Goal: Task Accomplishment & Management: Manage account settings

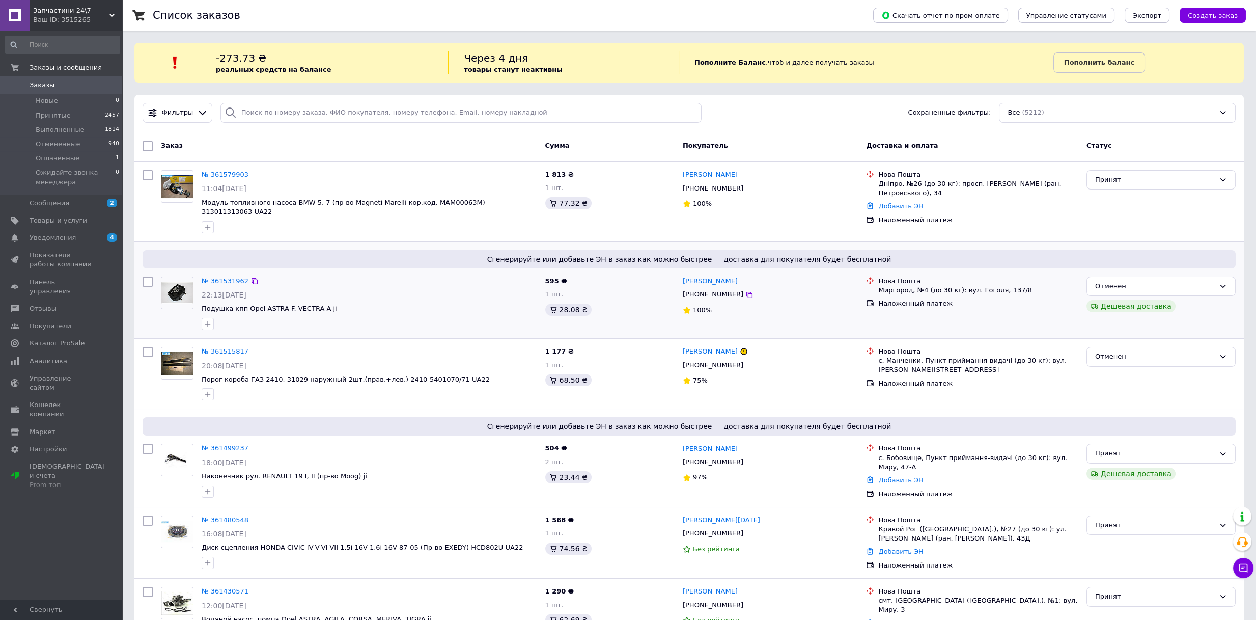
click at [302, 250] on div "Сгенерируйте или добавьте ЭН в заказ как можно быстрее — доставка для покупател…" at bounding box center [689, 259] width 1093 height 18
click at [49, 214] on link "Товары и услуги" at bounding box center [62, 220] width 125 height 17
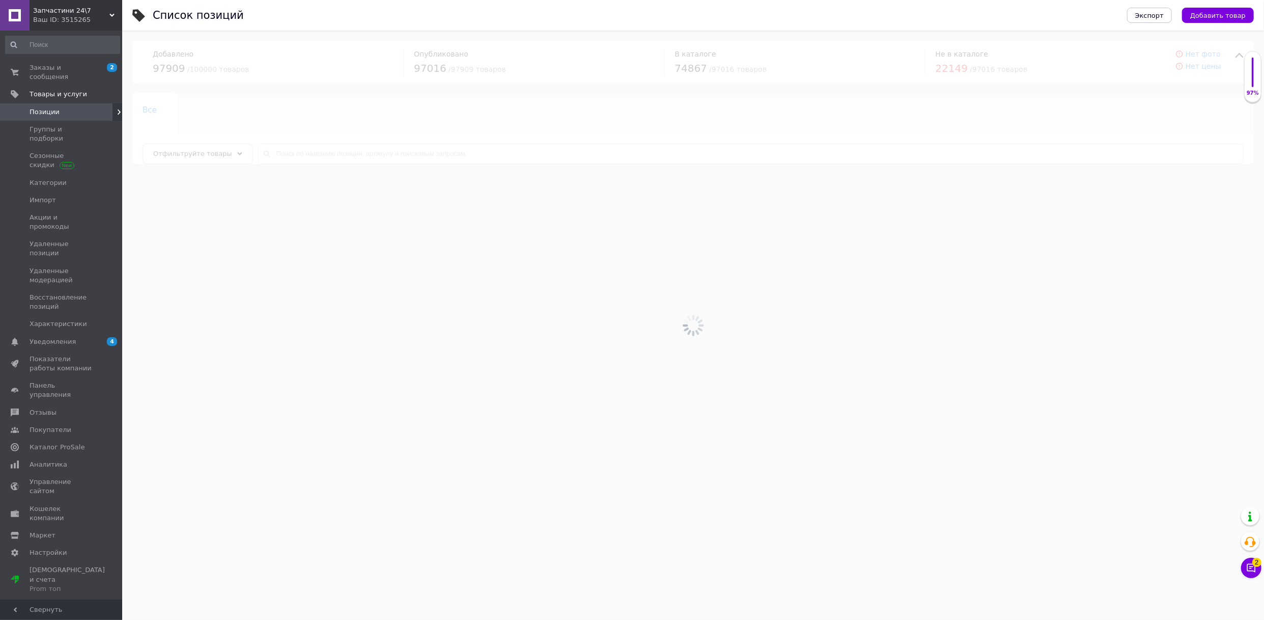
click at [333, 151] on div at bounding box center [693, 325] width 1142 height 589
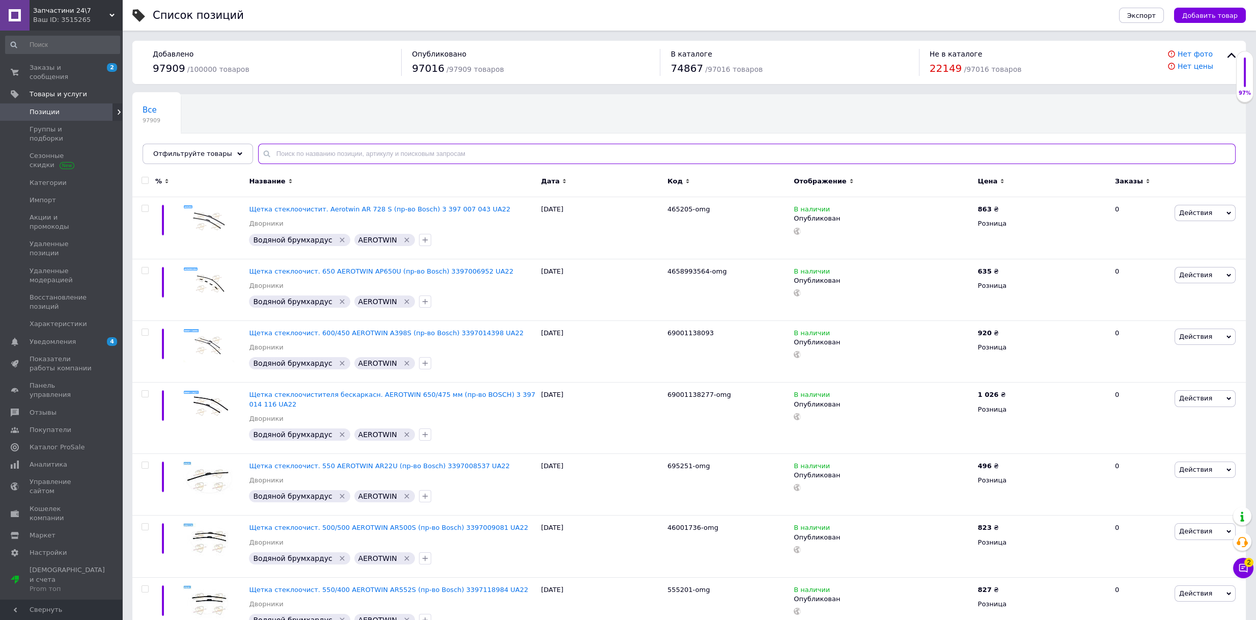
click at [333, 151] on input "text" at bounding box center [747, 154] width 978 height 20
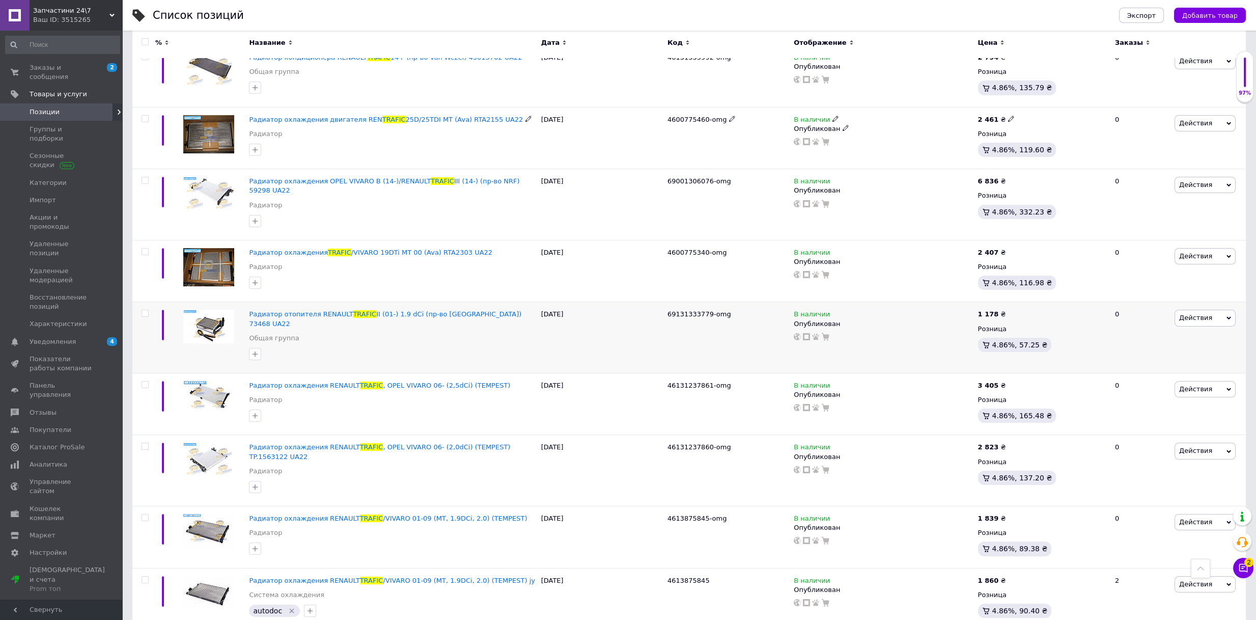
scroll to position [961, 0]
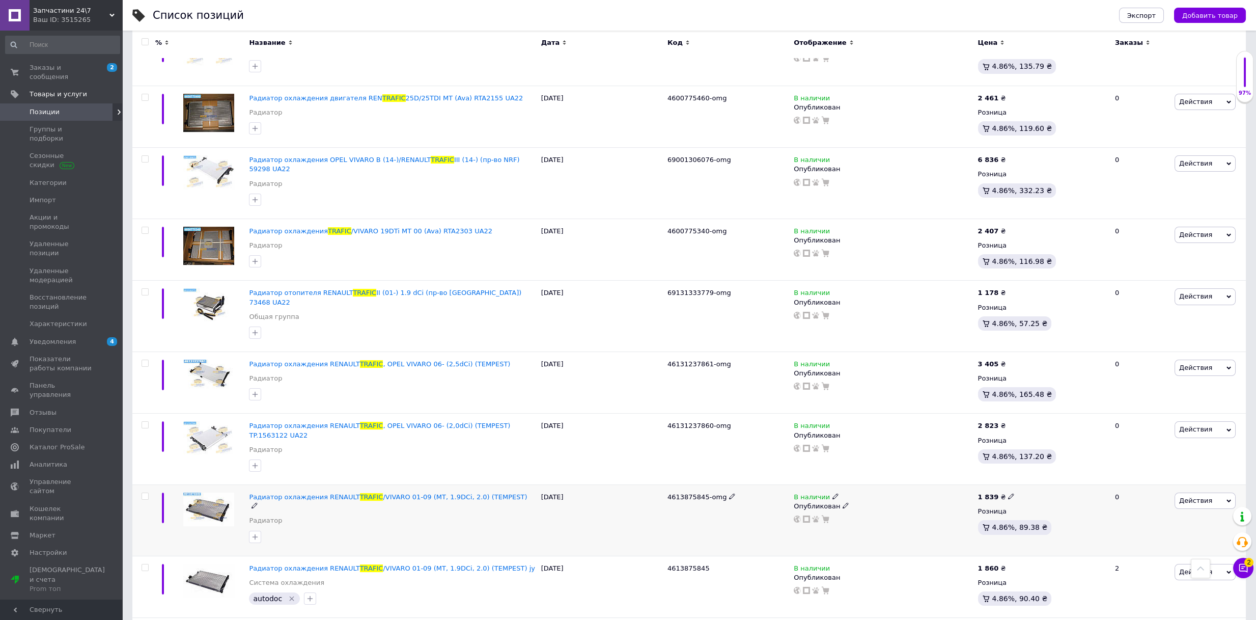
type input "trafic радиатор+"
drag, startPoint x: 662, startPoint y: 434, endPoint x: 702, endPoint y: 433, distance: 40.2
click at [702, 485] on div "Радиатор охлаждения RENAULT TRAFIC /VIVARO 01-09 (MT, 1.9DCi, 2.0) (TEMPEST) Ра…" at bounding box center [689, 520] width 1114 height 71
copy div "4613875845"
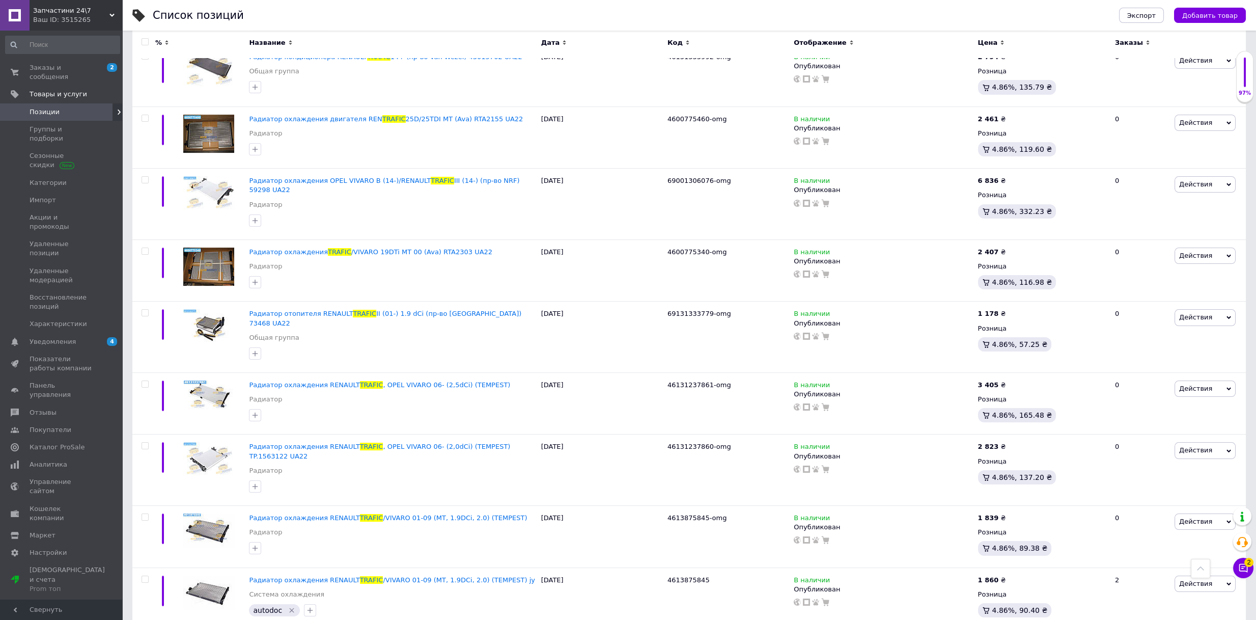
scroll to position [905, 0]
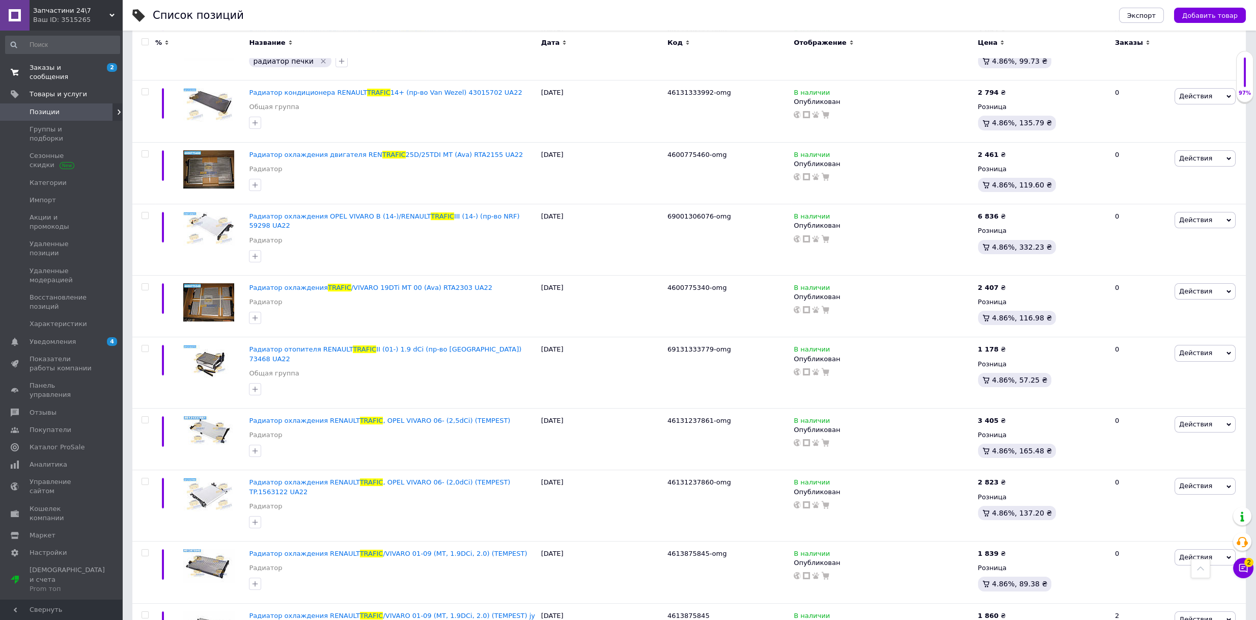
click at [75, 70] on span "Заказы и сообщения" at bounding box center [62, 72] width 65 height 18
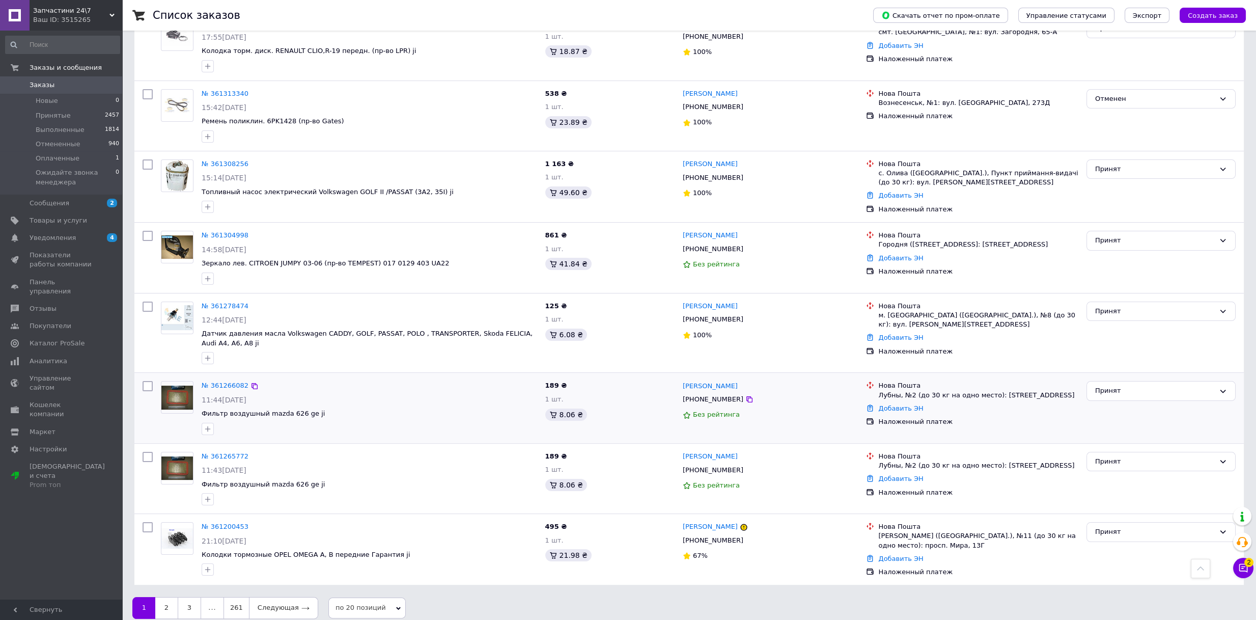
scroll to position [1128, 0]
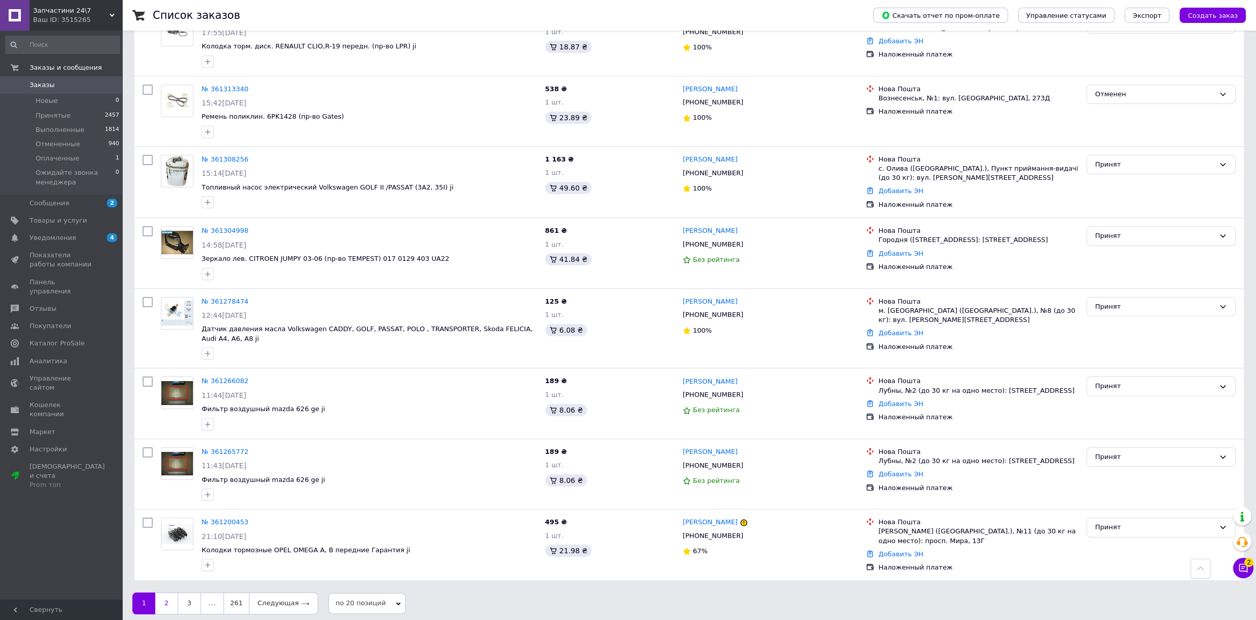
click at [163, 595] on link "2" at bounding box center [166, 602] width 22 height 21
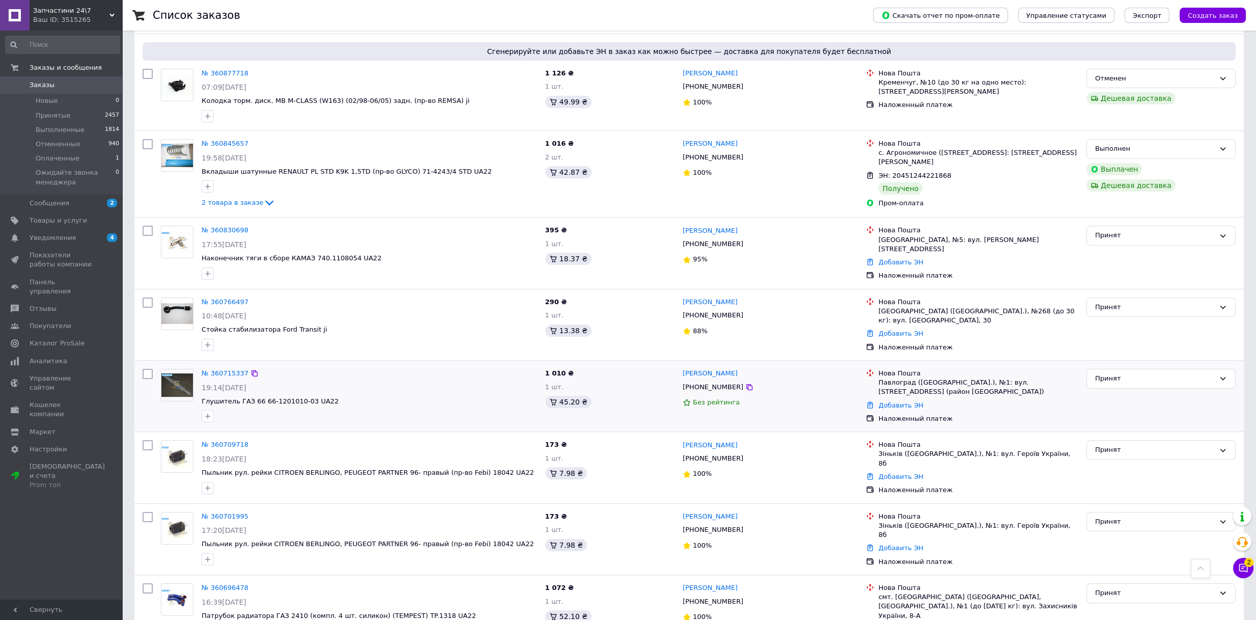
scroll to position [1110, 0]
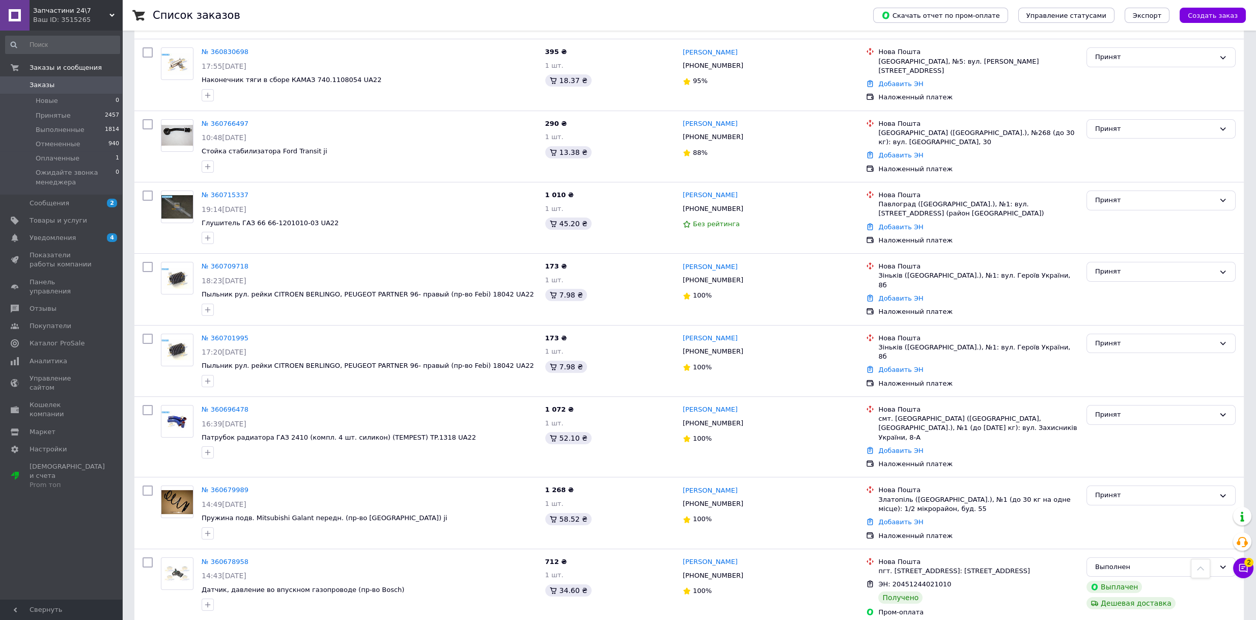
click at [101, 14] on span "Запчастини 24\7" at bounding box center [71, 10] width 76 height 9
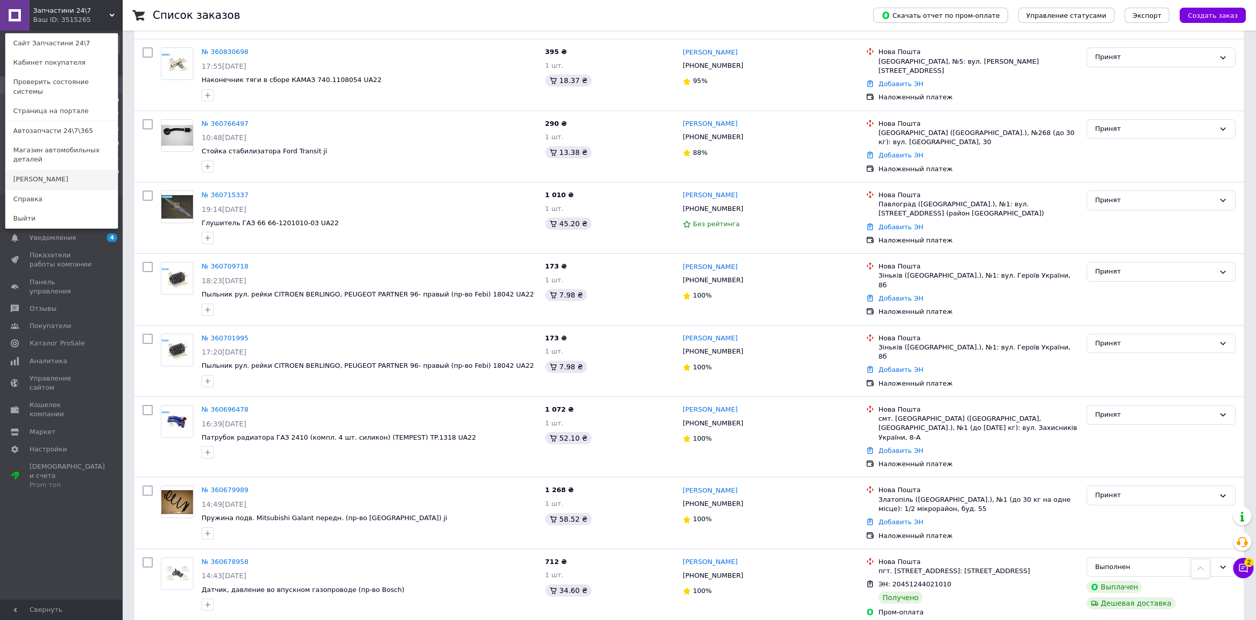
click at [37, 170] on link "[PERSON_NAME]" at bounding box center [62, 179] width 112 height 19
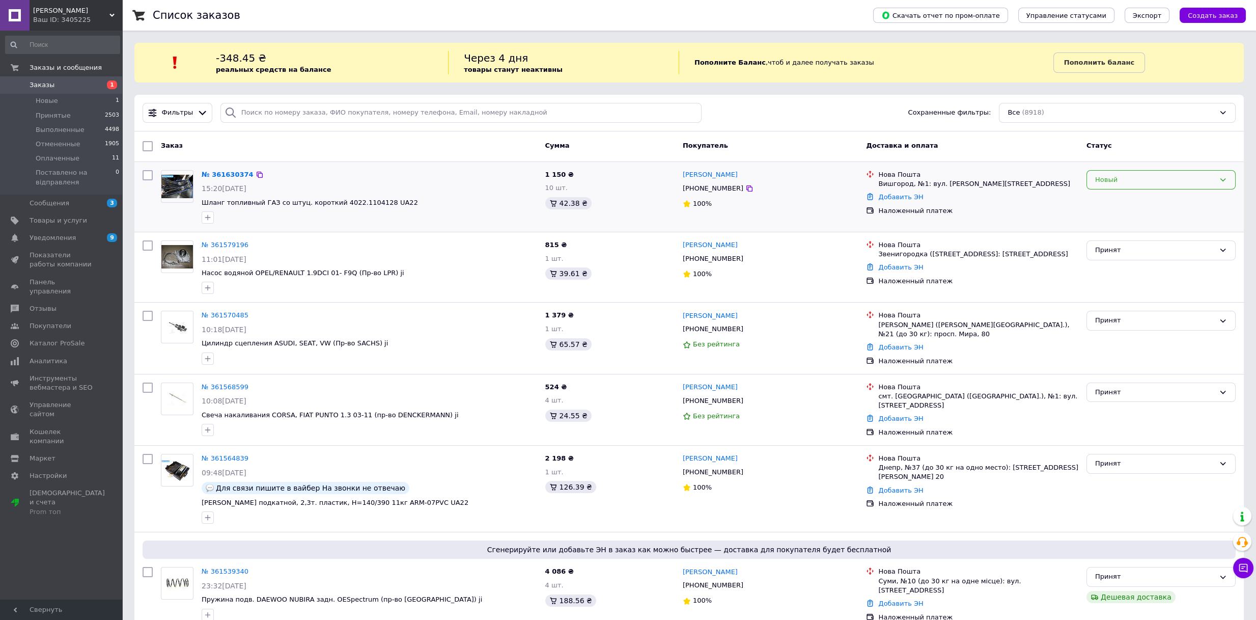
click at [1107, 184] on div "Новый" at bounding box center [1155, 180] width 120 height 11
drag, startPoint x: 1111, startPoint y: 202, endPoint x: 1095, endPoint y: 200, distance: 16.4
click at [1111, 202] on li "Принят" at bounding box center [1161, 200] width 148 height 19
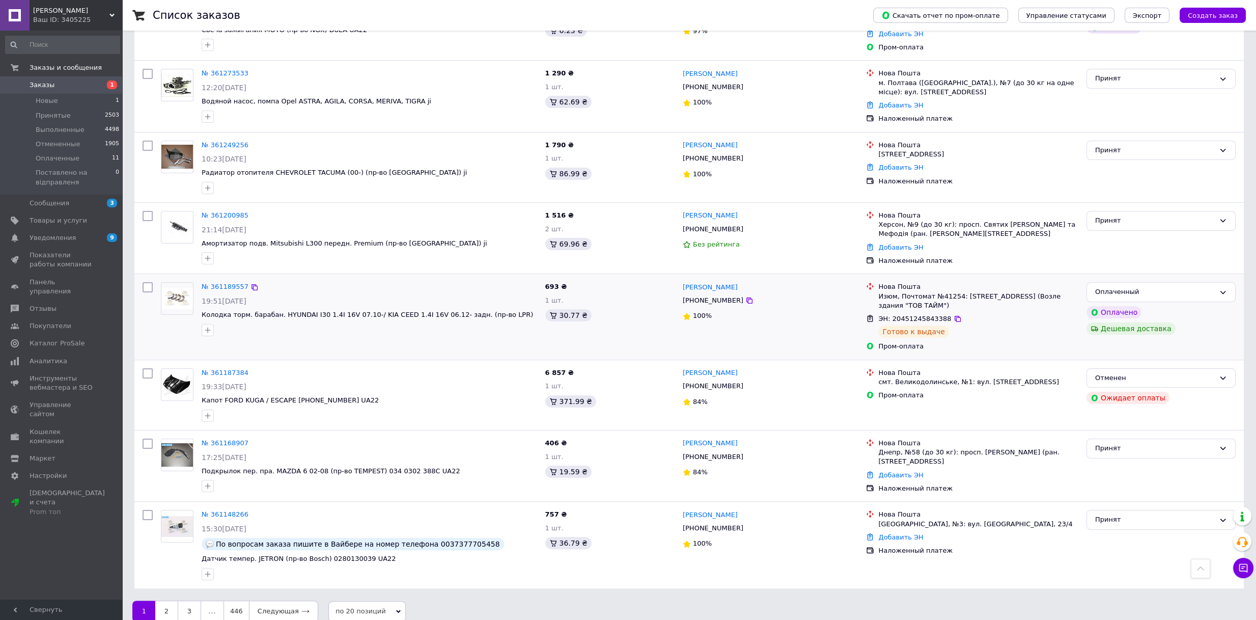
scroll to position [1194, 0]
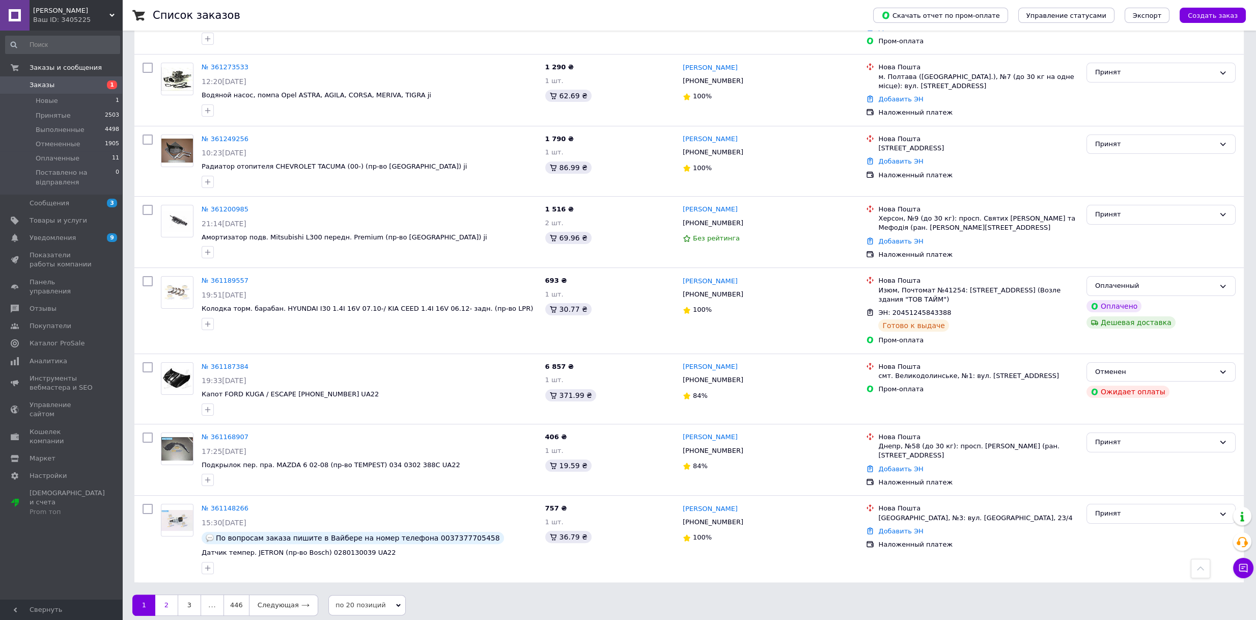
click at [169, 596] on link "2" at bounding box center [166, 604] width 22 height 21
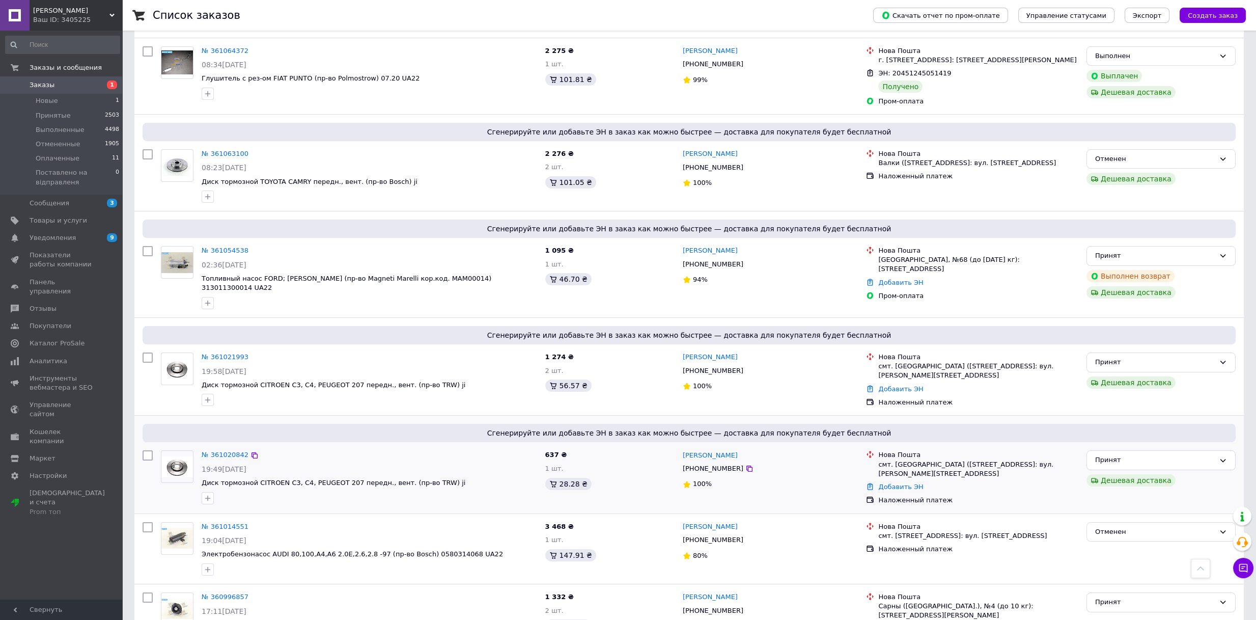
scroll to position [566, 0]
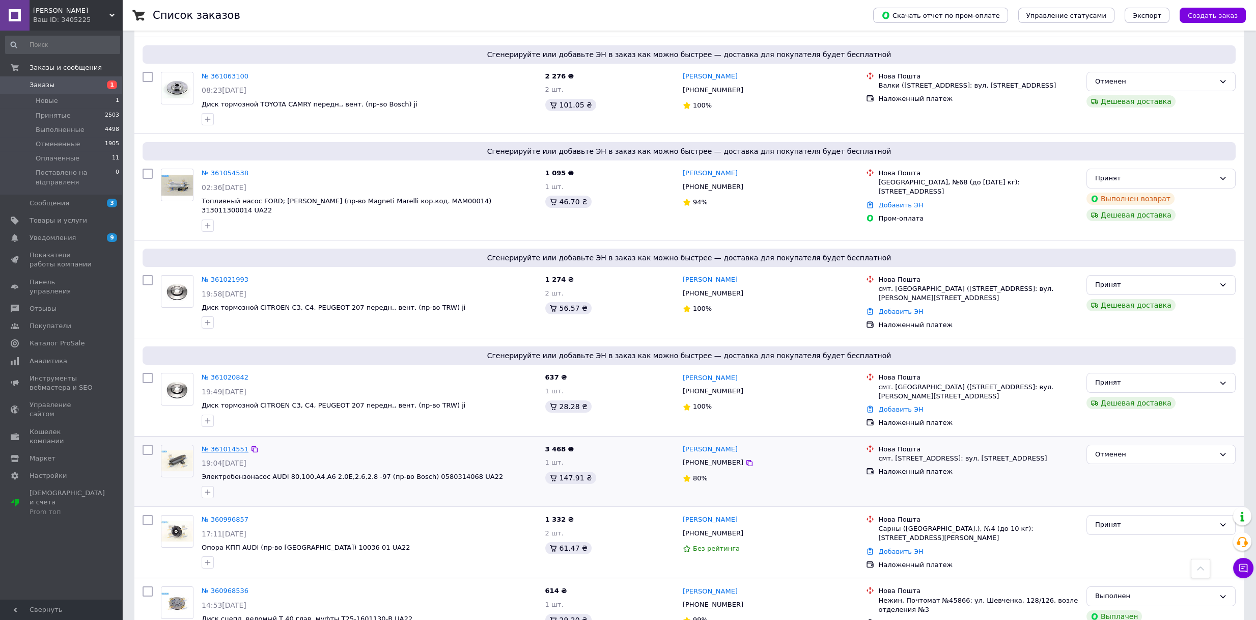
click at [217, 445] on link "№ 361014551" at bounding box center [225, 449] width 47 height 8
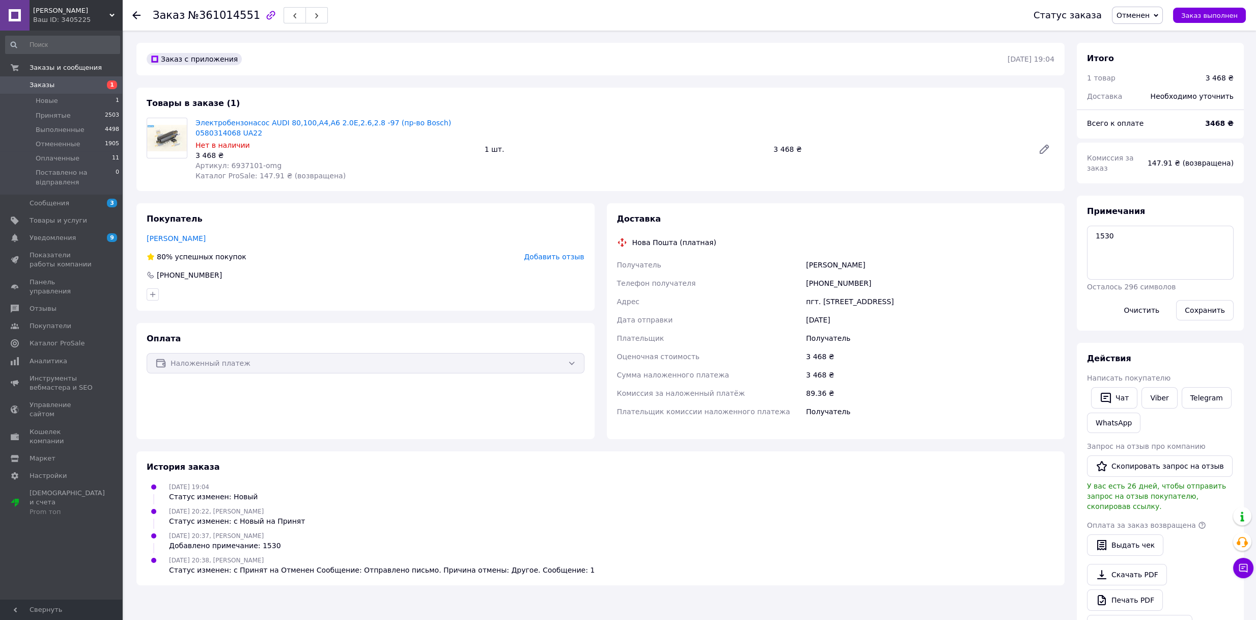
drag, startPoint x: 817, startPoint y: 271, endPoint x: 863, endPoint y: 272, distance: 46.4
click at [859, 274] on div "+380660094065" at bounding box center [930, 283] width 253 height 18
drag, startPoint x: 864, startPoint y: 273, endPoint x: 819, endPoint y: 272, distance: 44.3
click at [819, 274] on div "+380660094065" at bounding box center [930, 283] width 253 height 18
copy div "0660094065"
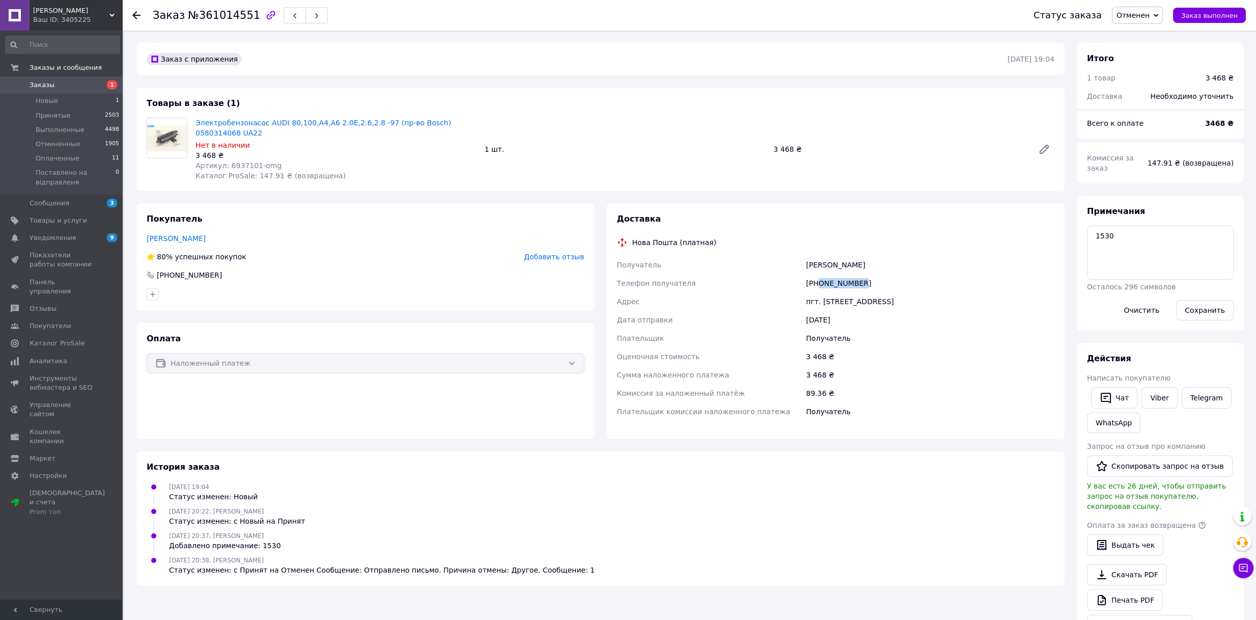
click at [43, 85] on span "Заказы" at bounding box center [42, 84] width 25 height 9
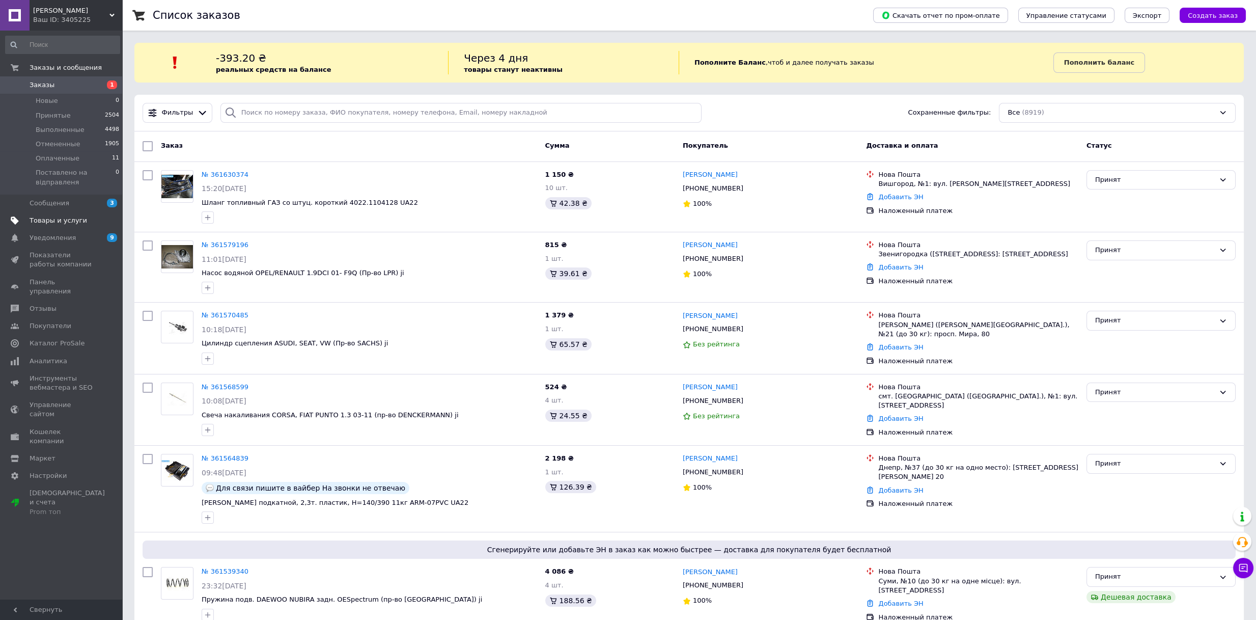
click at [74, 216] on span "Товары и услуги" at bounding box center [59, 220] width 58 height 9
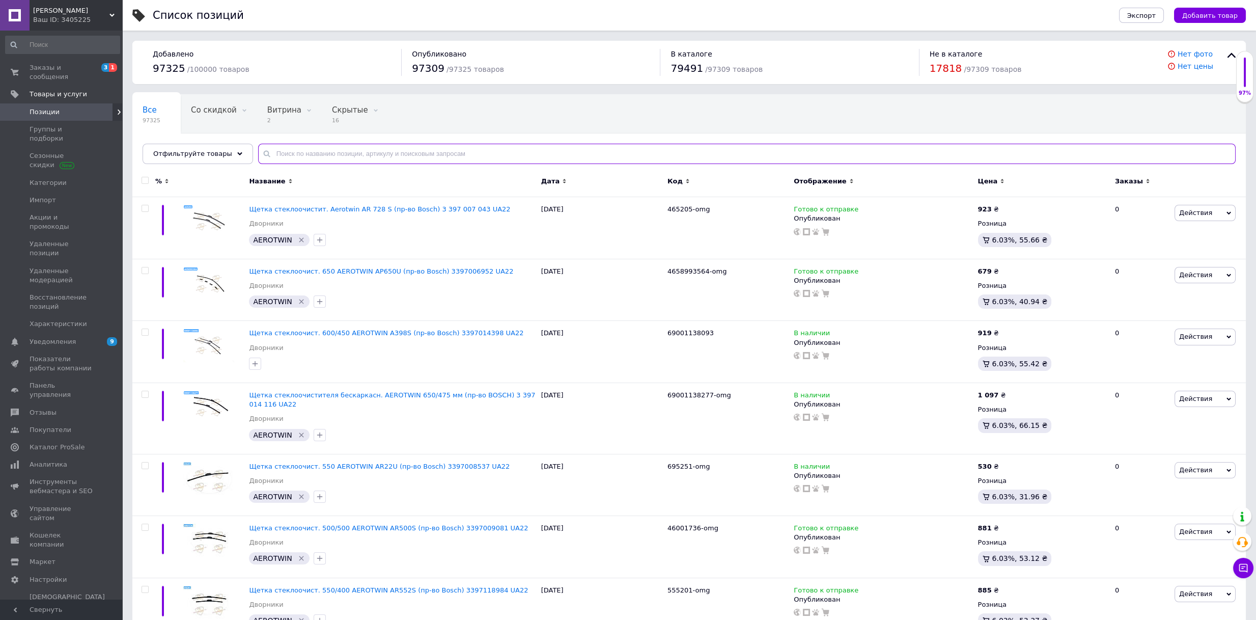
paste input "04111363474"
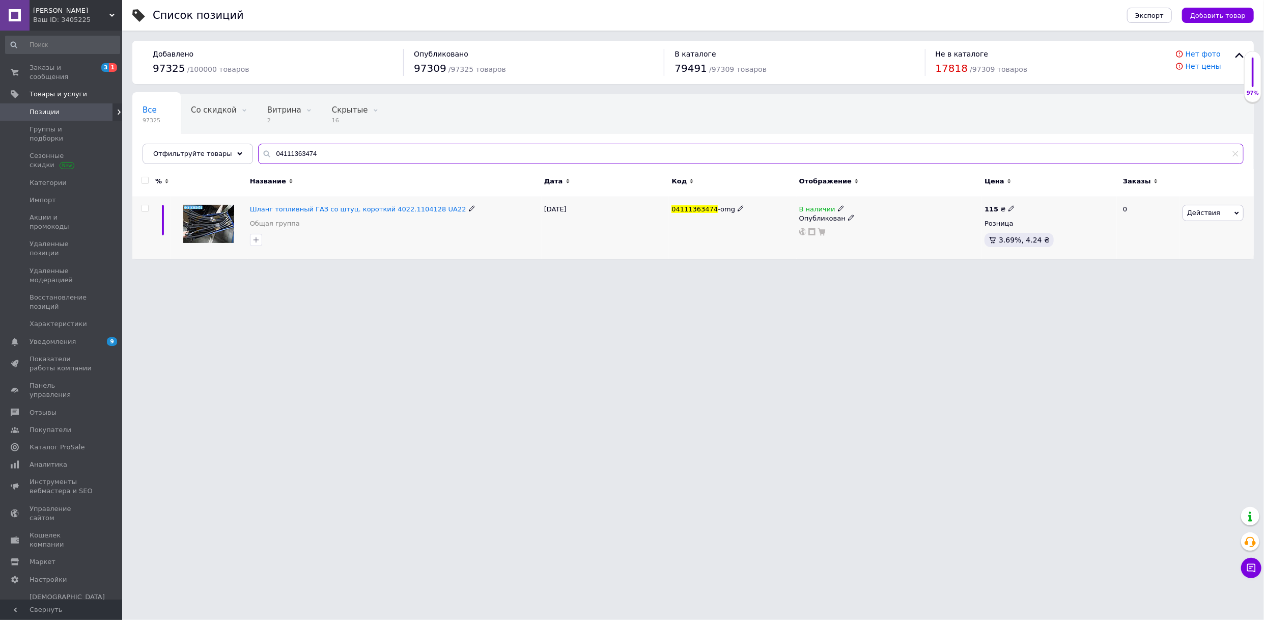
type input "04111363474"
click at [838, 210] on icon at bounding box center [841, 208] width 6 height 6
click at [872, 215] on li "Нет в наличии" at bounding box center [898, 217] width 97 height 14
click at [842, 269] on html "Joni Ваш ID: 3405225 Сайт Joni Кабинет покупателя Проверить состояние системы С…" at bounding box center [632, 134] width 1264 height 269
click at [100, 16] on div "Ваш ID: 3405225" at bounding box center [77, 19] width 89 height 9
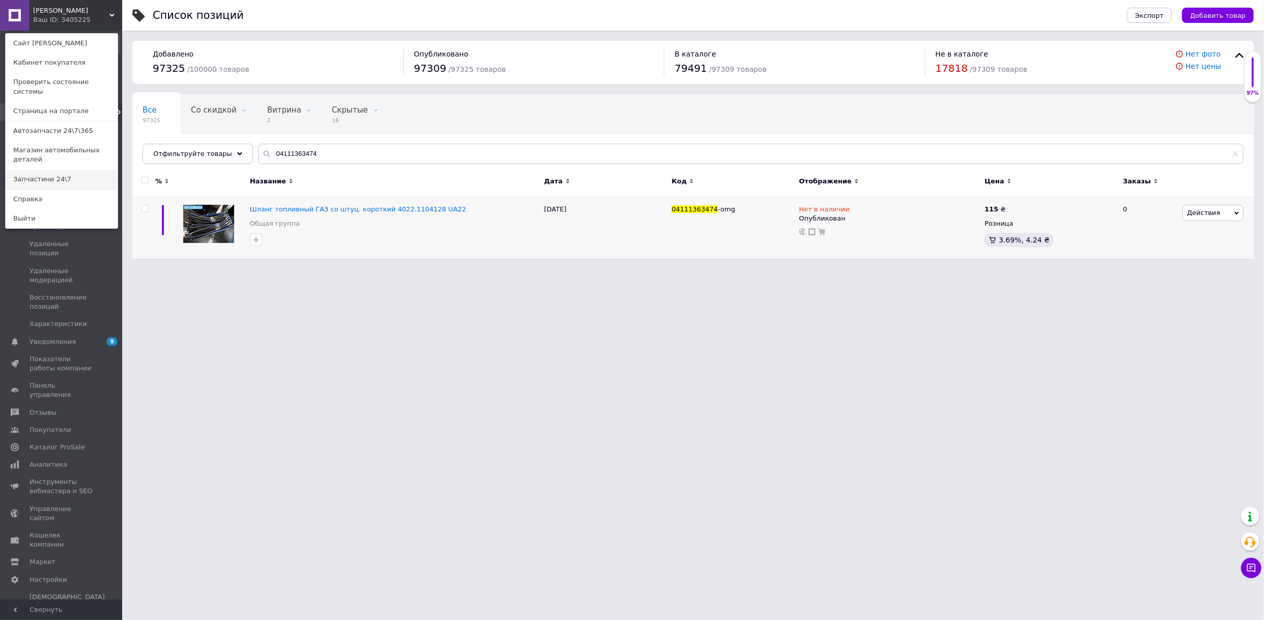
click at [64, 170] on link "Запчастини 24\7" at bounding box center [62, 179] width 112 height 19
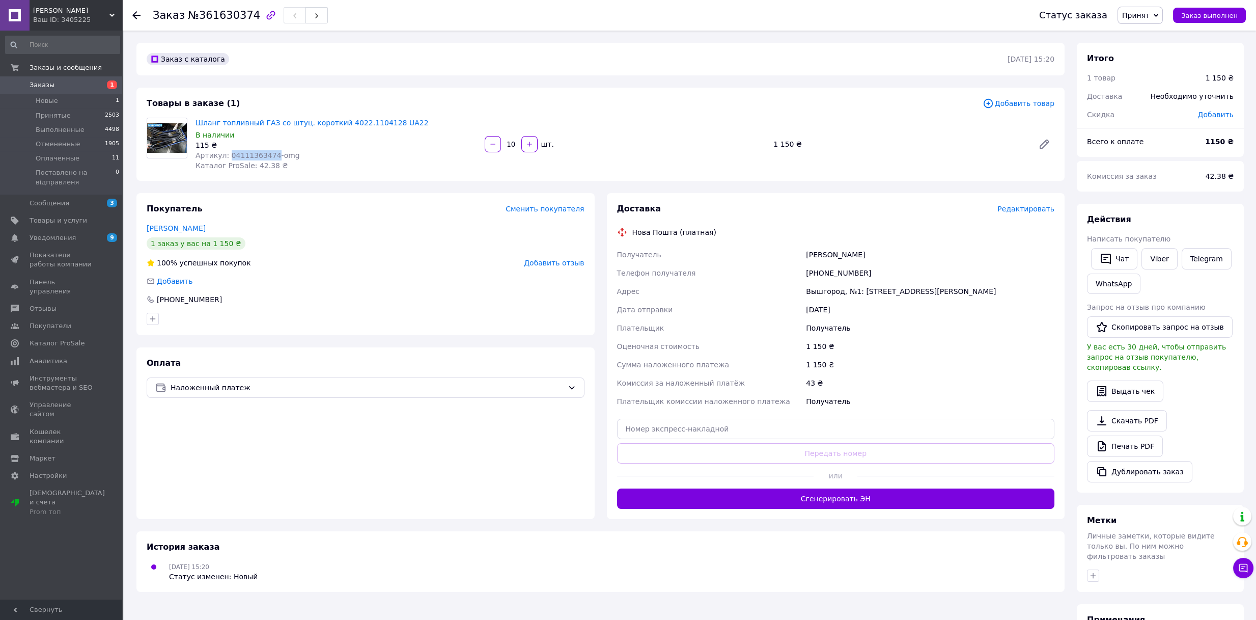
drag, startPoint x: 226, startPoint y: 152, endPoint x: 266, endPoint y: 153, distance: 40.2
click at [266, 153] on span "Артикул: 04111363474-omg" at bounding box center [248, 155] width 104 height 8
copy span "04111363474"
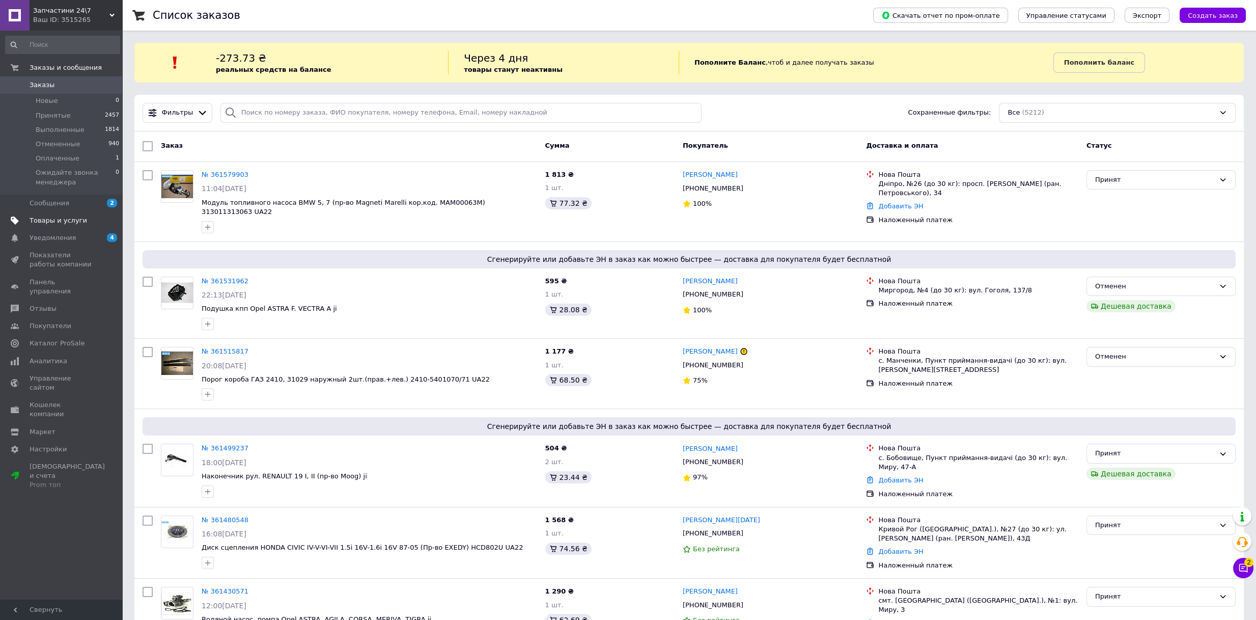
click at [82, 221] on span "Товары и услуги" at bounding box center [62, 220] width 65 height 9
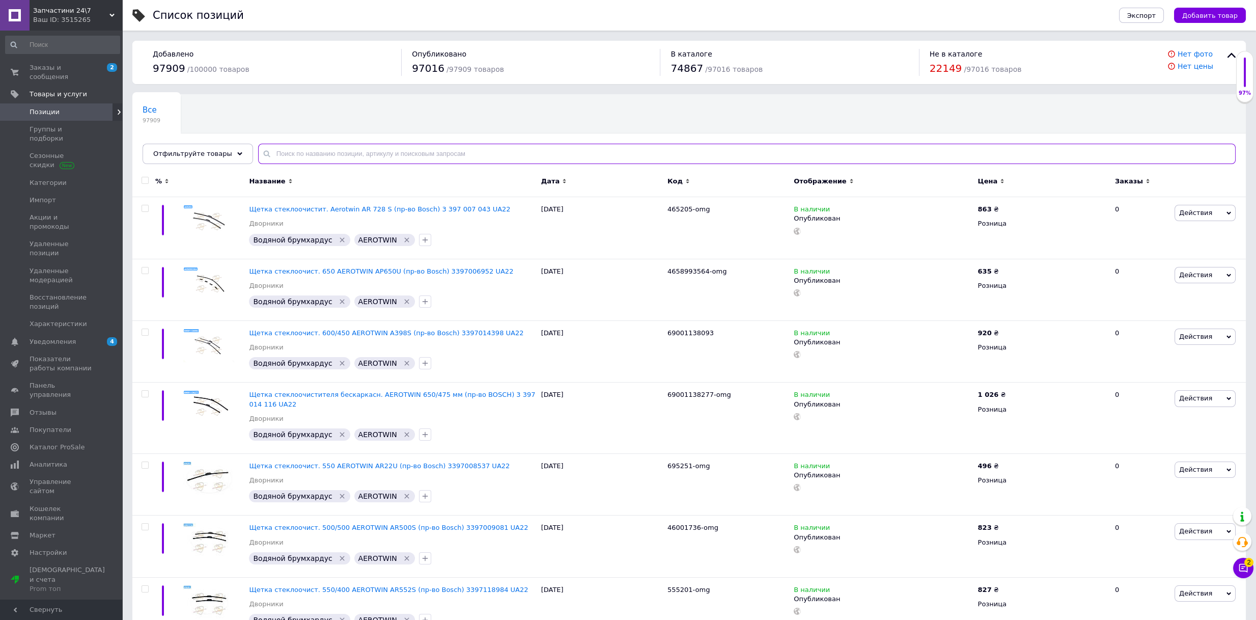
click at [325, 152] on input "text" at bounding box center [747, 154] width 978 height 20
paste input "04111363474"
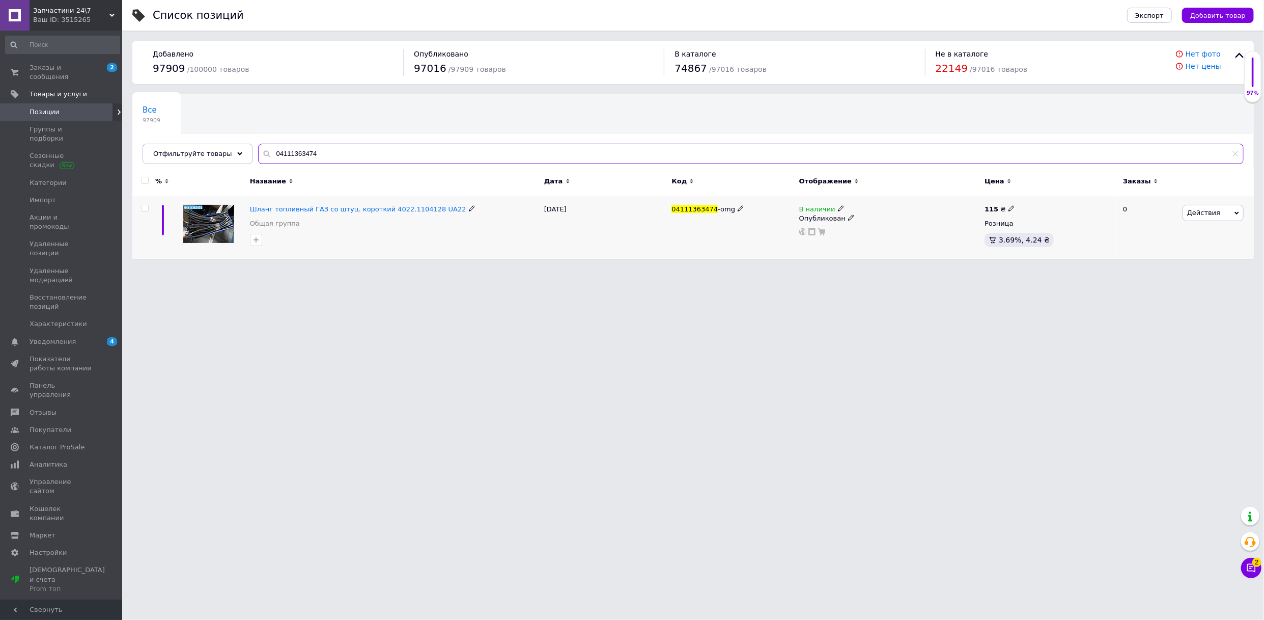
type input "04111363474"
click at [838, 212] on div "В наличии" at bounding box center [822, 209] width 45 height 9
click at [876, 217] on li "Нет в наличии" at bounding box center [898, 217] width 97 height 14
click at [831, 269] on html "Запчастини 24\7 Ваш ID: 3515265 Сайт Запчастини 24\7 Кабинет покупателя Провери…" at bounding box center [632, 134] width 1264 height 269
click at [112, 16] on use at bounding box center [111, 15] width 5 height 3
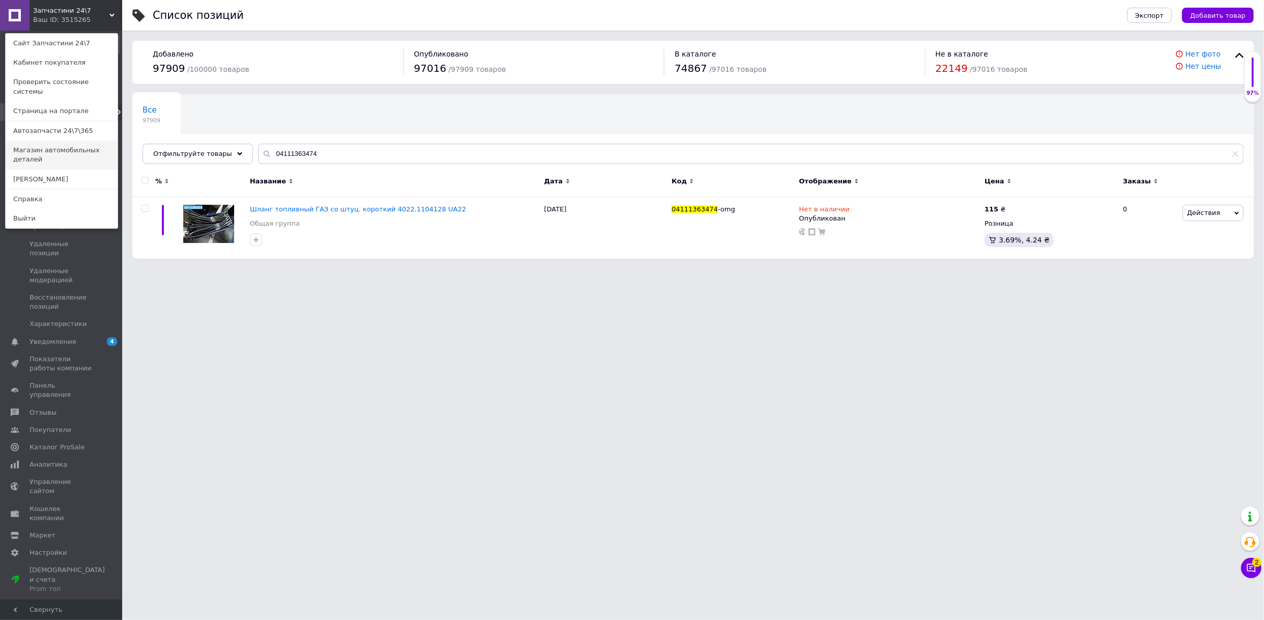
click at [90, 142] on link "Магазин автомобильных деталей" at bounding box center [62, 155] width 112 height 29
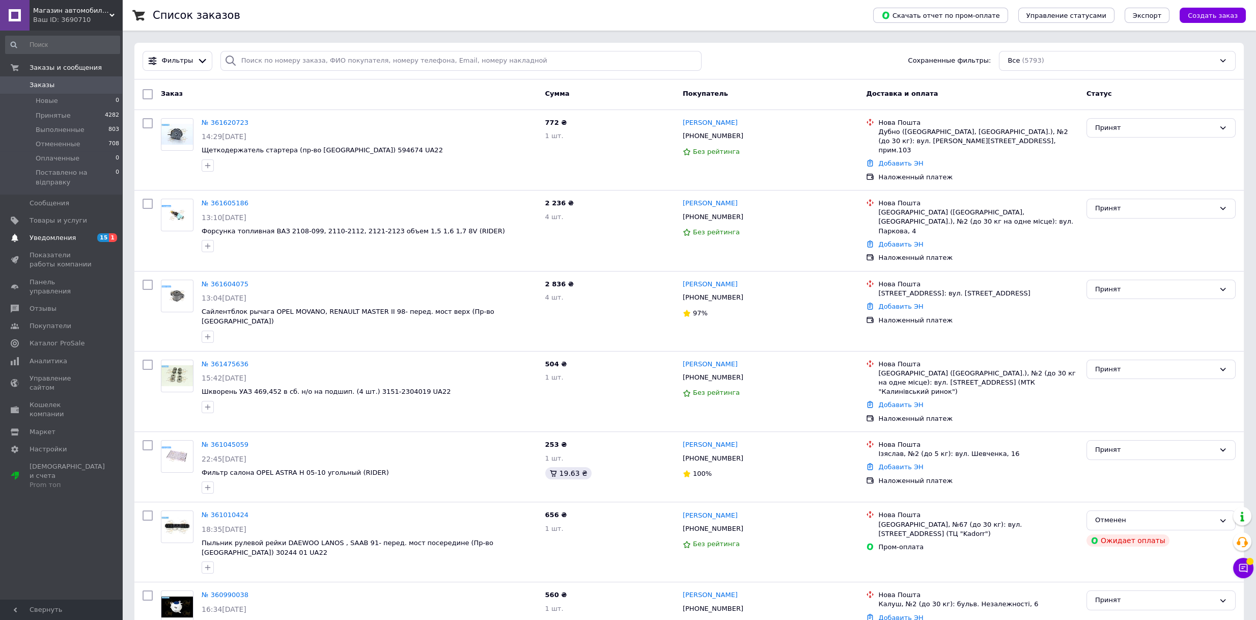
click at [53, 233] on span "Уведомления" at bounding box center [53, 237] width 46 height 9
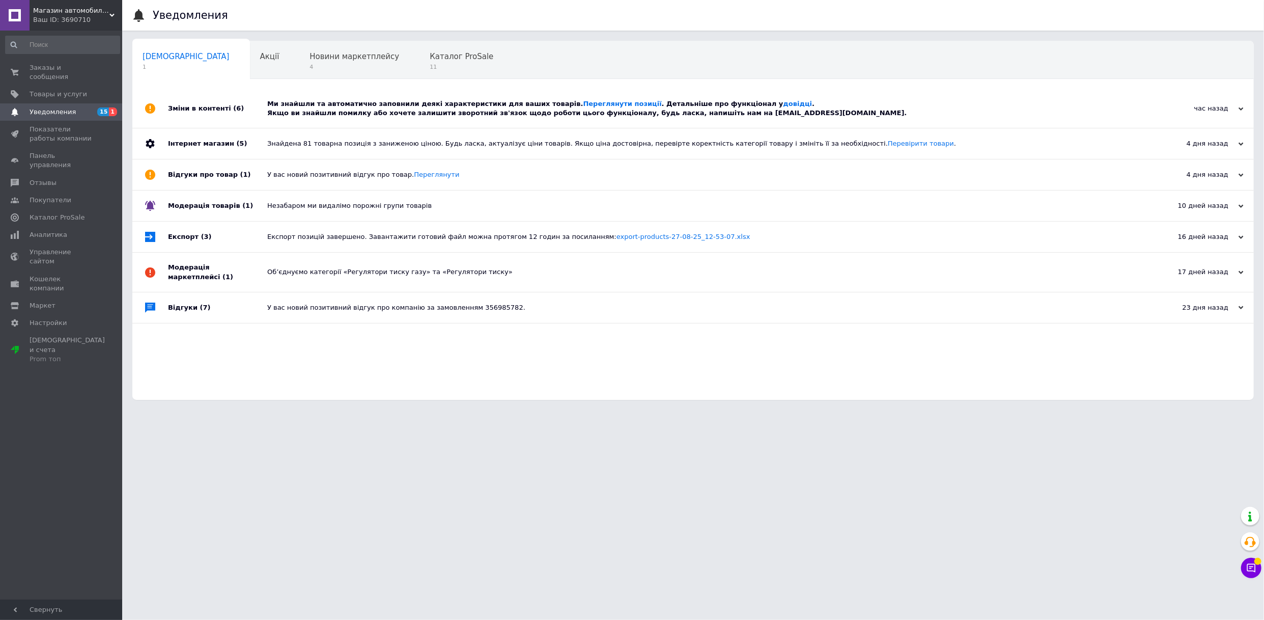
click at [307, 112] on div "Ми знайшли та автоматично заповнили деякі характеристики для ваших товарів. Пер…" at bounding box center [704, 108] width 875 height 18
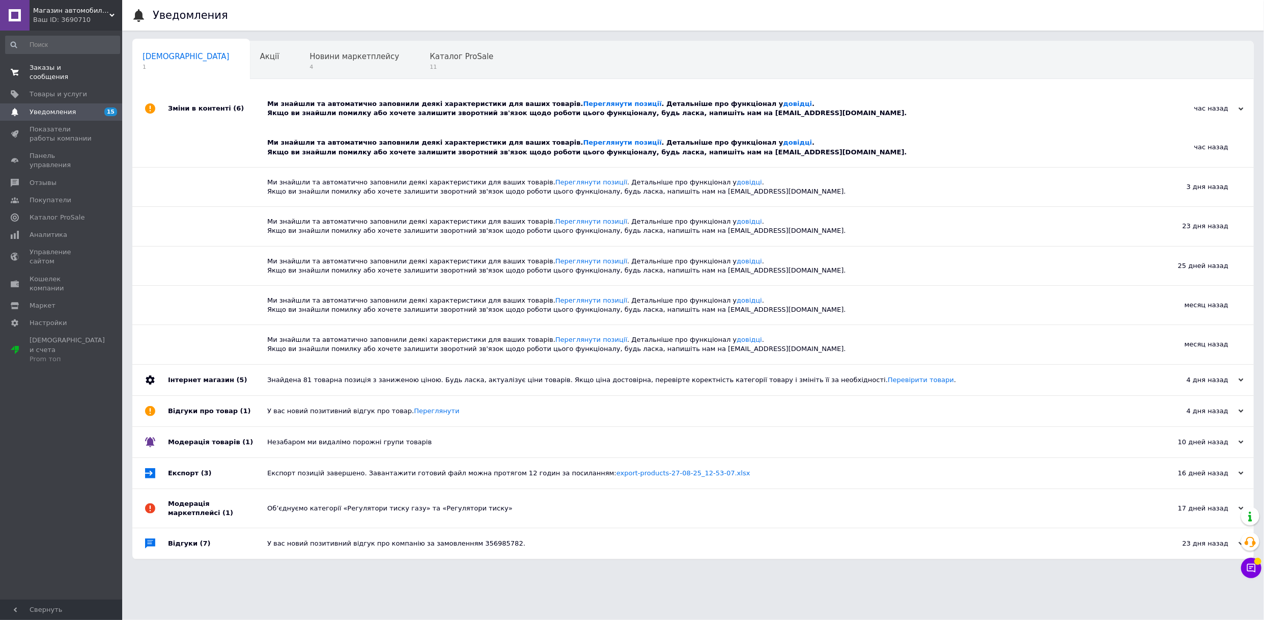
click at [36, 62] on link "Заказы и сообщения 0 0" at bounding box center [62, 72] width 125 height 26
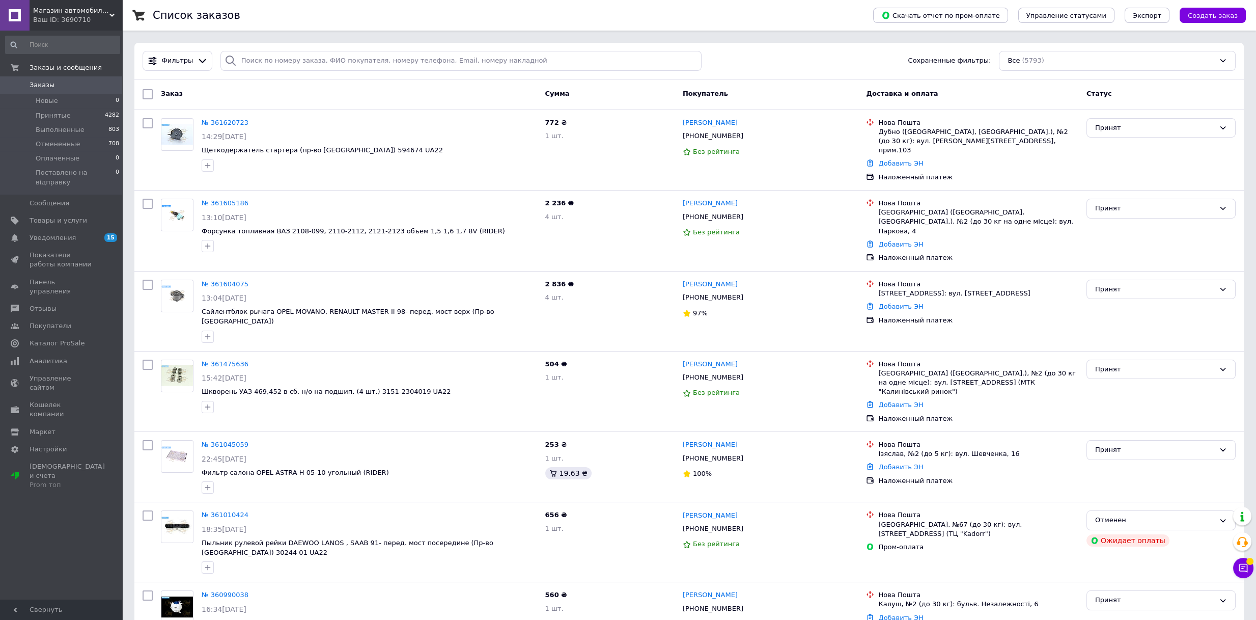
click at [351, 92] on div "Заказ" at bounding box center [349, 94] width 384 height 18
click at [107, 22] on div "Ваш ID: 3690710" at bounding box center [77, 19] width 89 height 9
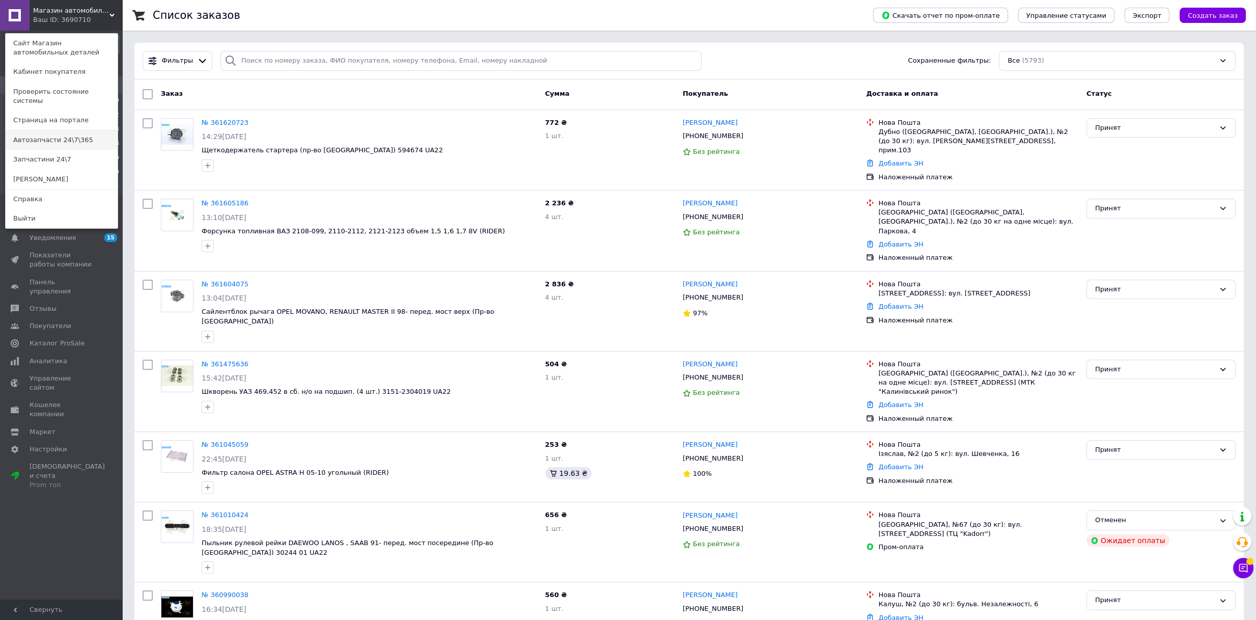
click at [80, 134] on link "Автозапчасти 24\7\365" at bounding box center [62, 139] width 112 height 19
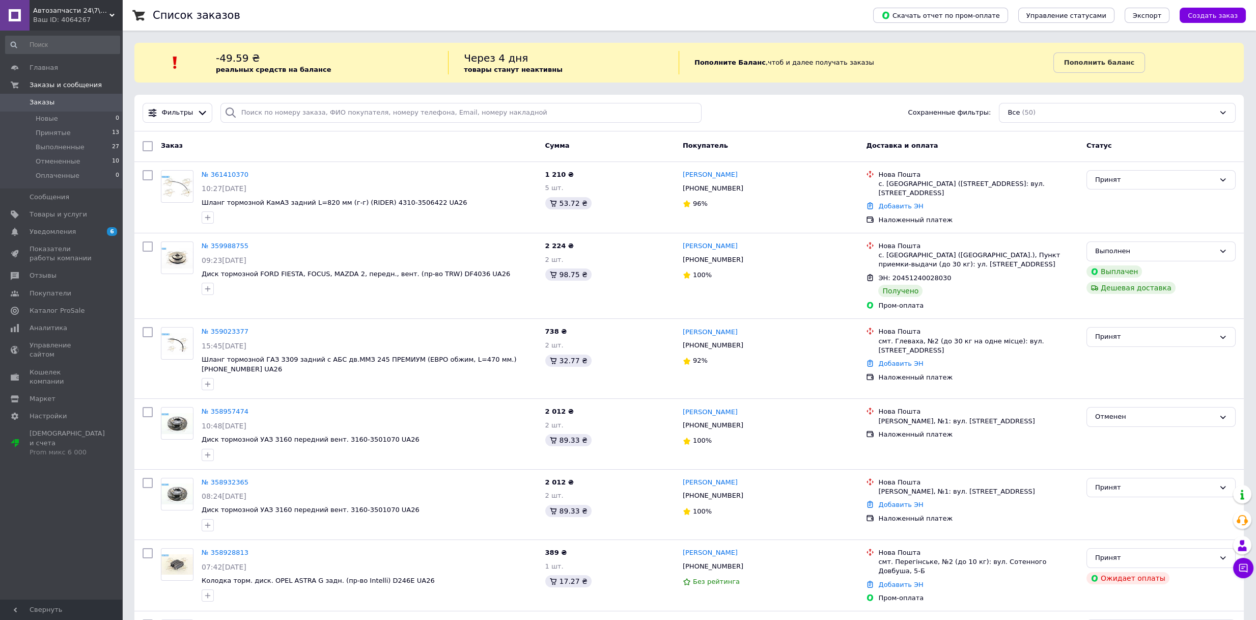
click at [98, 30] on div "Автозапчасти 24\7\365 Ваш ID: 4064267" at bounding box center [76, 15] width 93 height 31
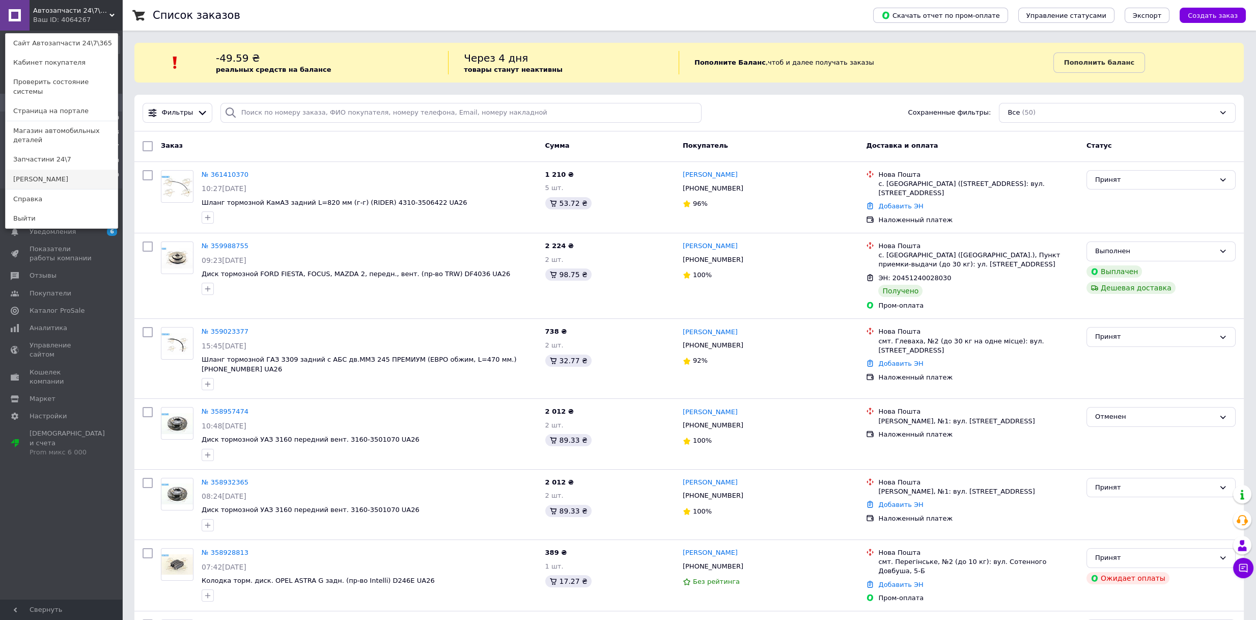
click at [52, 170] on link "[PERSON_NAME]" at bounding box center [62, 179] width 112 height 19
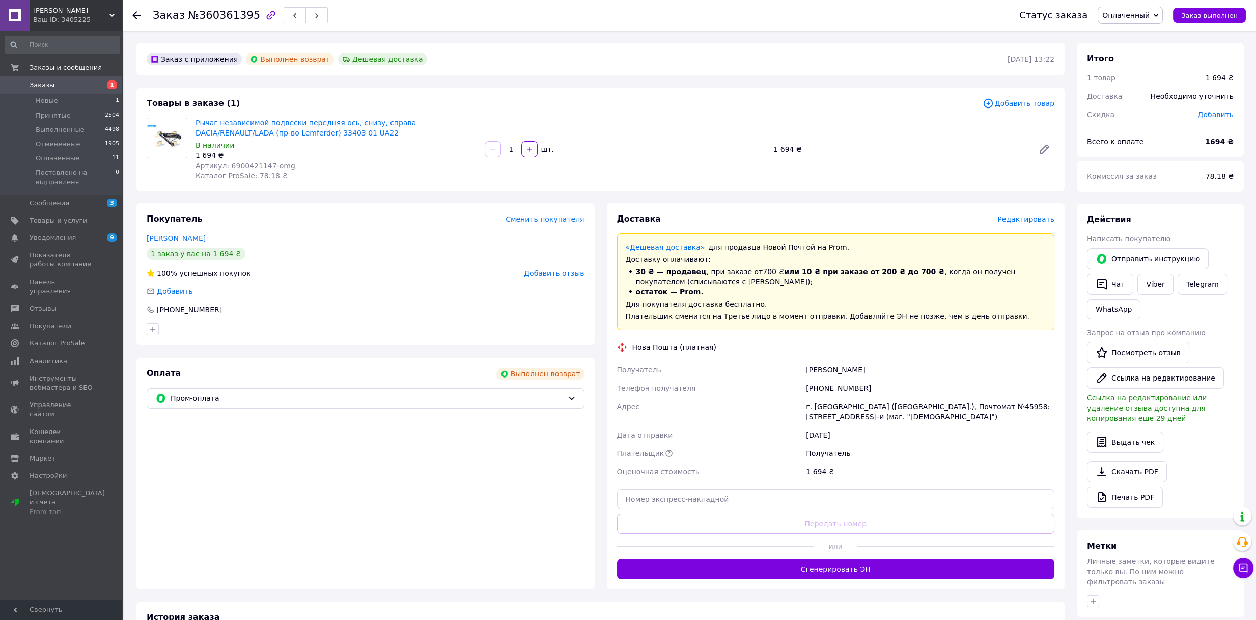
click at [1140, 14] on span "Оплаченный" at bounding box center [1126, 15] width 47 height 8
drag, startPoint x: 1140, startPoint y: 65, endPoint x: 829, endPoint y: 77, distance: 311.9
click at [829, 77] on div "Заказ №360361395 Статус заказа Оплаченный Принят Выполнен Отменен Поставлено на…" at bounding box center [690, 438] width 1132 height 815
click at [43, 152] on li "Оплаченные 11" at bounding box center [62, 158] width 125 height 14
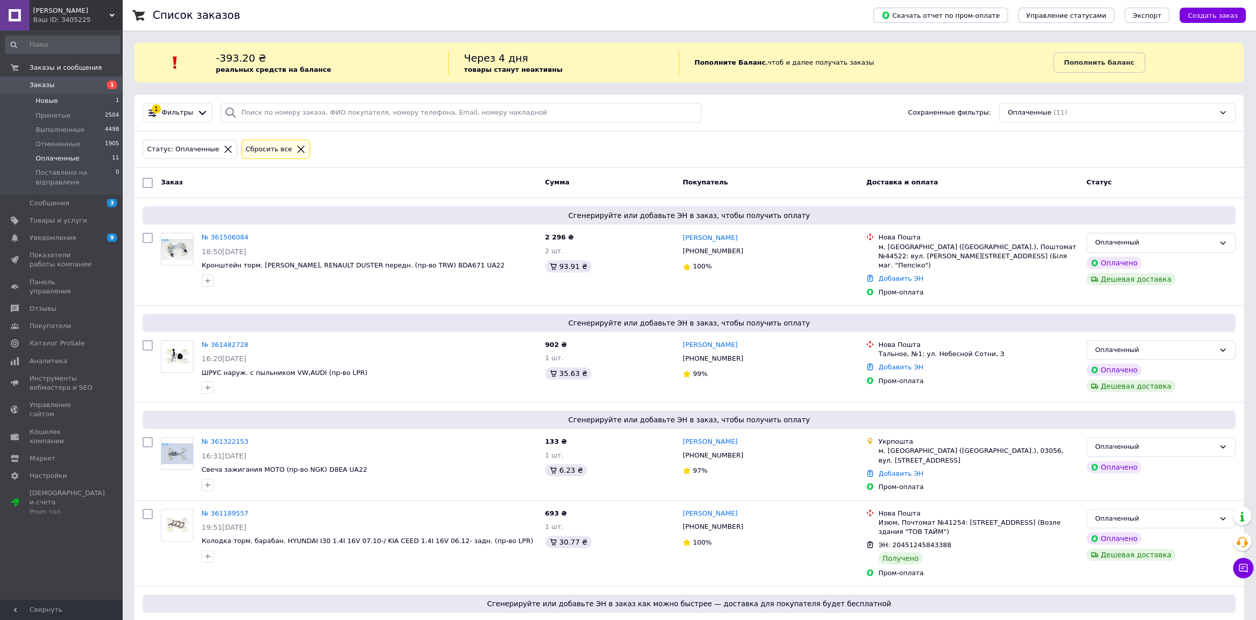
click at [45, 106] on li "Новые 1" at bounding box center [62, 101] width 125 height 14
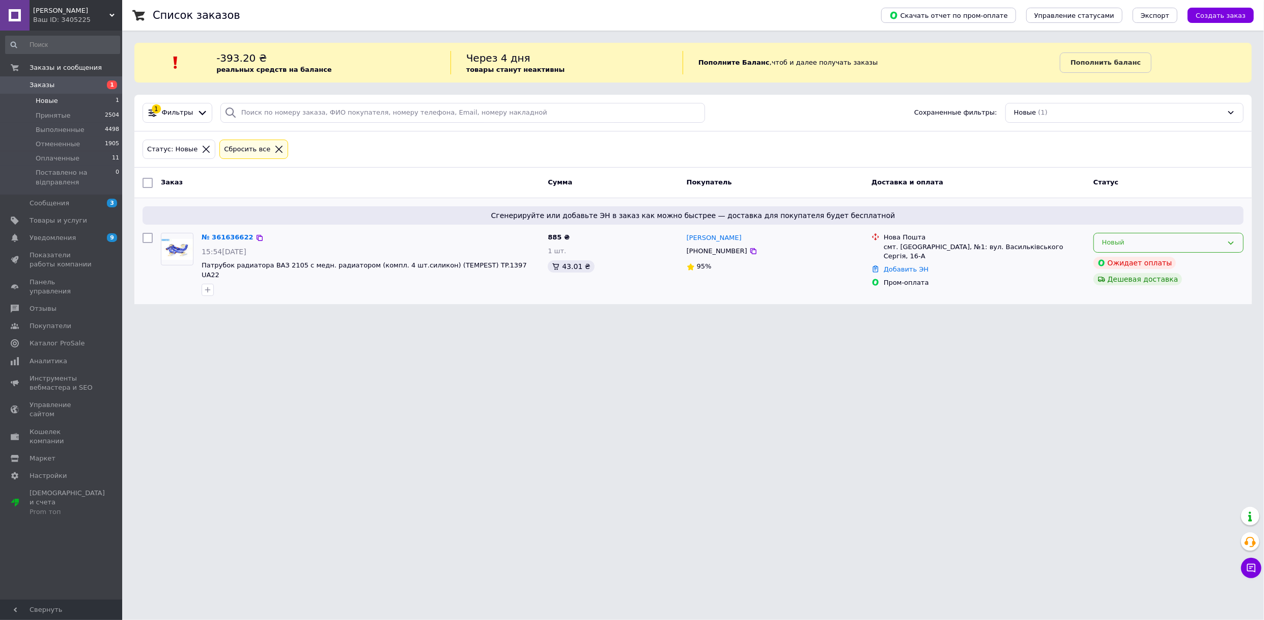
click at [1163, 244] on div "Новый" at bounding box center [1163, 242] width 121 height 11
click at [1124, 260] on li "Принят" at bounding box center [1168, 264] width 149 height 19
drag, startPoint x: 281, startPoint y: 116, endPoint x: 216, endPoint y: 111, distance: 64.4
click at [221, 112] on div at bounding box center [463, 113] width 485 height 20
paste input "17131112023"
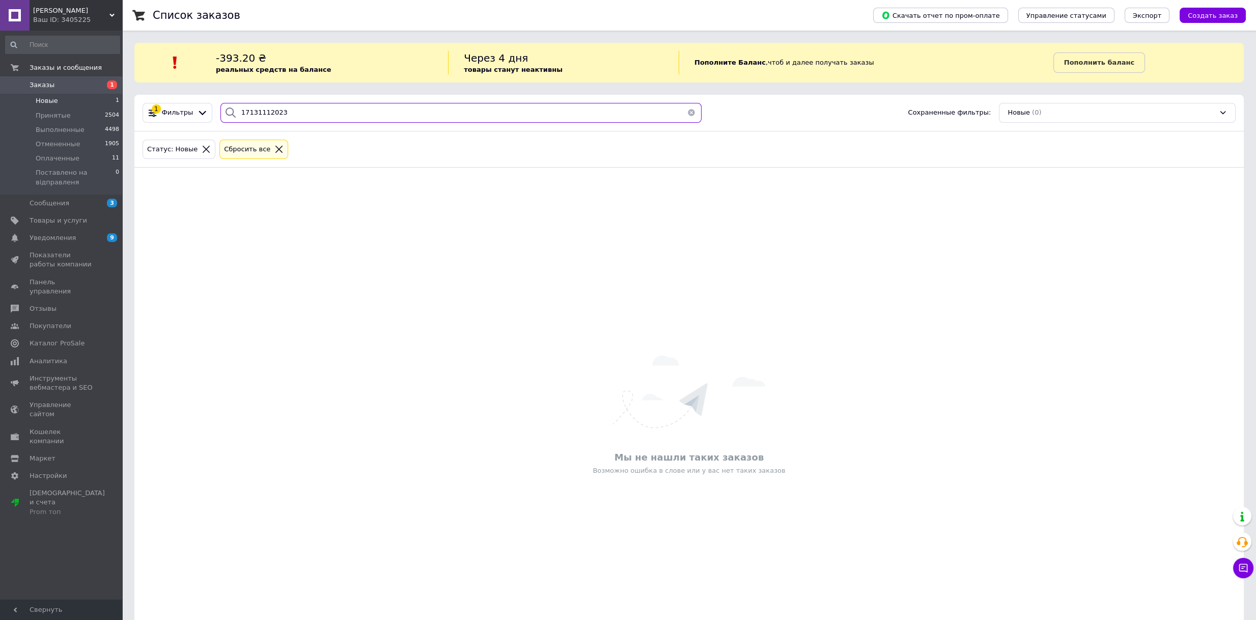
drag, startPoint x: 286, startPoint y: 118, endPoint x: 113, endPoint y: 105, distance: 173.6
click at [113, 105] on div "Joni Ваш ID: 3405225 Сайт Joni Кабинет покупателя Проверить состояние системы С…" at bounding box center [628, 337] width 1256 height 675
drag, startPoint x: 296, startPoint y: 106, endPoint x: 216, endPoint y: 101, distance: 79.6
click at [216, 101] on div "1 Фильтры 17131112023 Сохраненные фильтры: Новые (0)" at bounding box center [689, 113] width 1110 height 37
paste input "TP.1358"
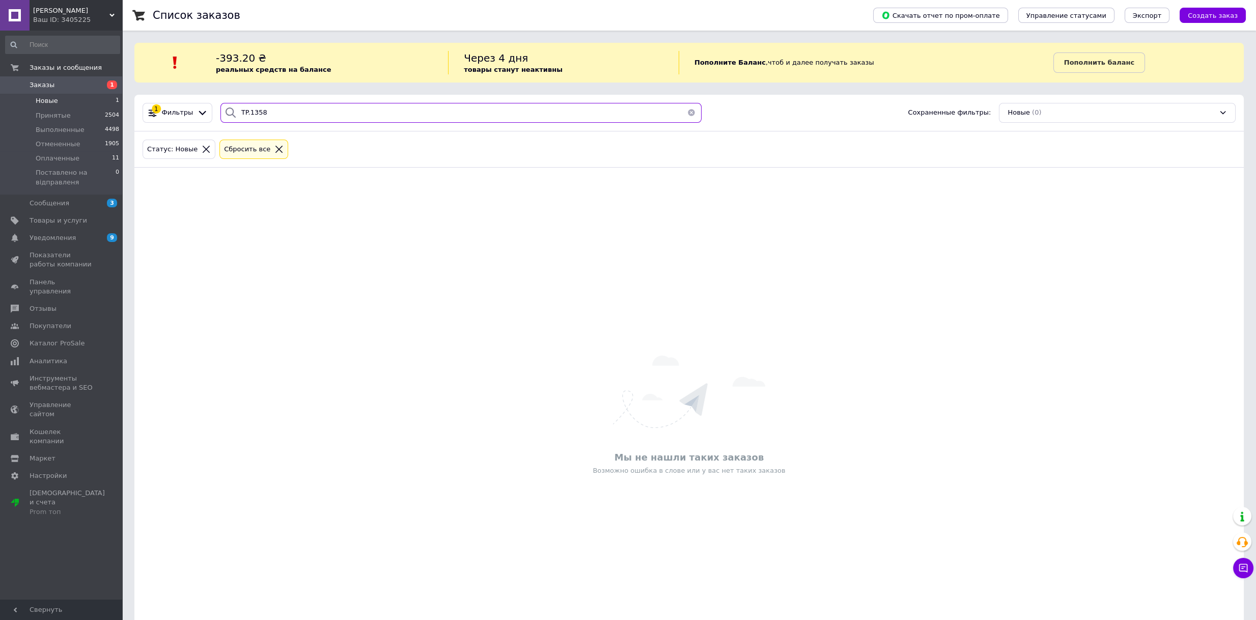
type input "TP.1358"
click at [40, 82] on span "Заказы" at bounding box center [42, 84] width 25 height 9
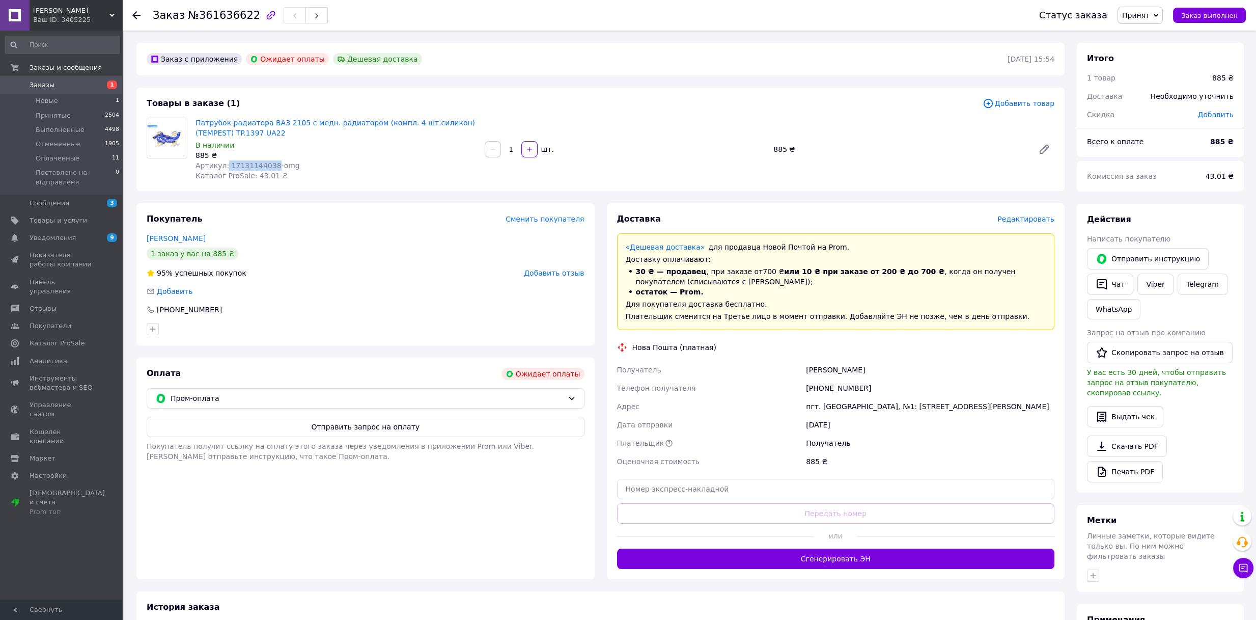
drag, startPoint x: 224, startPoint y: 165, endPoint x: 268, endPoint y: 164, distance: 43.8
click at [268, 164] on span "Артикул: 17131144038-omg" at bounding box center [248, 165] width 104 height 8
copy span "17131144038"
drag, startPoint x: 819, startPoint y: 385, endPoint x: 874, endPoint y: 388, distance: 55.1
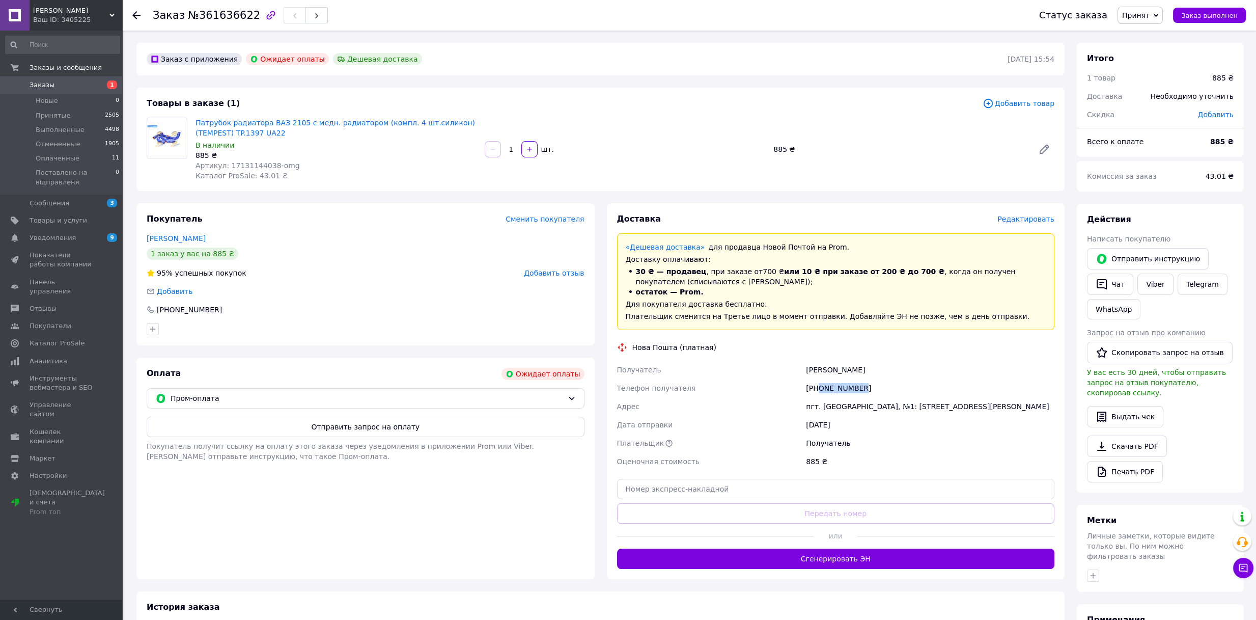
click at [874, 389] on div "[PHONE_NUMBER]" at bounding box center [930, 388] width 253 height 18
copy div "0932690844"
drag, startPoint x: 799, startPoint y: 368, endPoint x: 847, endPoint y: 367, distance: 48.4
click at [847, 367] on div "Получатель [PERSON_NAME] Телефон получателя [PHONE_NUMBER] [GEOGRAPHIC_DATA] пг…" at bounding box center [836, 416] width 442 height 110
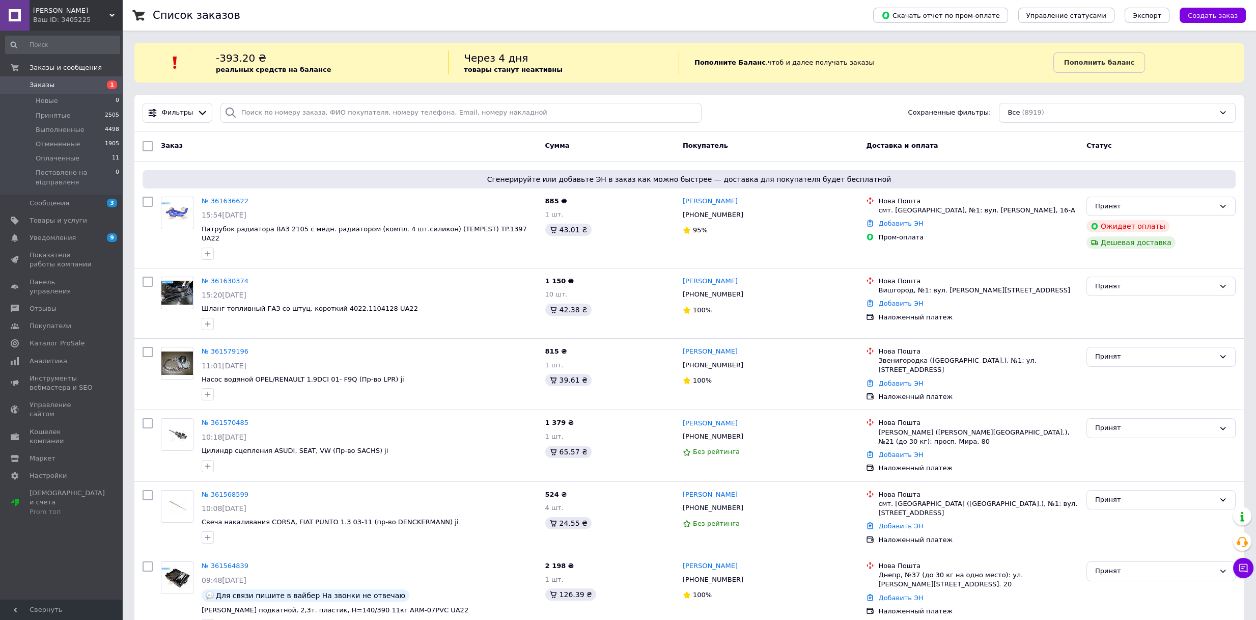
click at [45, 81] on span "Заказы" at bounding box center [42, 84] width 25 height 9
click at [31, 83] on span "Заказы" at bounding box center [42, 84] width 25 height 9
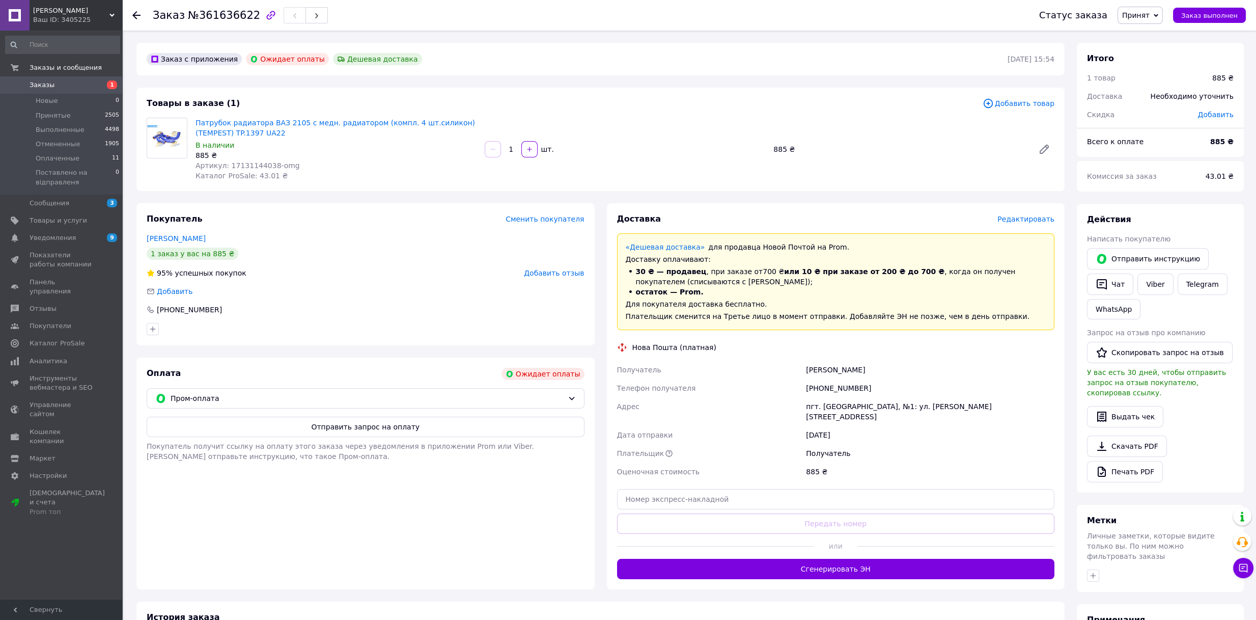
click at [46, 87] on span "Заказы" at bounding box center [42, 84] width 25 height 9
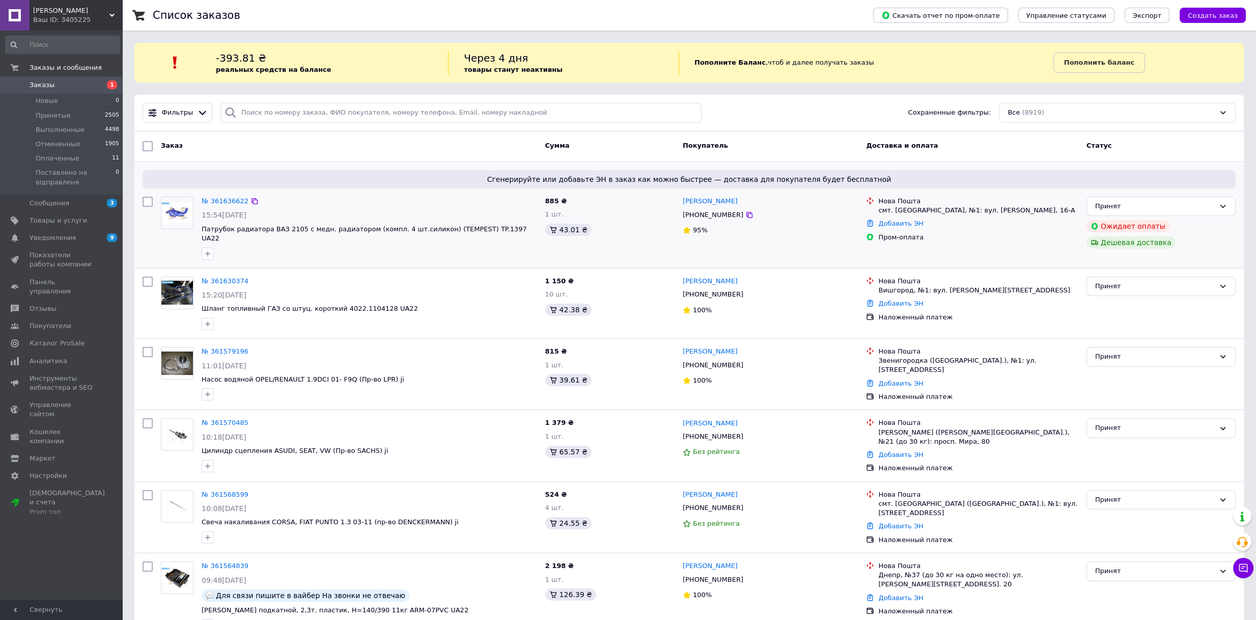
click at [335, 178] on span "Сгенерируйте или добавьте ЭН в заказ как можно быстрее — доставка для покупател…" at bounding box center [689, 179] width 1085 height 10
click at [230, 199] on link "№ 361636622" at bounding box center [225, 201] width 47 height 8
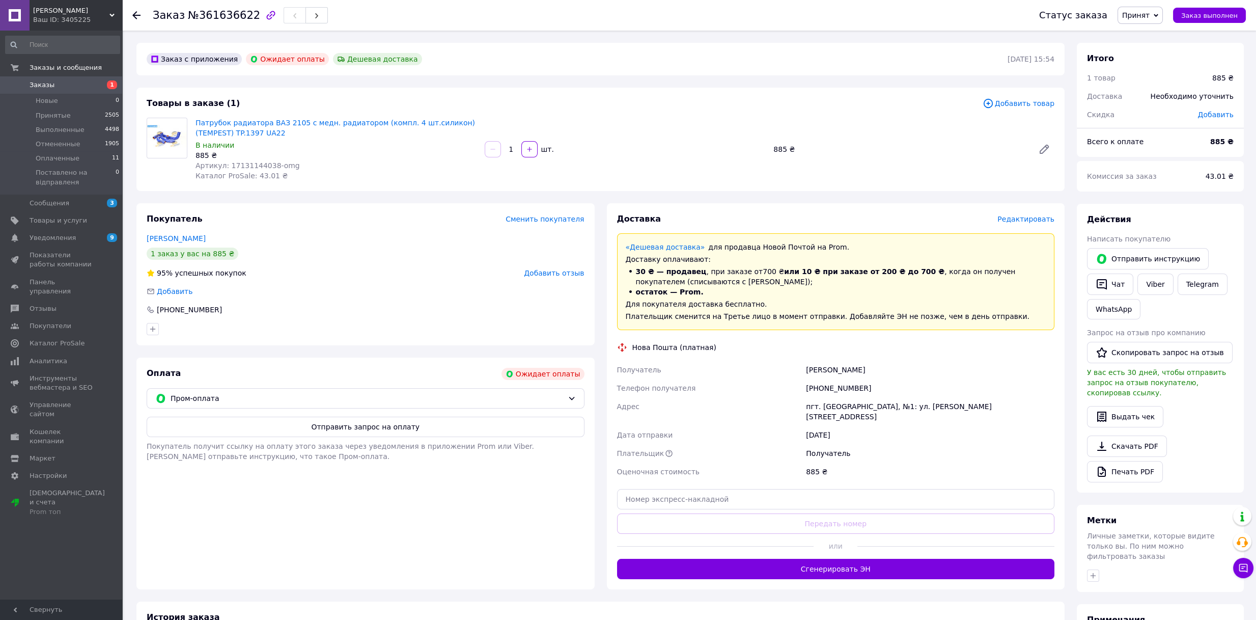
click at [329, 229] on div "Покупатель Сменить покупателя [PERSON_NAME] 1 заказ у вас на 885 ₴ 95% успешных…" at bounding box center [365, 274] width 458 height 142
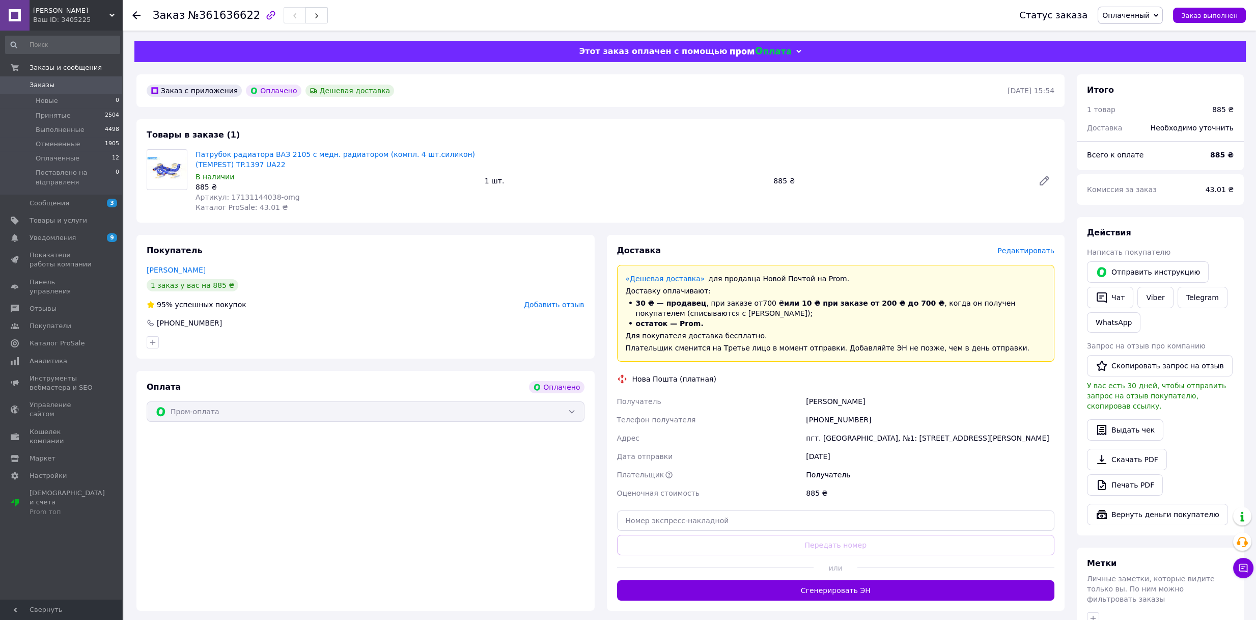
click at [297, 273] on div "[PERSON_NAME]" at bounding box center [366, 270] width 438 height 10
drag, startPoint x: 257, startPoint y: 612, endPoint x: 258, endPoint y: 623, distance: 11.2
click at [258, 619] on html "[PERSON_NAME] ID: 3405225 Сайт [PERSON_NAME] покупателя Проверить состояние сис…" at bounding box center [628, 397] width 1256 height 794
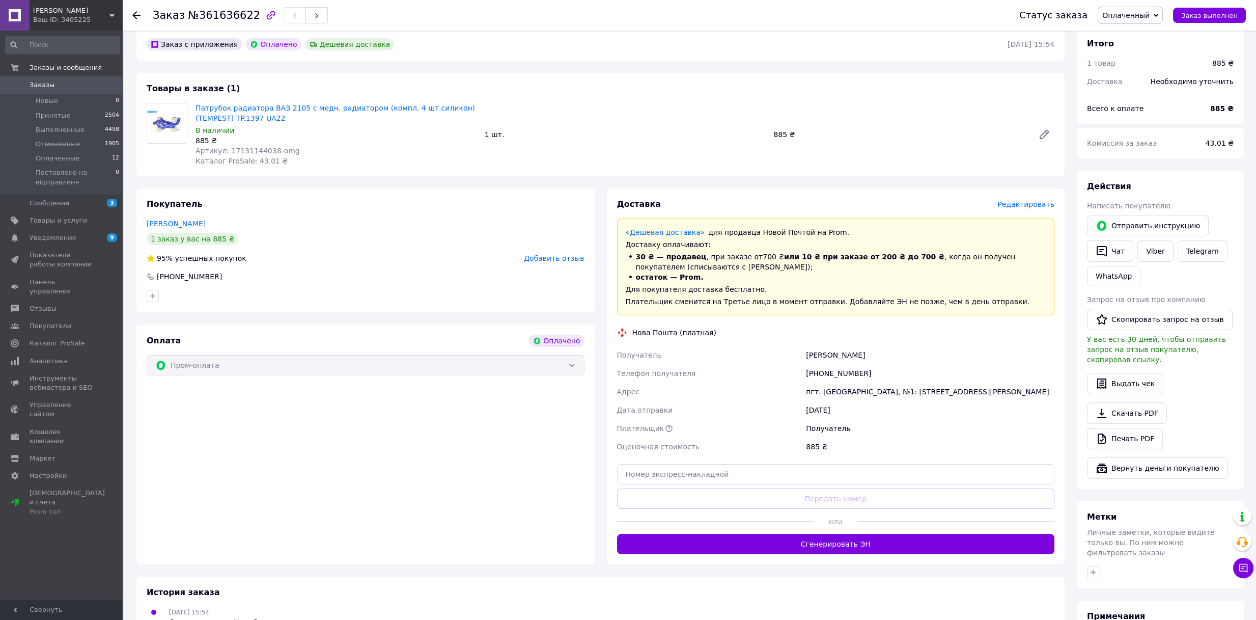
scroll to position [154, 0]
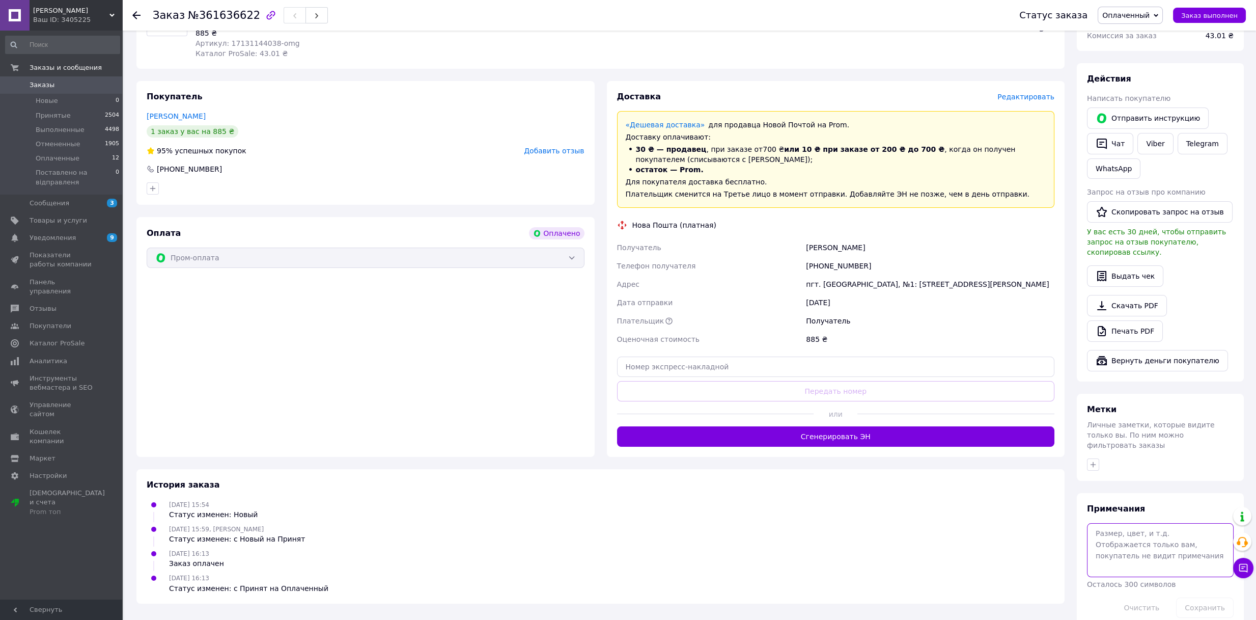
click at [1122, 523] on textarea at bounding box center [1160, 550] width 147 height 54
type textarea "1329"
click at [1215, 597] on button "Сохранить" at bounding box center [1205, 607] width 58 height 20
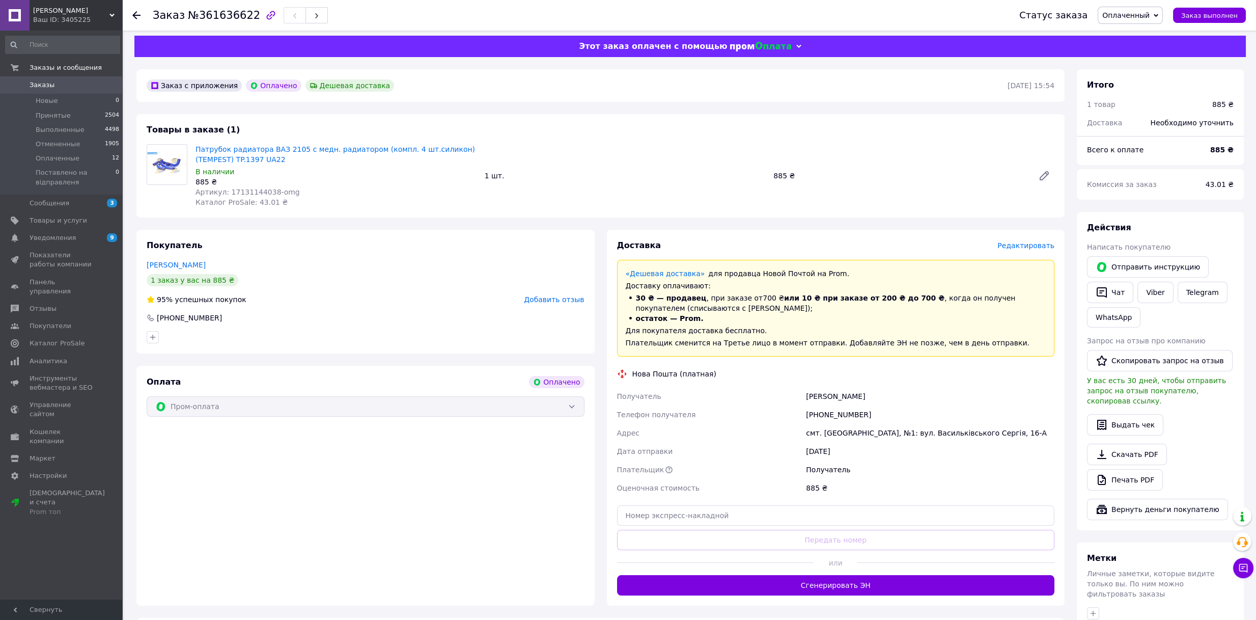
scroll to position [0, 0]
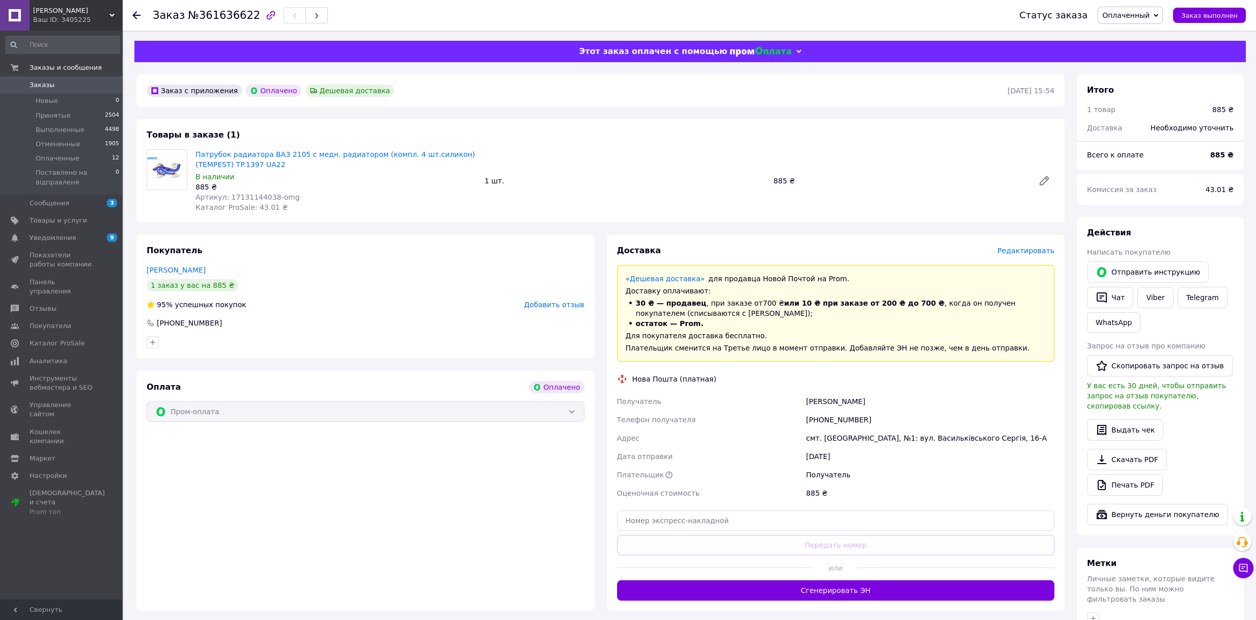
click at [360, 509] on div "Оплата Оплачено Пром-оплата" at bounding box center [365, 491] width 458 height 240
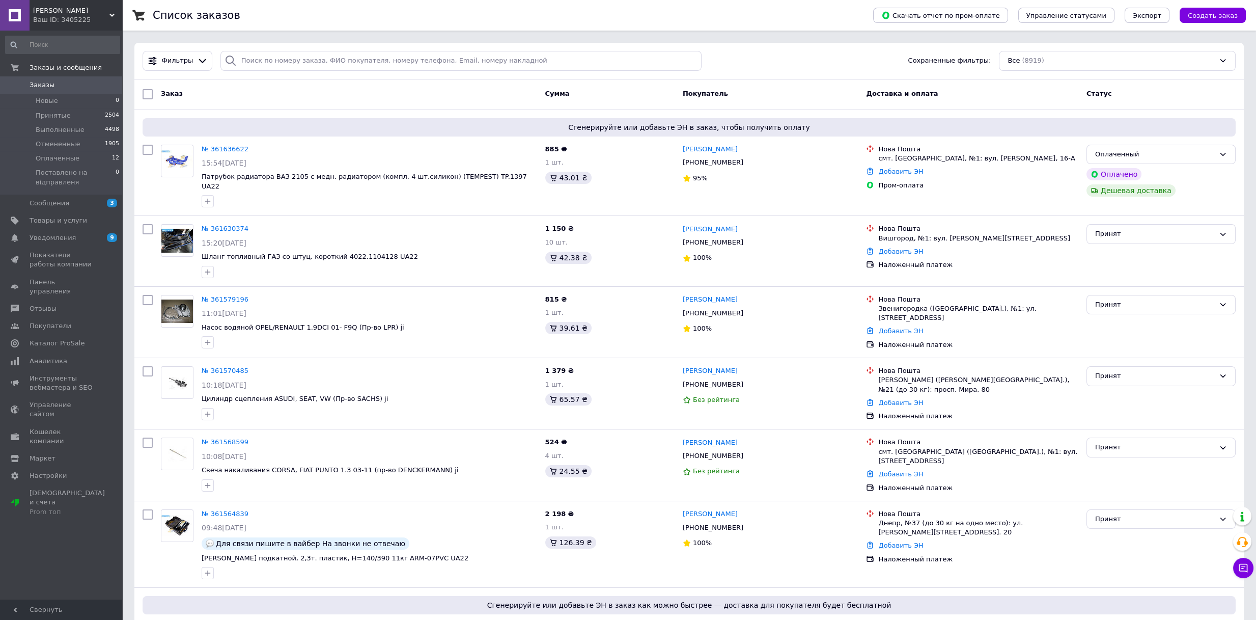
click at [113, 18] on div "Ваш ID: 3405225" at bounding box center [77, 19] width 89 height 9
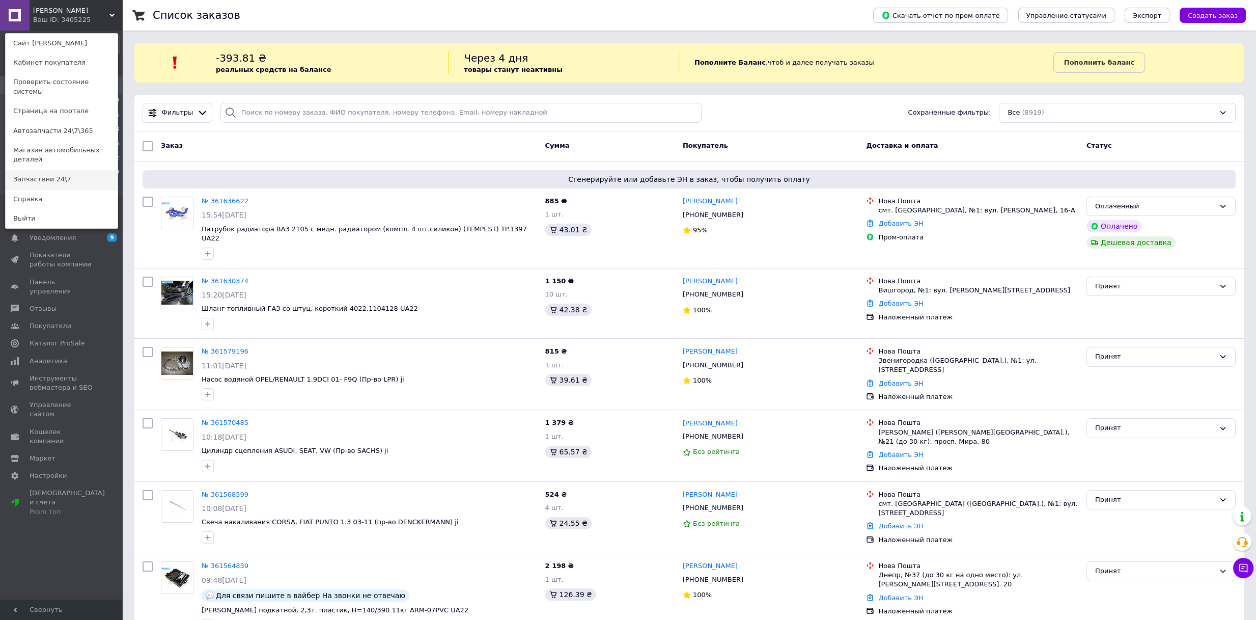
click at [59, 170] on link "Запчастини 24\7" at bounding box center [62, 179] width 112 height 19
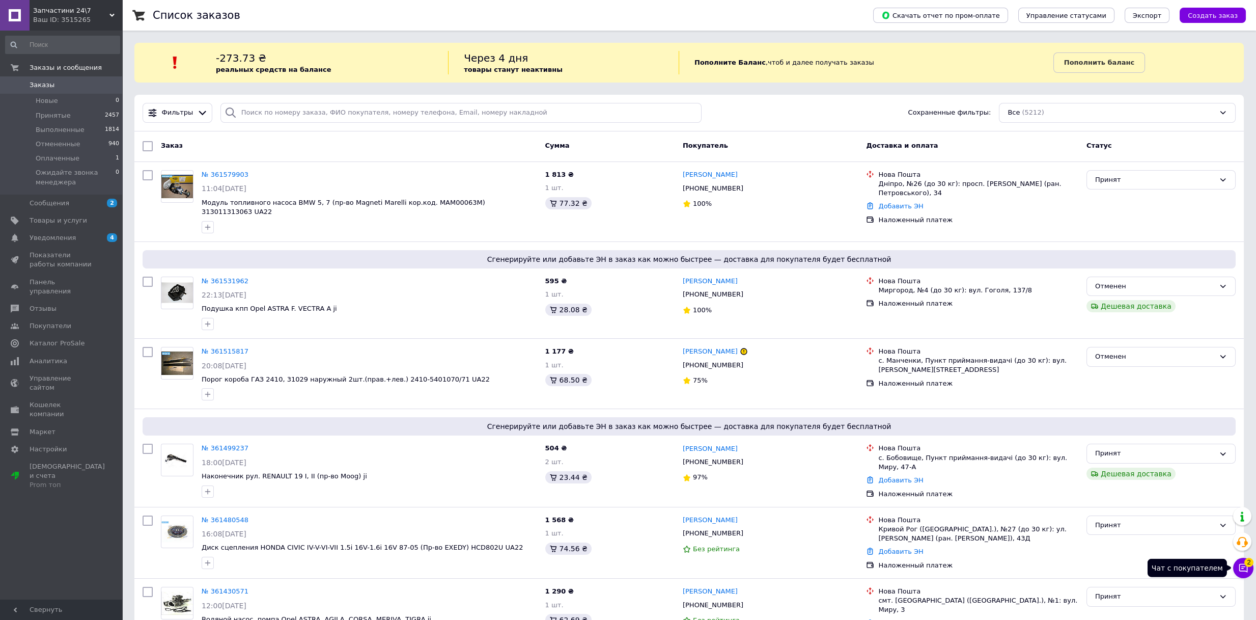
click at [1241, 564] on icon at bounding box center [1244, 568] width 9 height 9
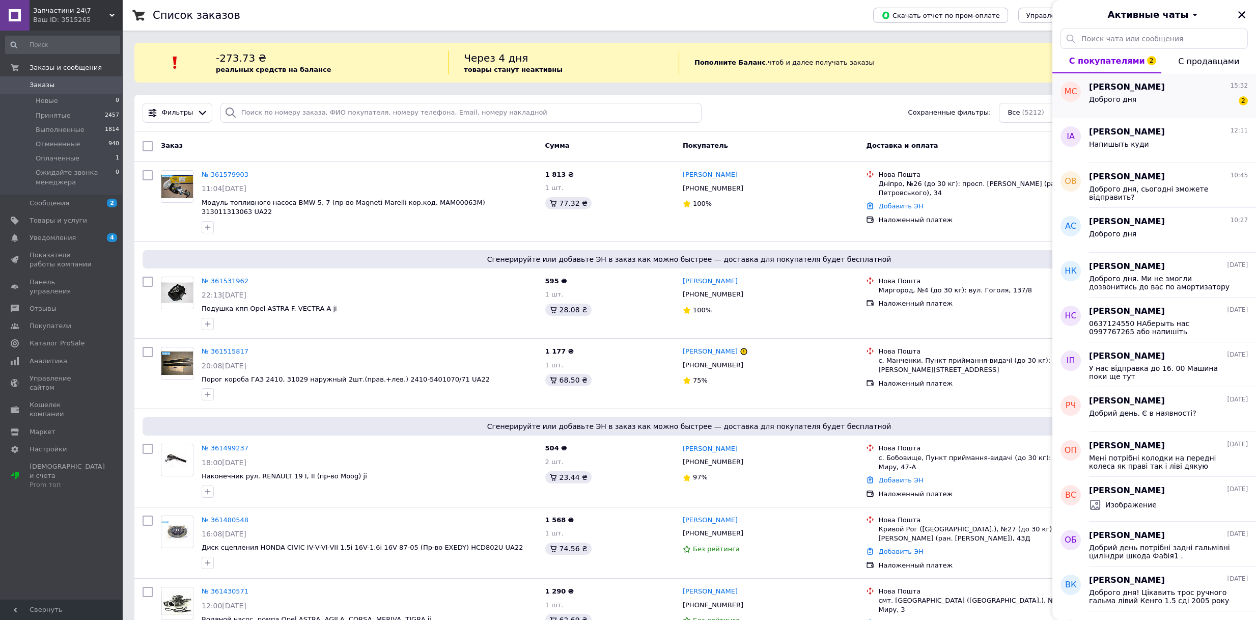
click at [1166, 107] on div "Доброго дня 2" at bounding box center [1168, 101] width 159 height 16
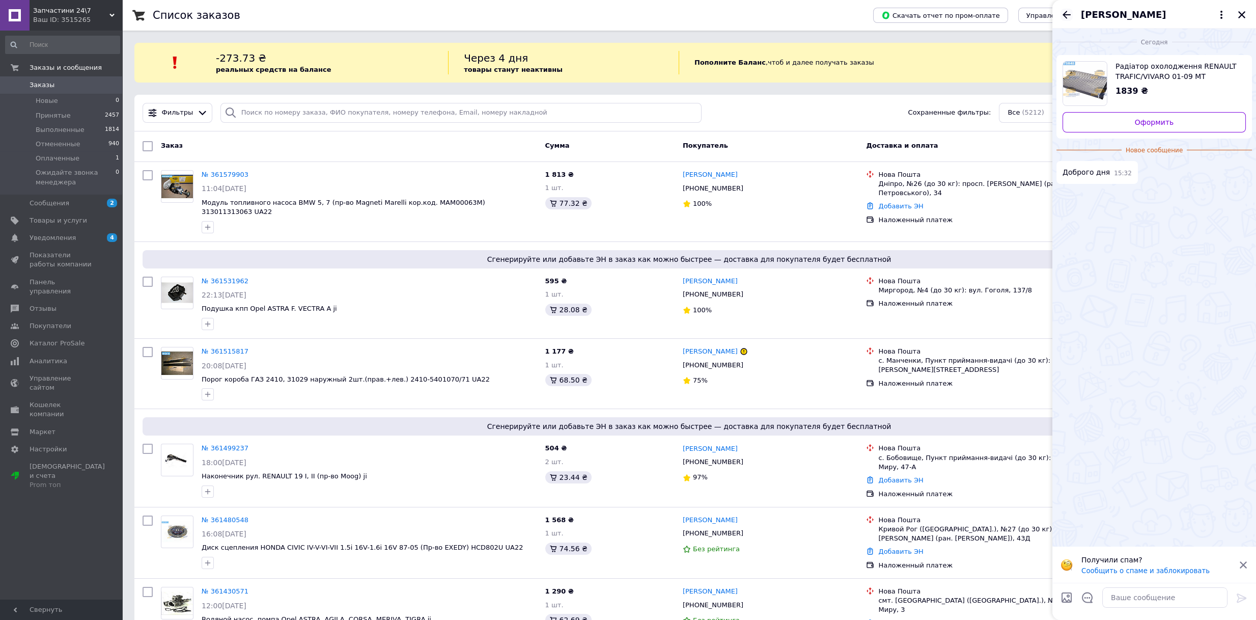
click at [1068, 17] on icon "Назад" at bounding box center [1067, 15] width 12 height 12
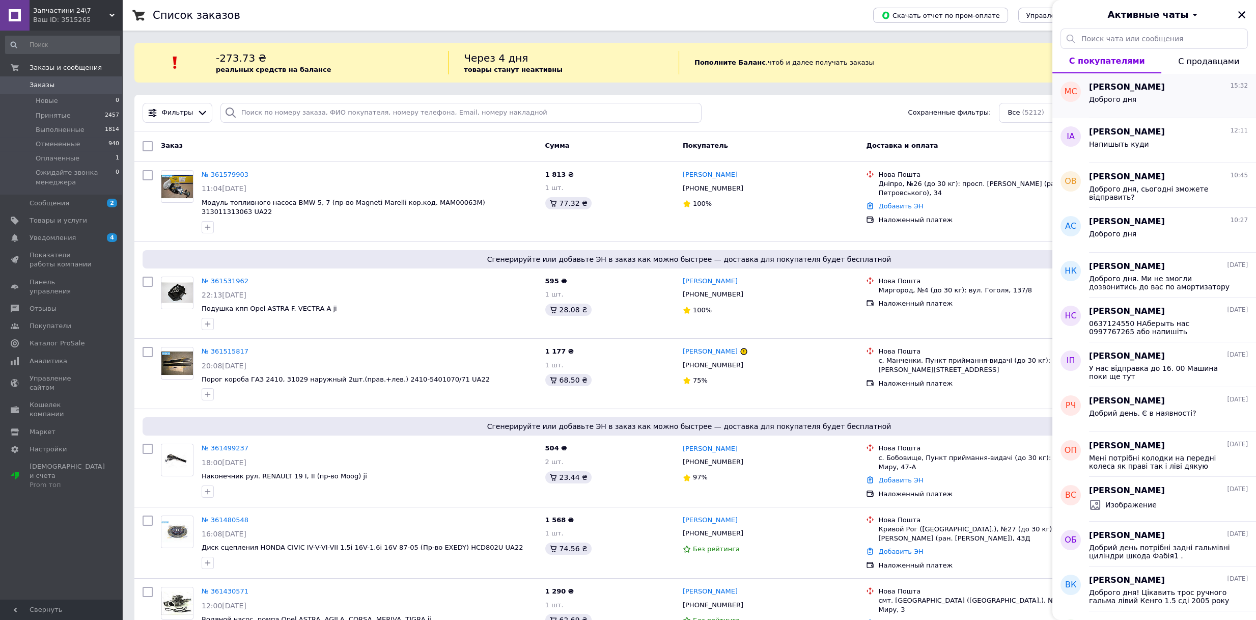
click at [1125, 100] on span "Доброго дня" at bounding box center [1112, 99] width 47 height 8
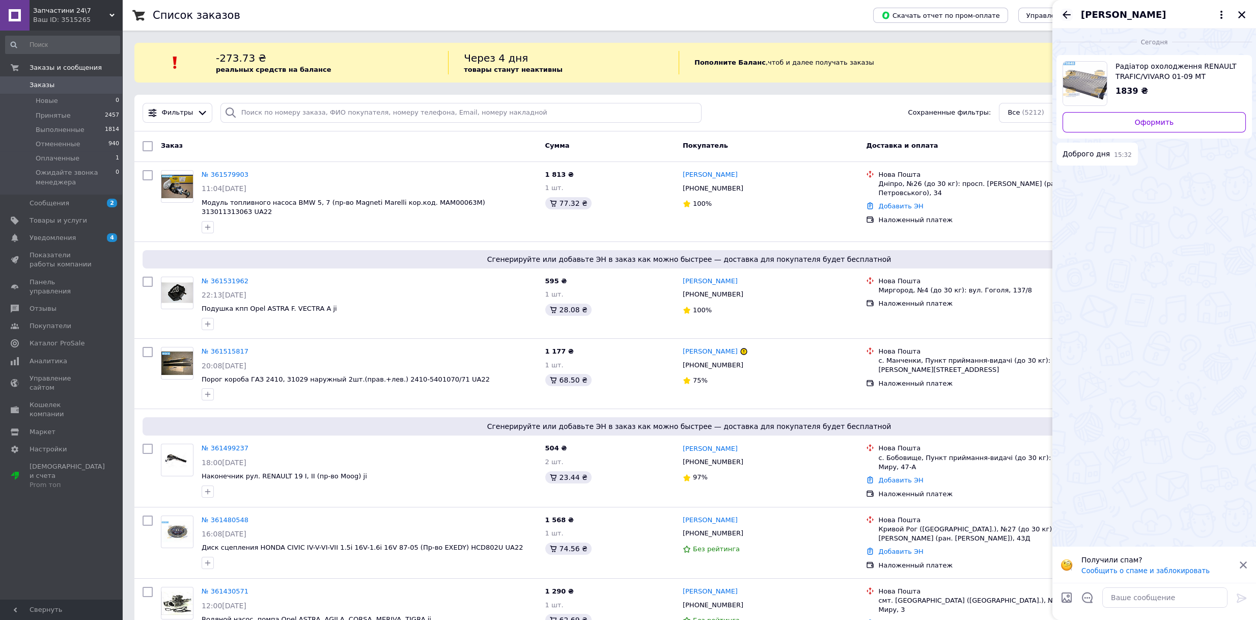
click at [1066, 15] on icon "Назад" at bounding box center [1067, 15] width 12 height 12
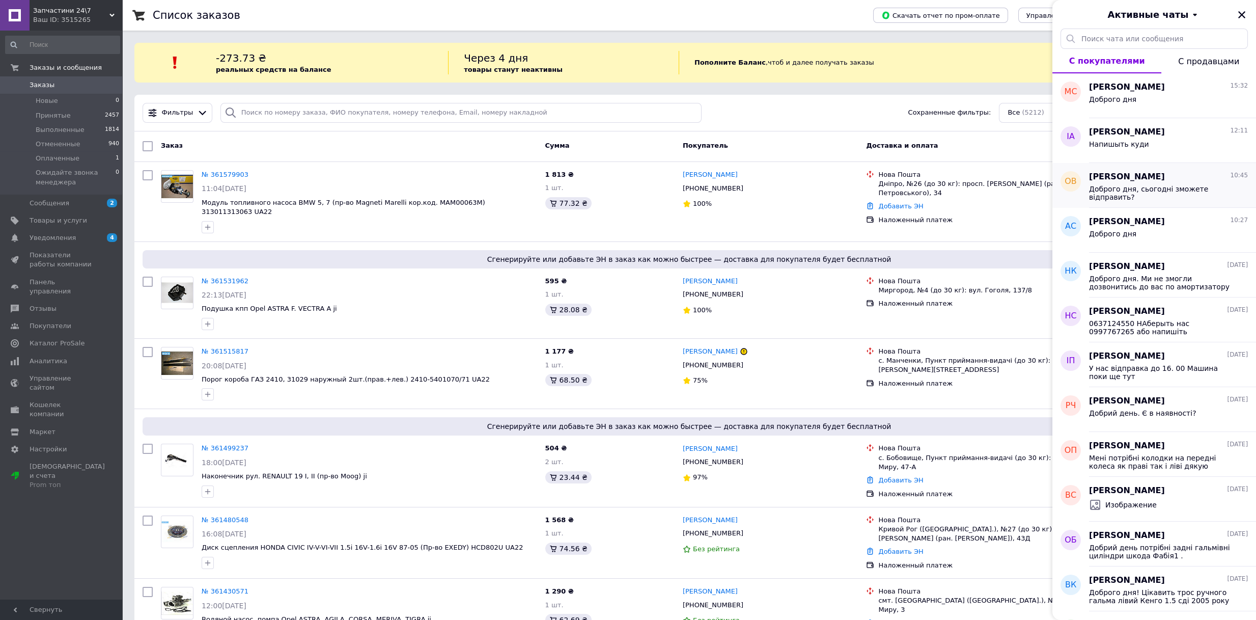
click at [1115, 193] on div "Доброго дня, сьогодні зможете відправить?" at bounding box center [1161, 193] width 145 height 16
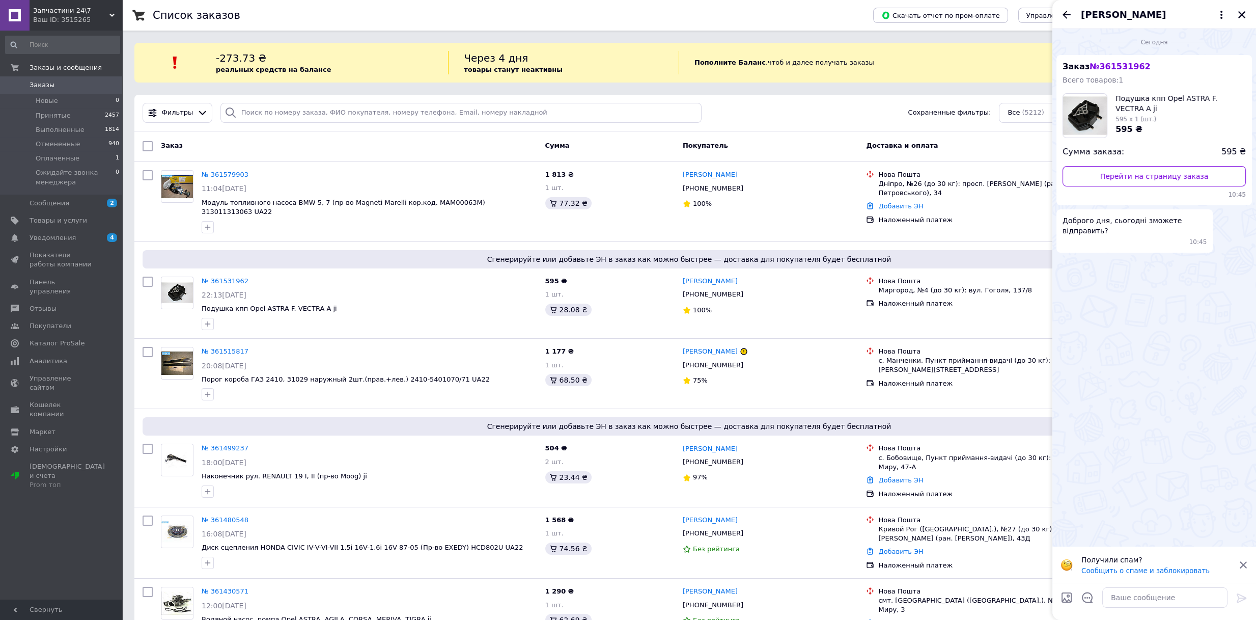
drag, startPoint x: 105, startPoint y: 7, endPoint x: 90, endPoint y: 54, distance: 49.8
click at [105, 7] on span "Запчастини 24\7" at bounding box center [71, 10] width 76 height 9
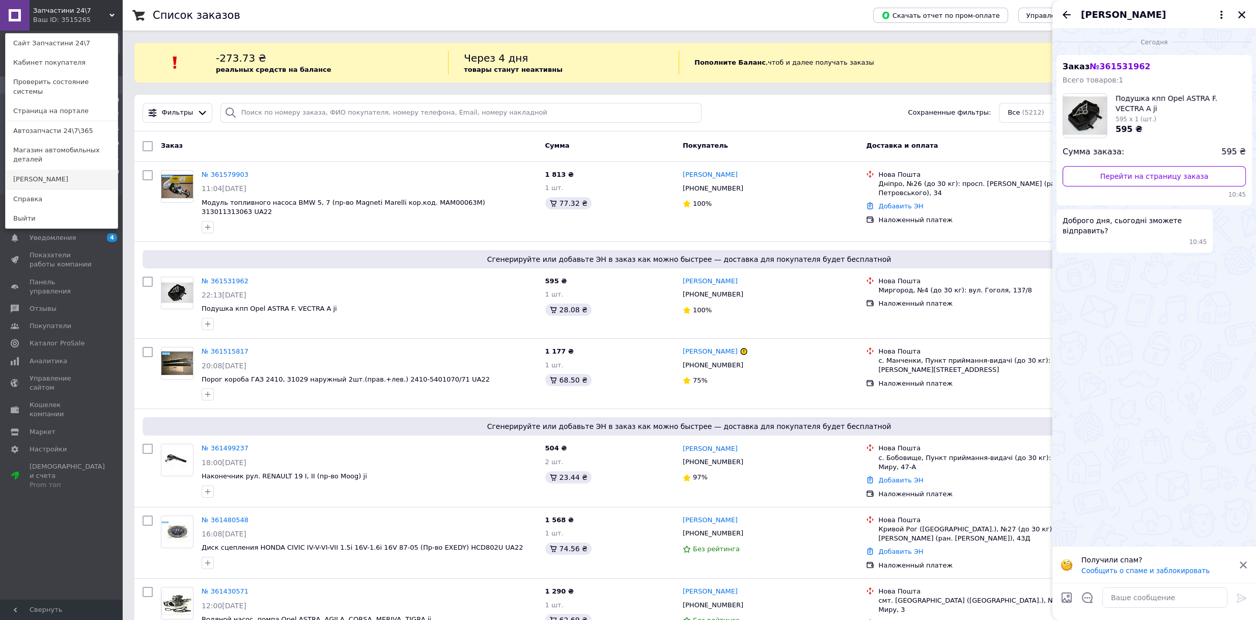
click at [49, 170] on link "[PERSON_NAME]" at bounding box center [62, 179] width 112 height 19
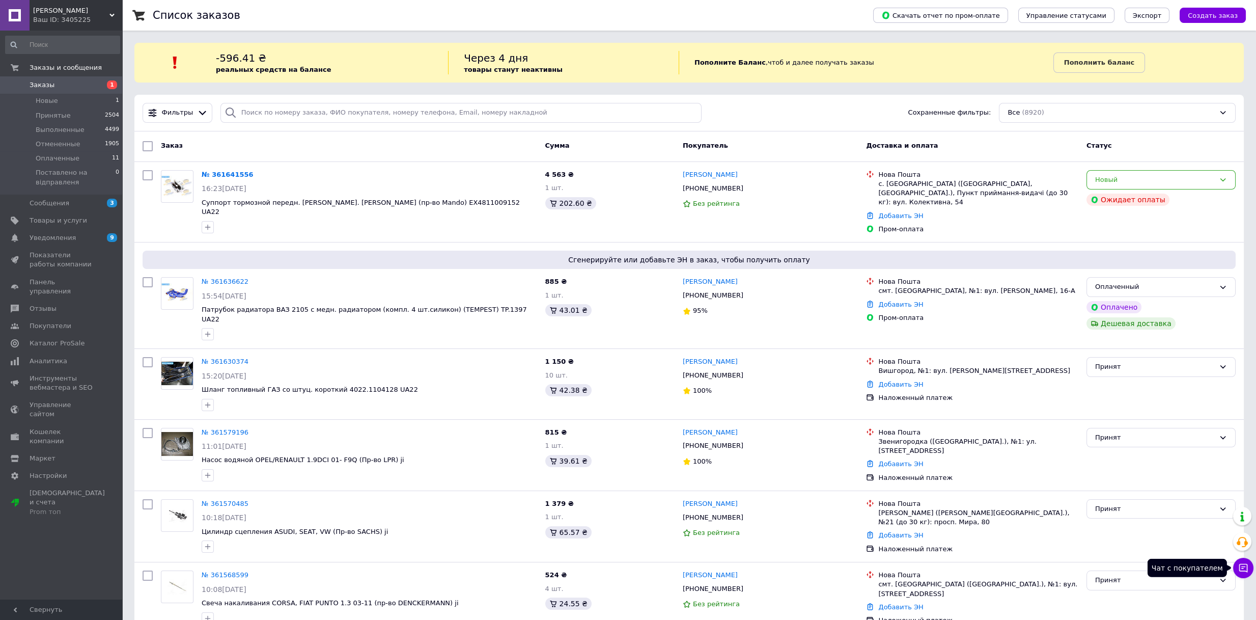
click at [1240, 574] on button "Чат с покупателем" at bounding box center [1243, 568] width 20 height 20
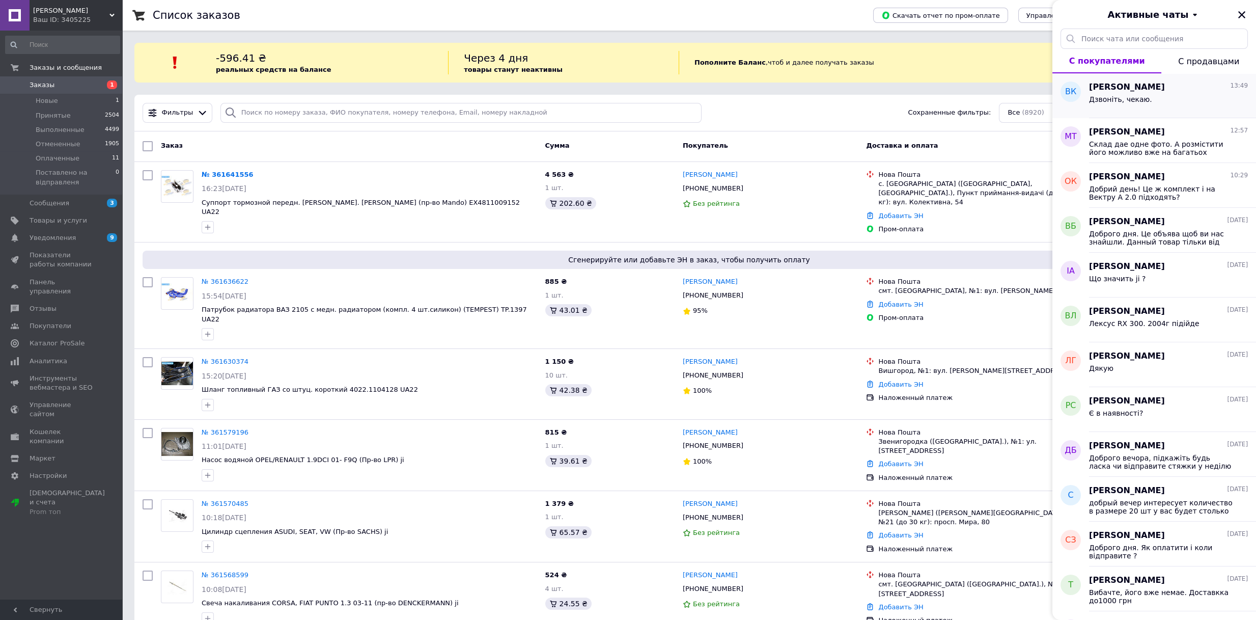
click at [1156, 104] on div "Дзвонiть, чекаю." at bounding box center [1168, 101] width 159 height 16
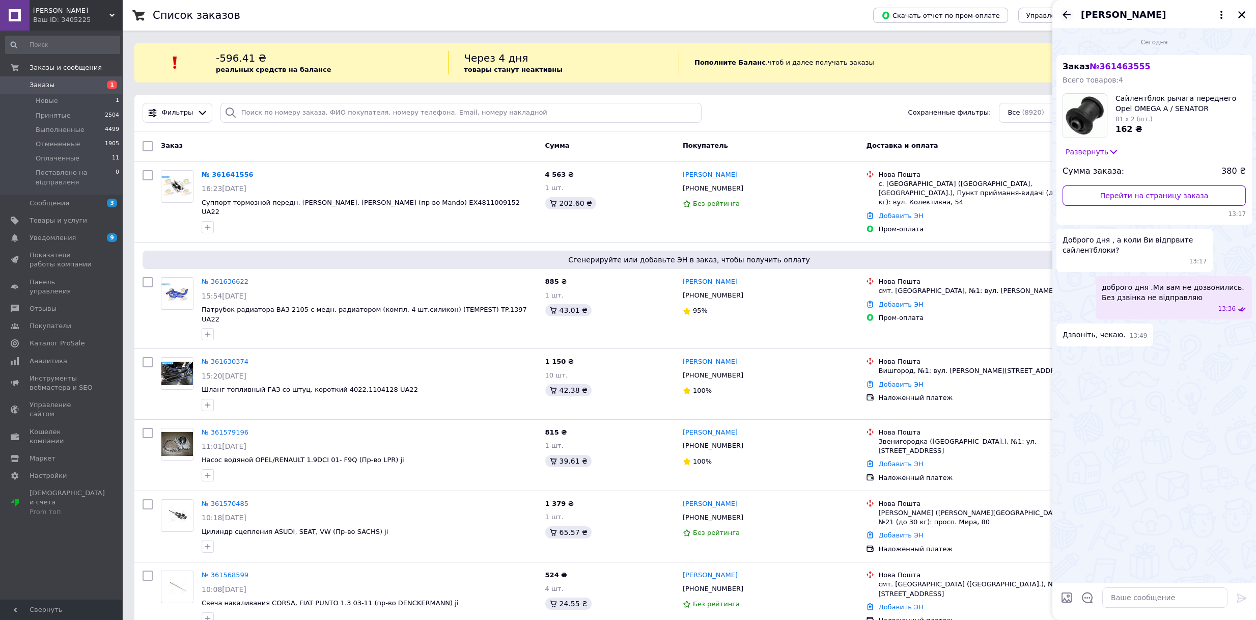
click at [1070, 12] on icon "Назад" at bounding box center [1067, 15] width 12 height 12
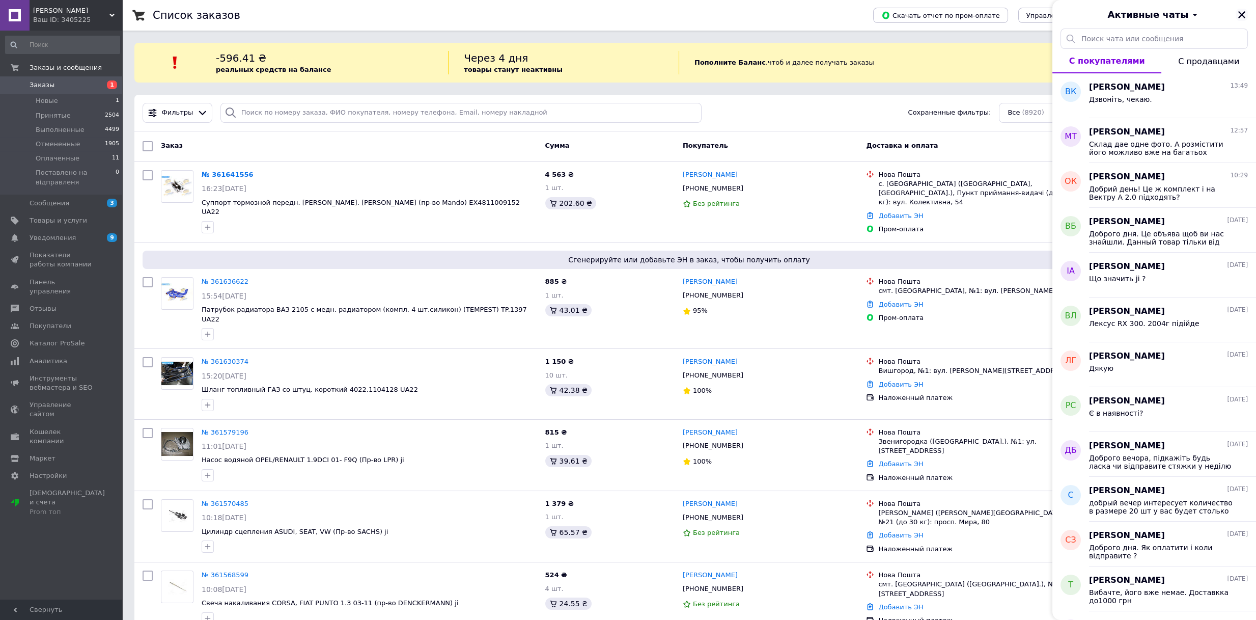
click at [1247, 13] on button "Закрыть" at bounding box center [1242, 15] width 12 height 12
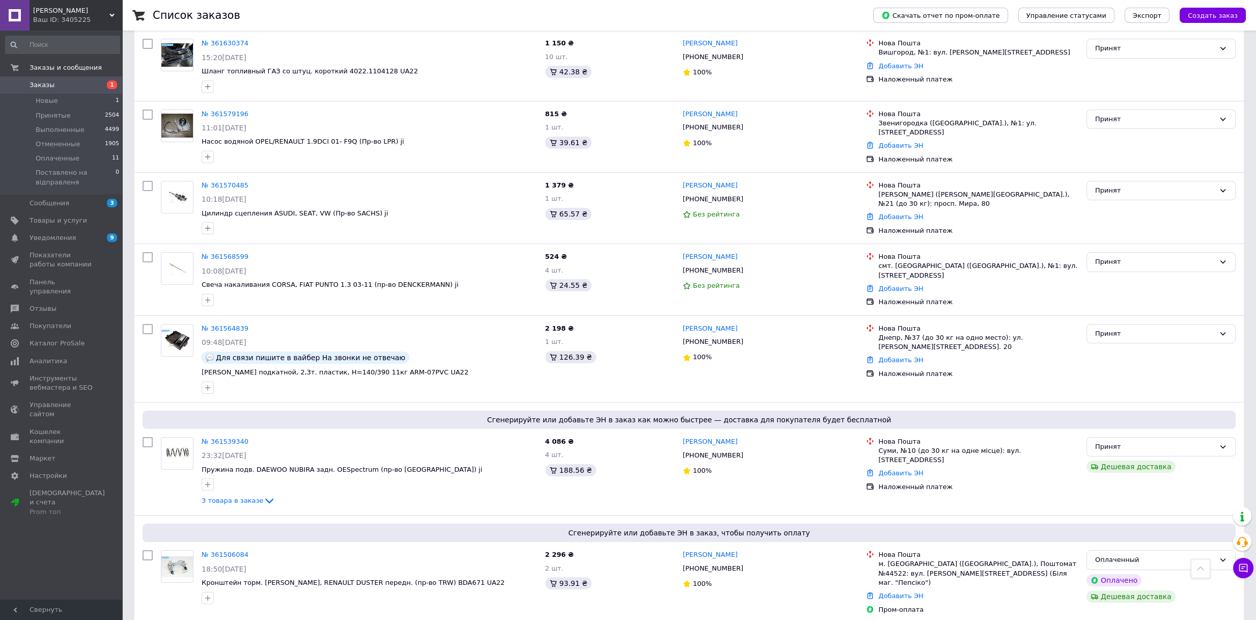
scroll to position [226, 0]
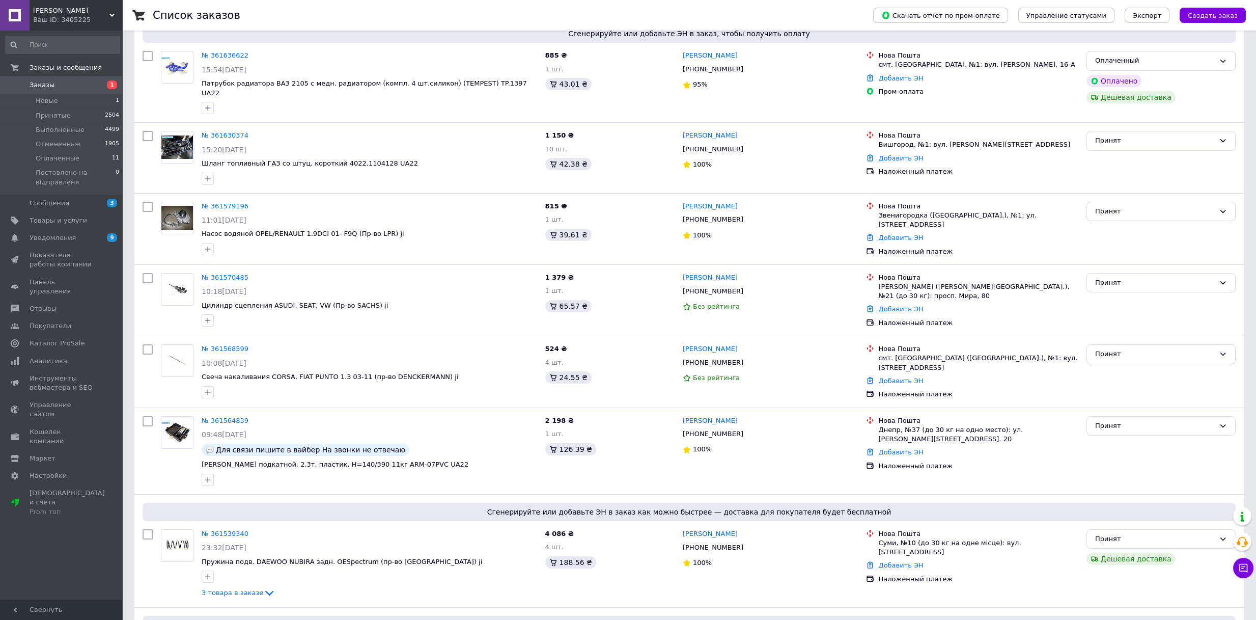
click at [106, 15] on div "Ваш ID: 3405225" at bounding box center [77, 19] width 89 height 9
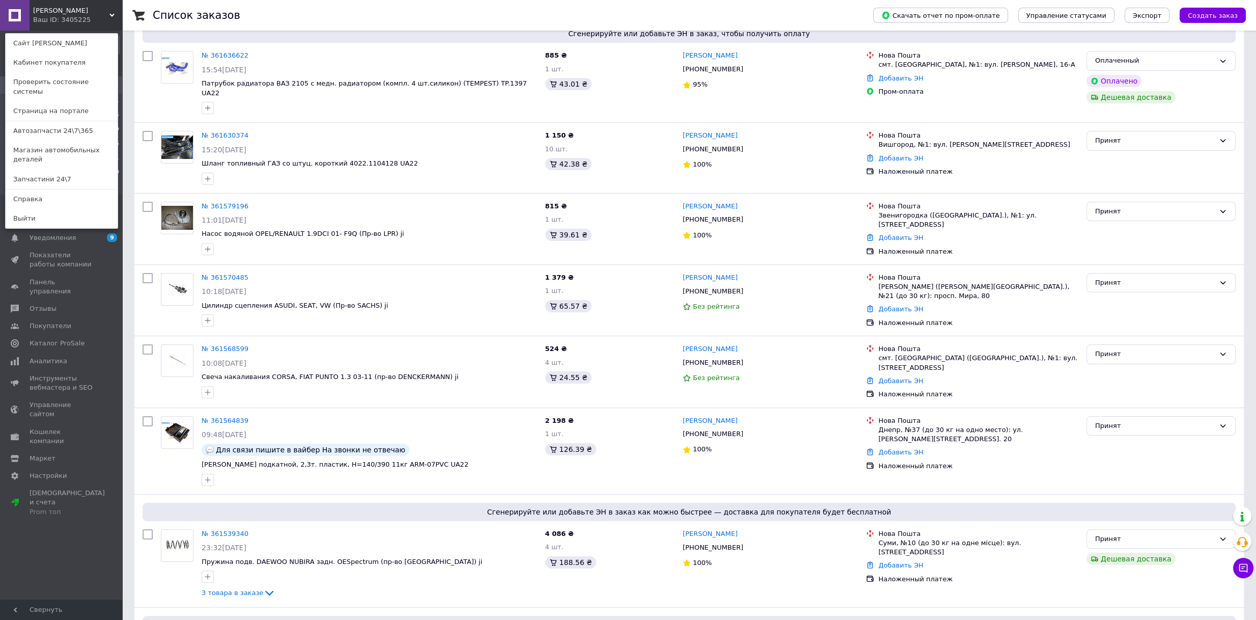
click at [56, 170] on link "Запчастини 24\7" at bounding box center [62, 179] width 112 height 19
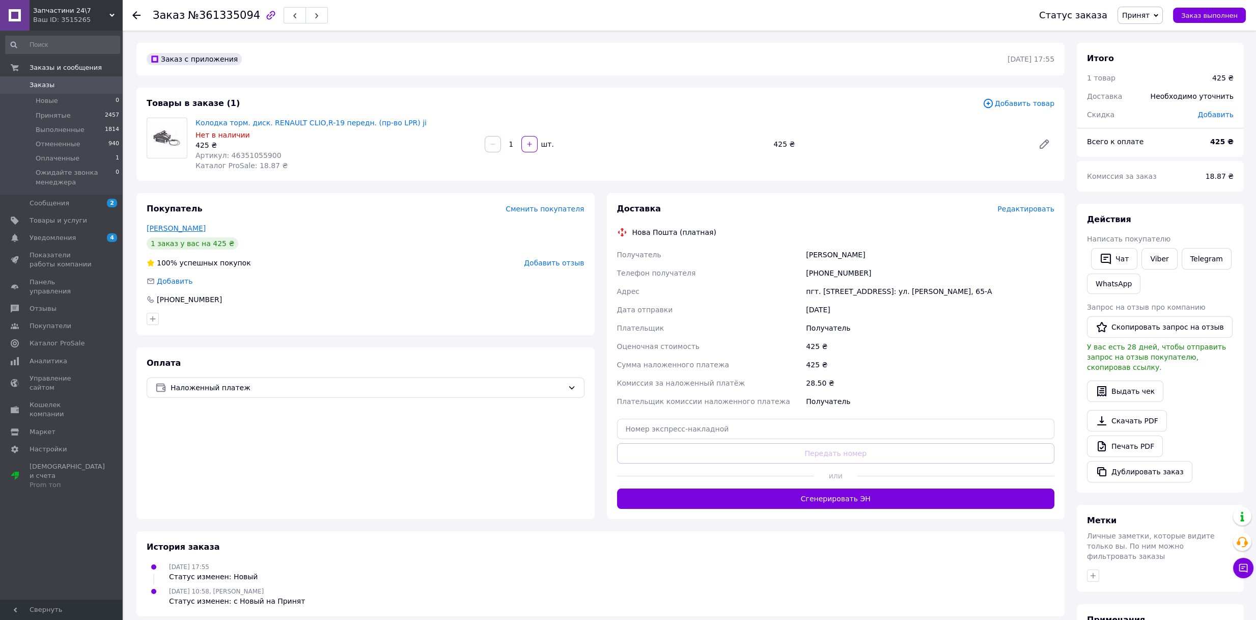
click at [163, 231] on link "[PERSON_NAME]" at bounding box center [176, 228] width 59 height 8
click at [1112, 262] on button "Чат" at bounding box center [1114, 258] width 46 height 21
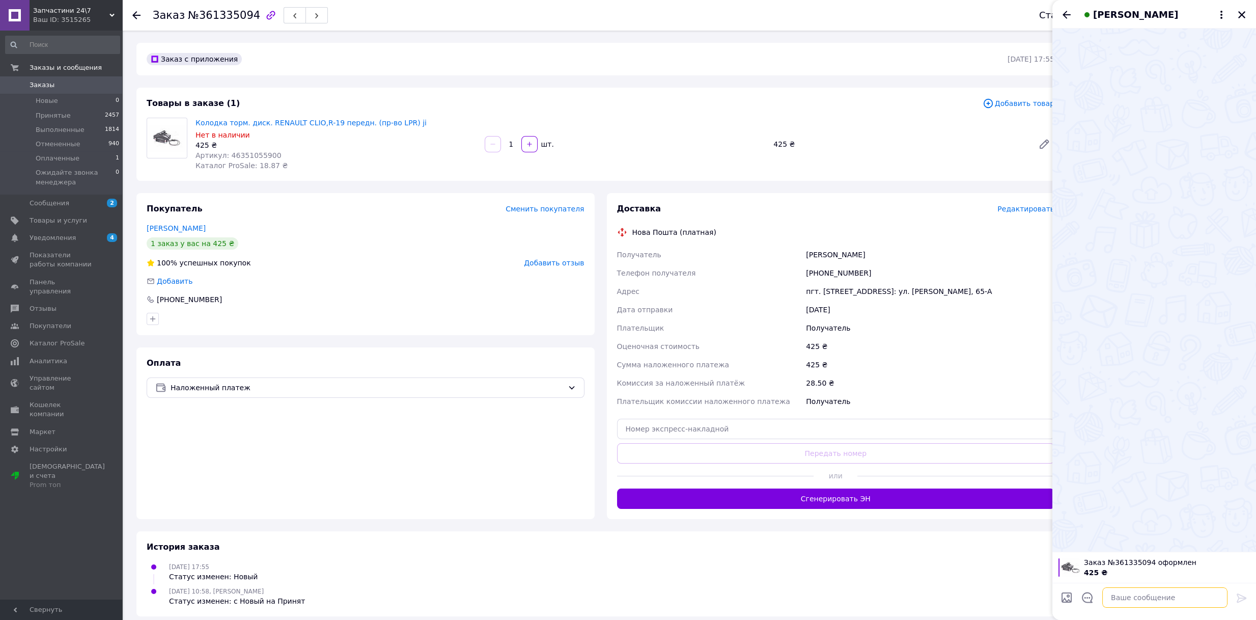
click at [1161, 603] on textarea at bounding box center [1165, 597] width 125 height 20
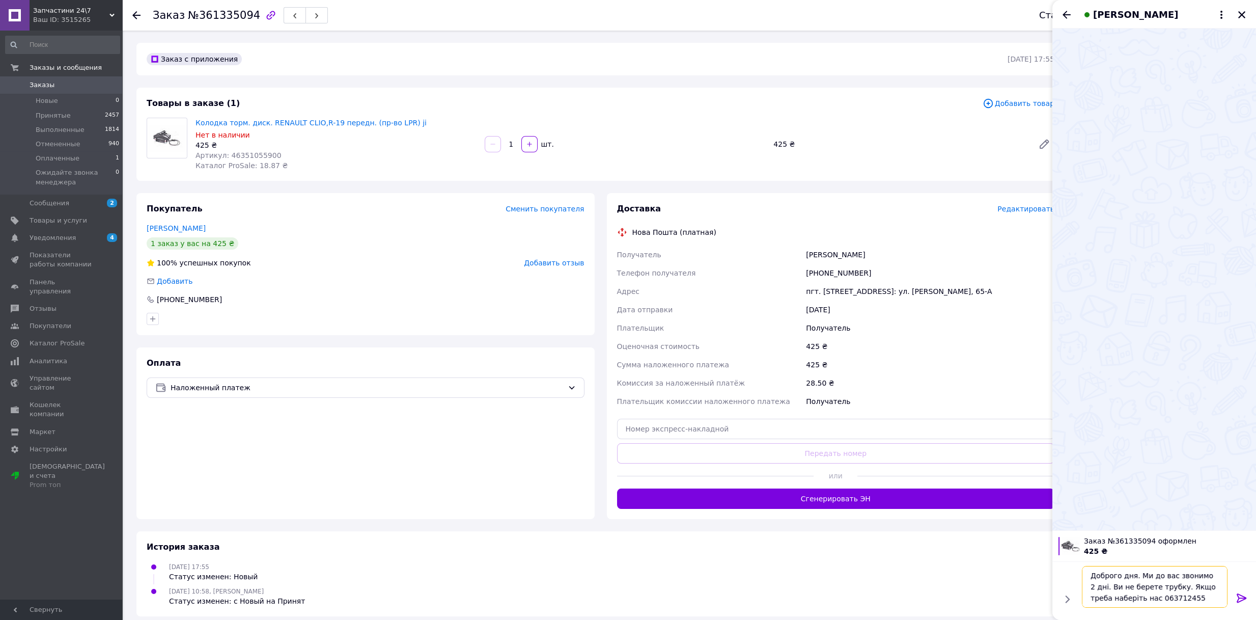
type textarea "Доброго дня. Ми до вас звонимо 2 дні. Ви не берете трубку. Якщо треба наберіть …"
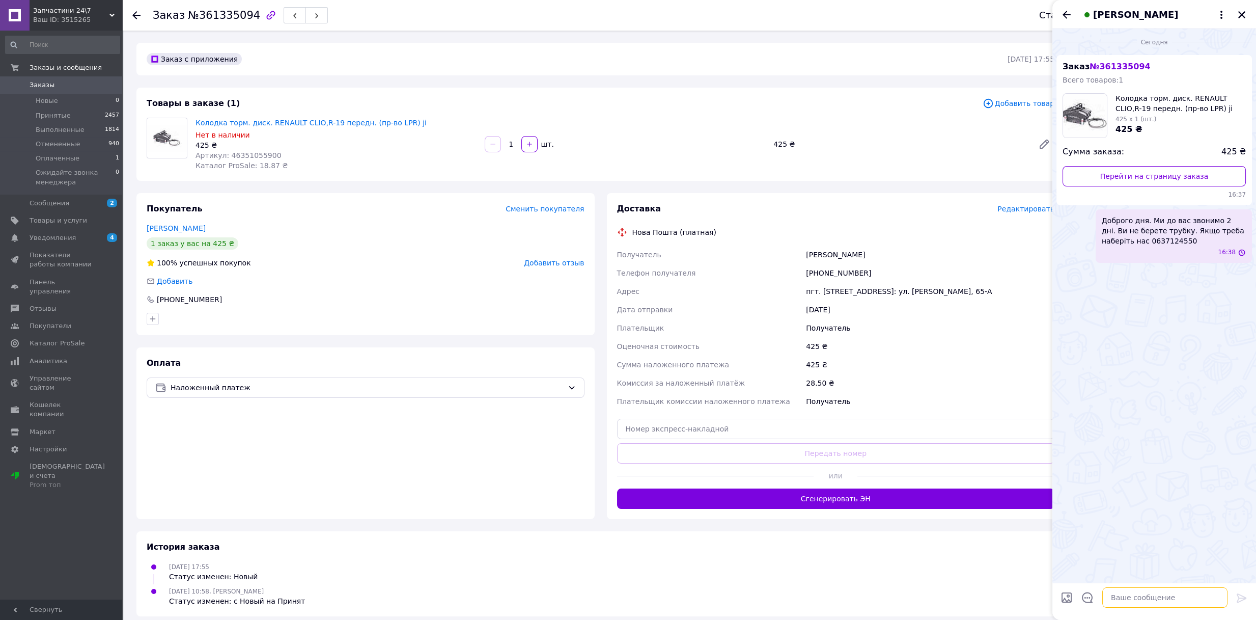
scroll to position [0, 0]
click at [1061, 12] on icon "Назад" at bounding box center [1067, 15] width 12 height 12
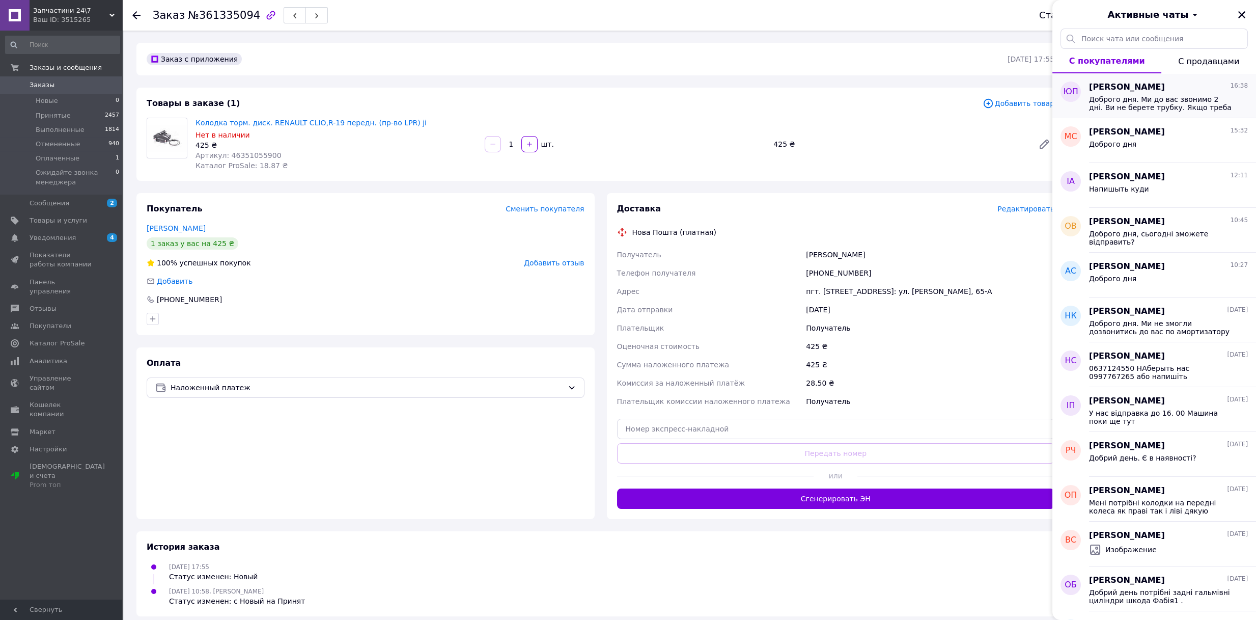
click at [1132, 105] on span "Доброго дня. Ми до вас звонимо 2 дні. Ви не берете трубку. Якщо треба наберіть …" at bounding box center [1161, 103] width 145 height 16
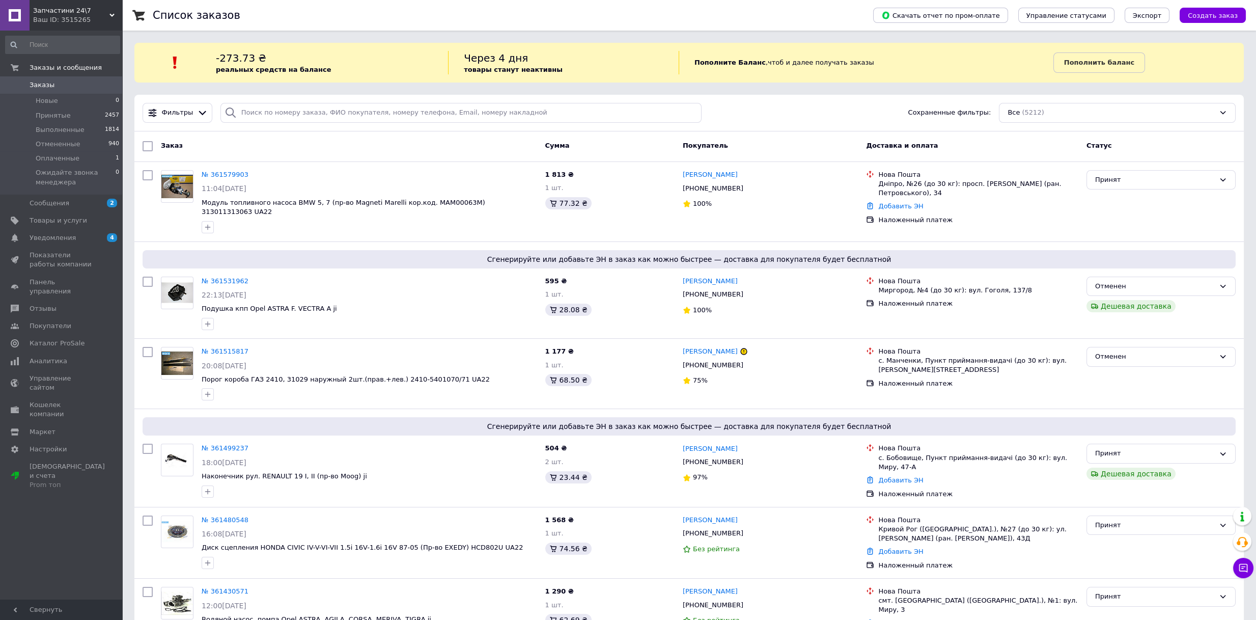
click at [47, 85] on span "Заказы" at bounding box center [42, 84] width 25 height 9
click at [109, 17] on icon at bounding box center [111, 15] width 5 height 5
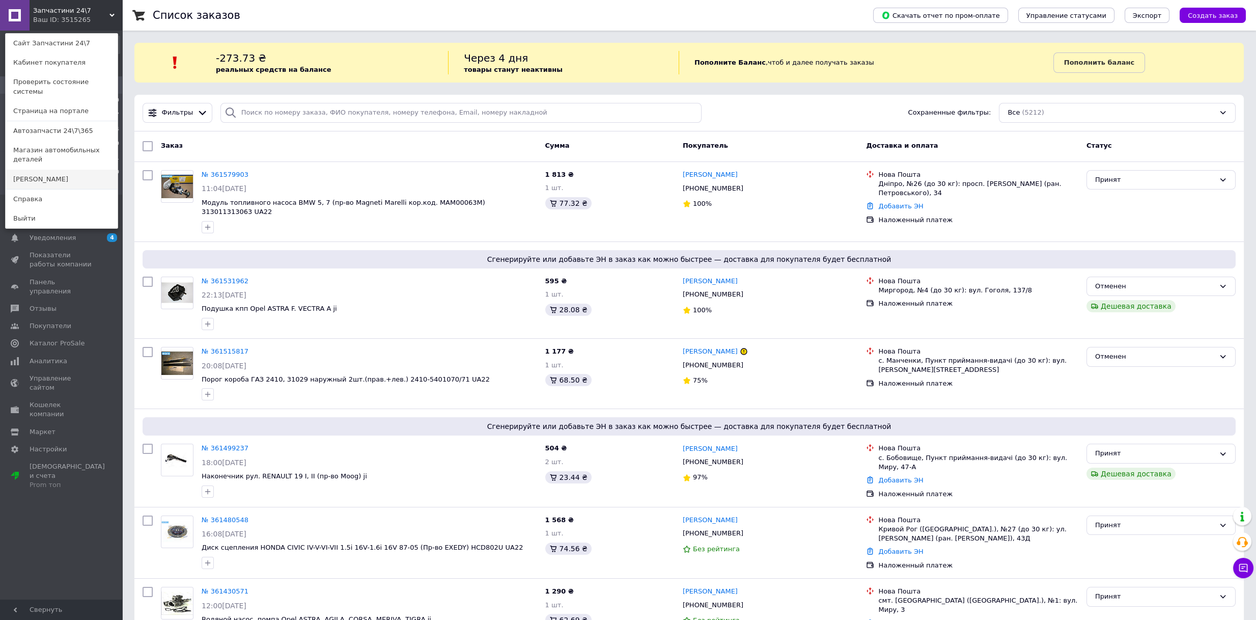
click at [59, 170] on link "[PERSON_NAME]" at bounding box center [62, 179] width 112 height 19
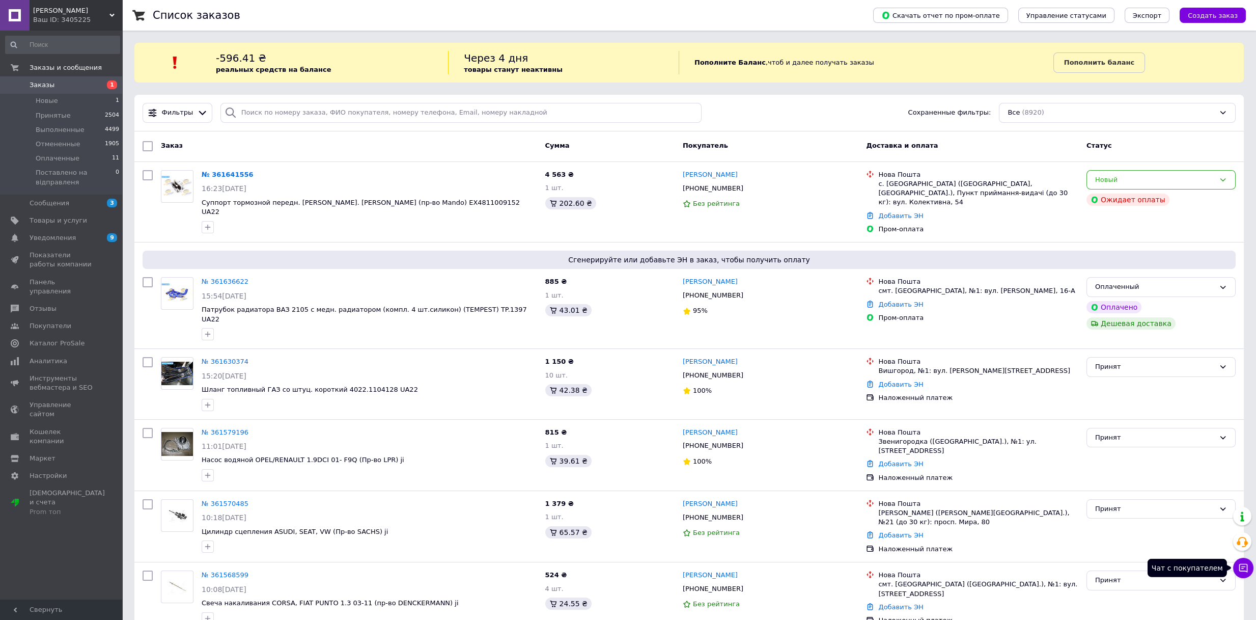
click at [1245, 569] on icon at bounding box center [1244, 568] width 10 height 10
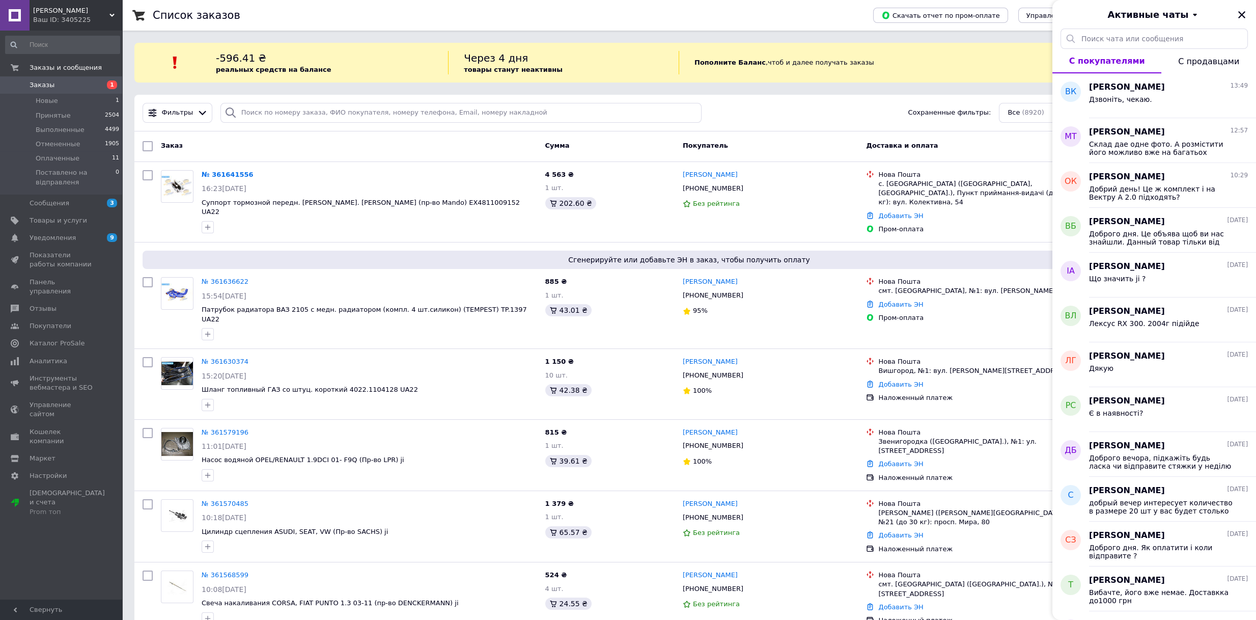
drag, startPoint x: 1242, startPoint y: 15, endPoint x: 1191, endPoint y: 34, distance: 54.1
click at [1242, 15] on icon "Закрыть" at bounding box center [1242, 14] width 7 height 7
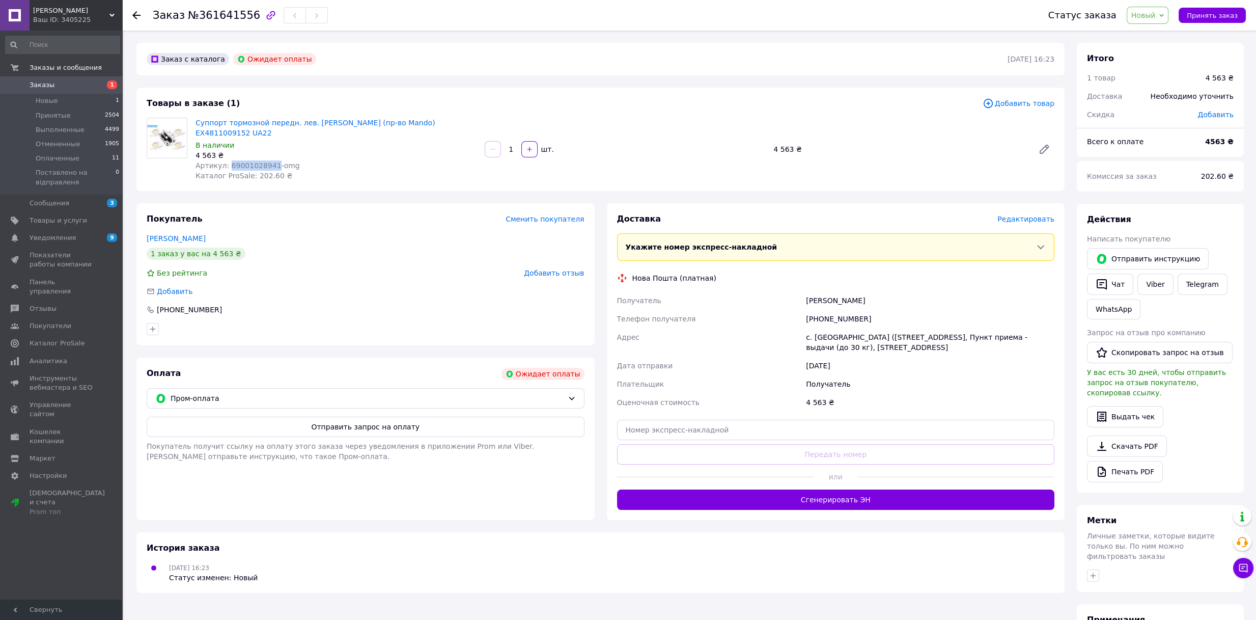
drag, startPoint x: 226, startPoint y: 161, endPoint x: 266, endPoint y: 169, distance: 40.9
click at [266, 169] on span "Артикул: 69001028941-omg" at bounding box center [248, 165] width 104 height 8
copy span "69001028941"
drag, startPoint x: 343, startPoint y: 249, endPoint x: 339, endPoint y: 157, distance: 91.7
click at [344, 241] on div "Покупатель Сменить покупателя [PERSON_NAME] 1 заказ у вас на 4 563 ₴ Без рейтин…" at bounding box center [365, 274] width 458 height 142
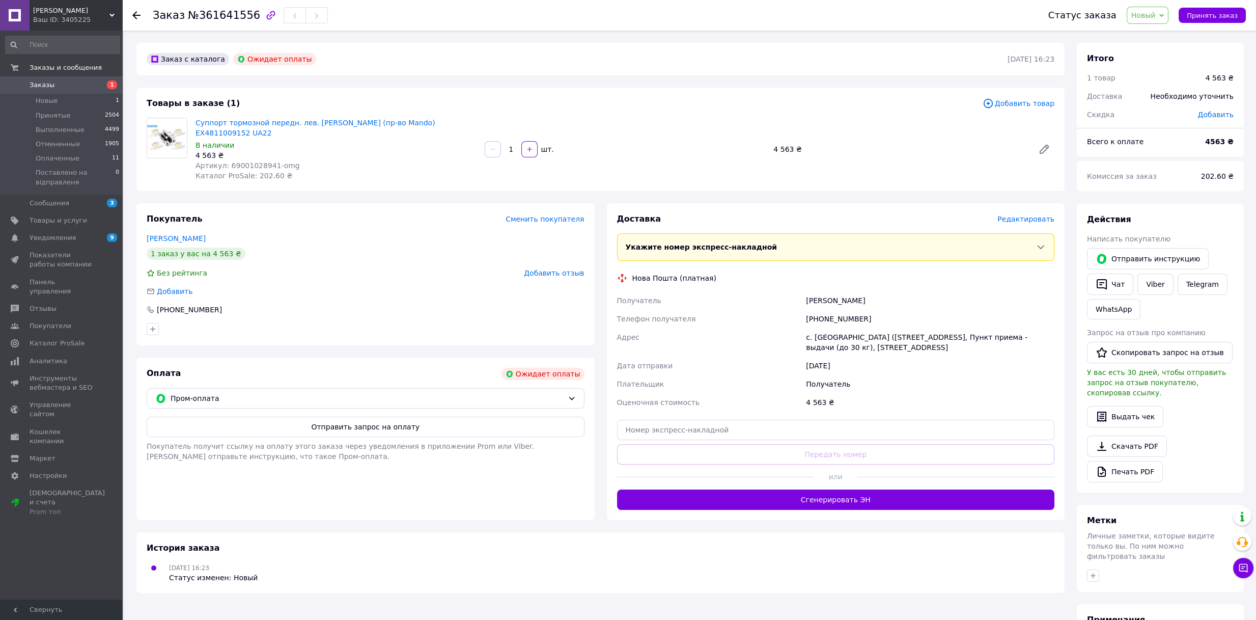
click at [1150, 16] on span "Новый" at bounding box center [1144, 15] width 24 height 8
click at [1151, 63] on li "Отменен" at bounding box center [1180, 66] width 107 height 15
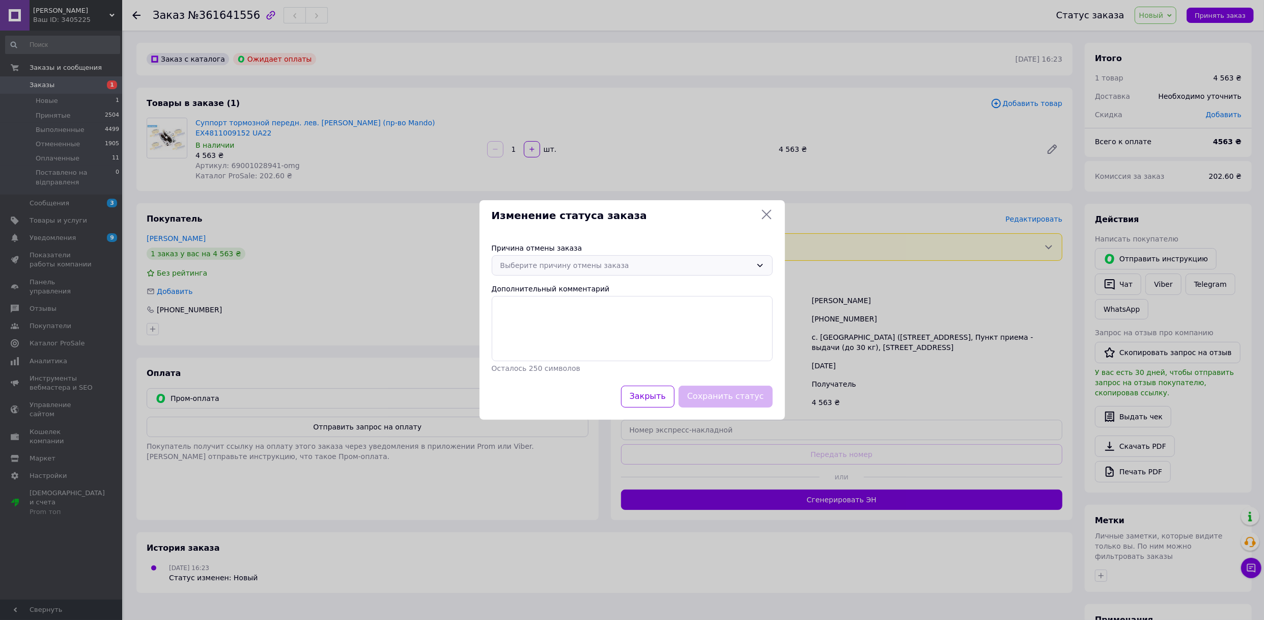
click at [581, 270] on div "Выберите причину отмены заказа" at bounding box center [627, 265] width 252 height 11
click at [542, 292] on li "Нет в наличии" at bounding box center [632, 287] width 280 height 19
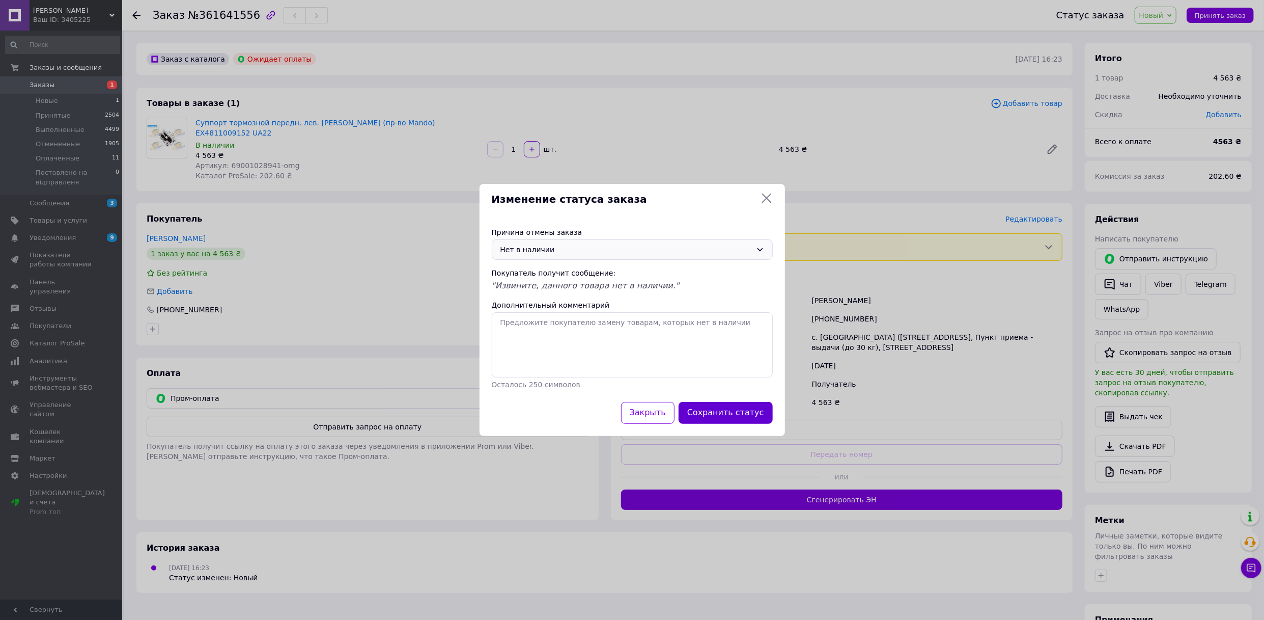
click at [739, 417] on button "Сохранить статус" at bounding box center [726, 413] width 94 height 22
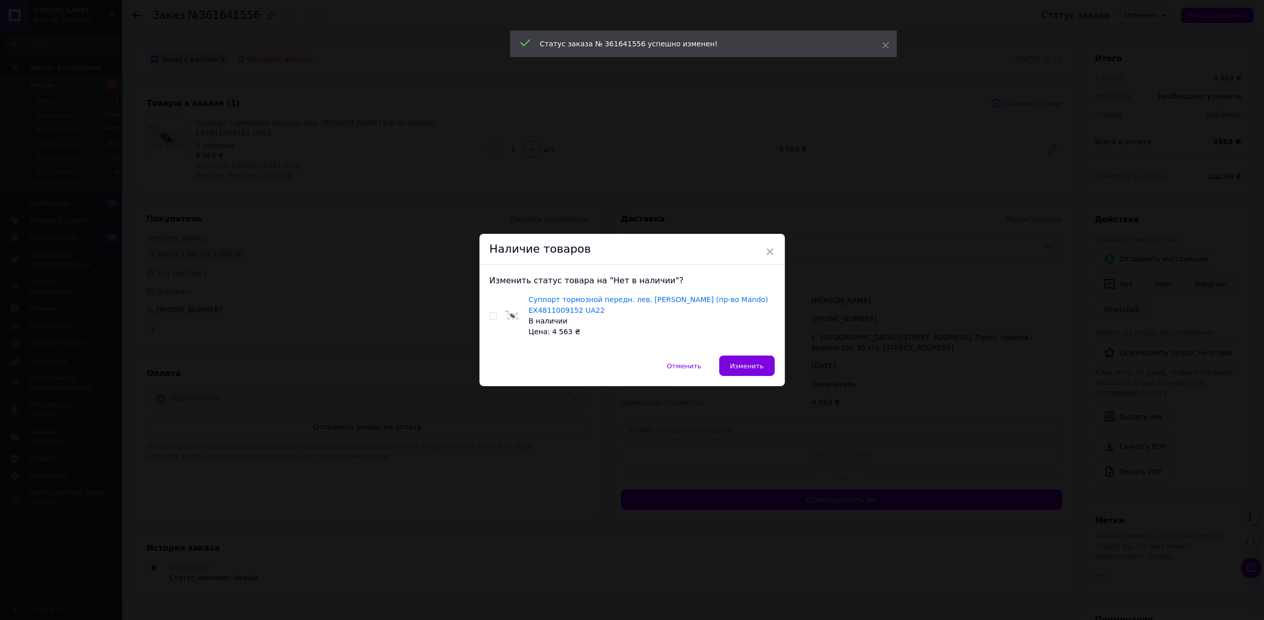
click at [493, 313] on input "checkbox" at bounding box center [493, 316] width 7 height 7
checkbox input "true"
click at [739, 361] on button "Изменить" at bounding box center [748, 365] width 56 height 20
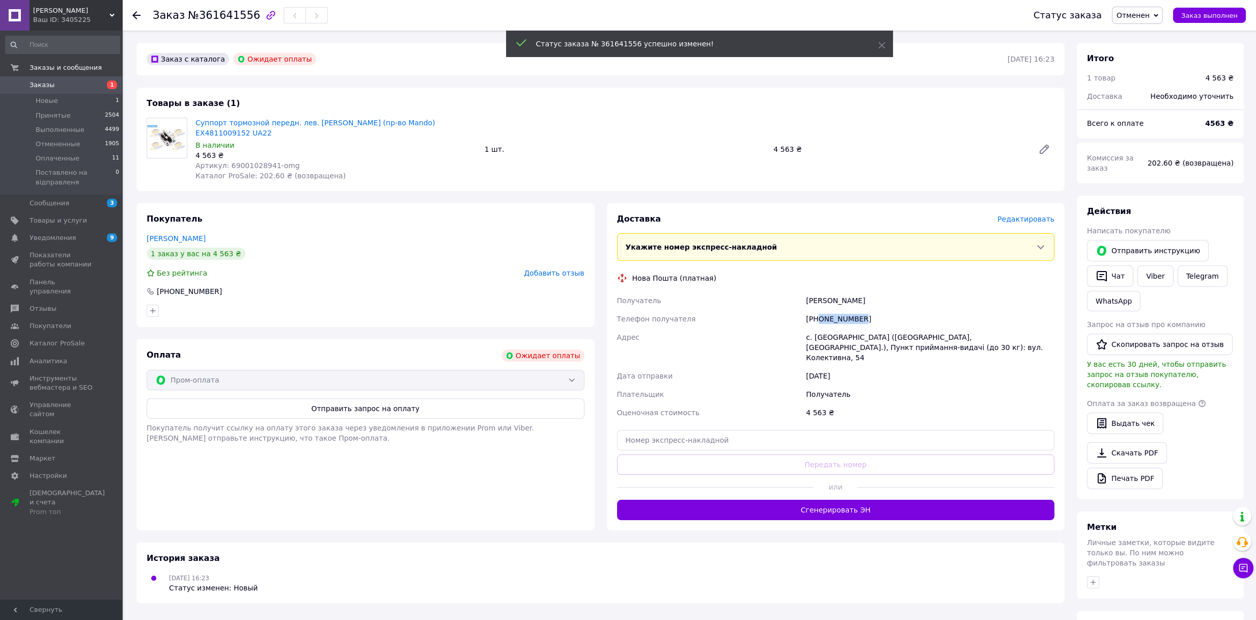
drag, startPoint x: 818, startPoint y: 318, endPoint x: 894, endPoint y: 318, distance: 75.9
click at [894, 318] on div "[PHONE_NUMBER]" at bounding box center [930, 319] width 253 height 18
copy div "0982279808"
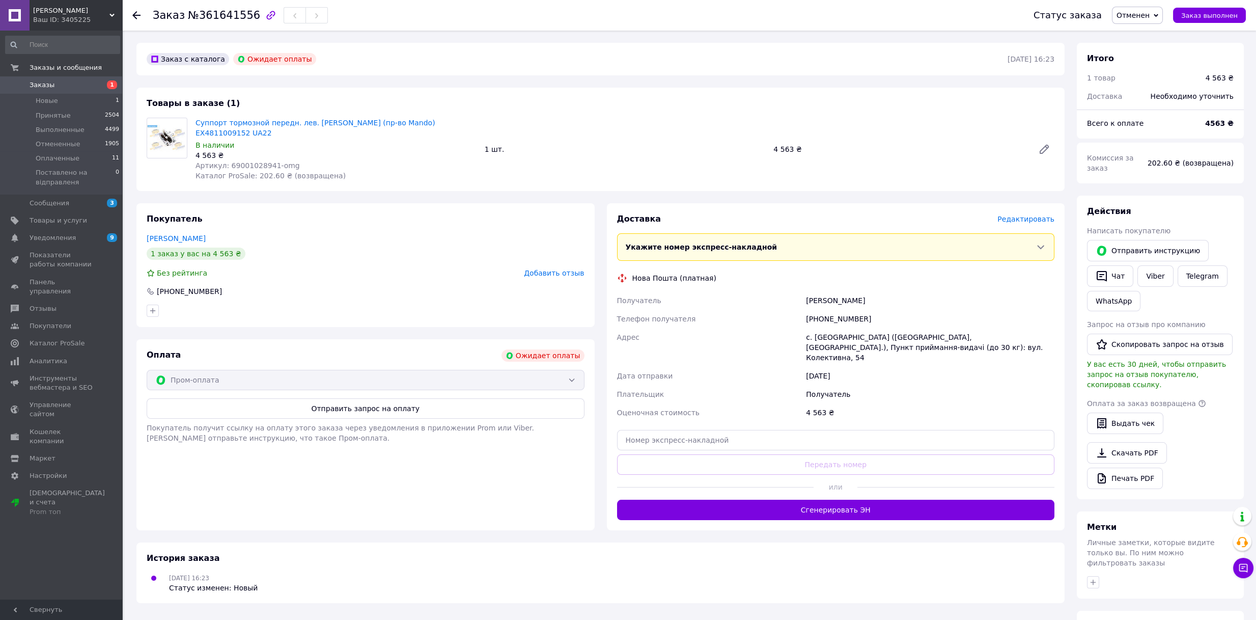
click at [355, 213] on div "Покупатель [PERSON_NAME] 1 заказ у вас на 4 563 ₴ Без рейтинга Добавить отзыв […" at bounding box center [365, 265] width 458 height 124
click at [1195, 267] on link "Telegram" at bounding box center [1203, 275] width 50 height 21
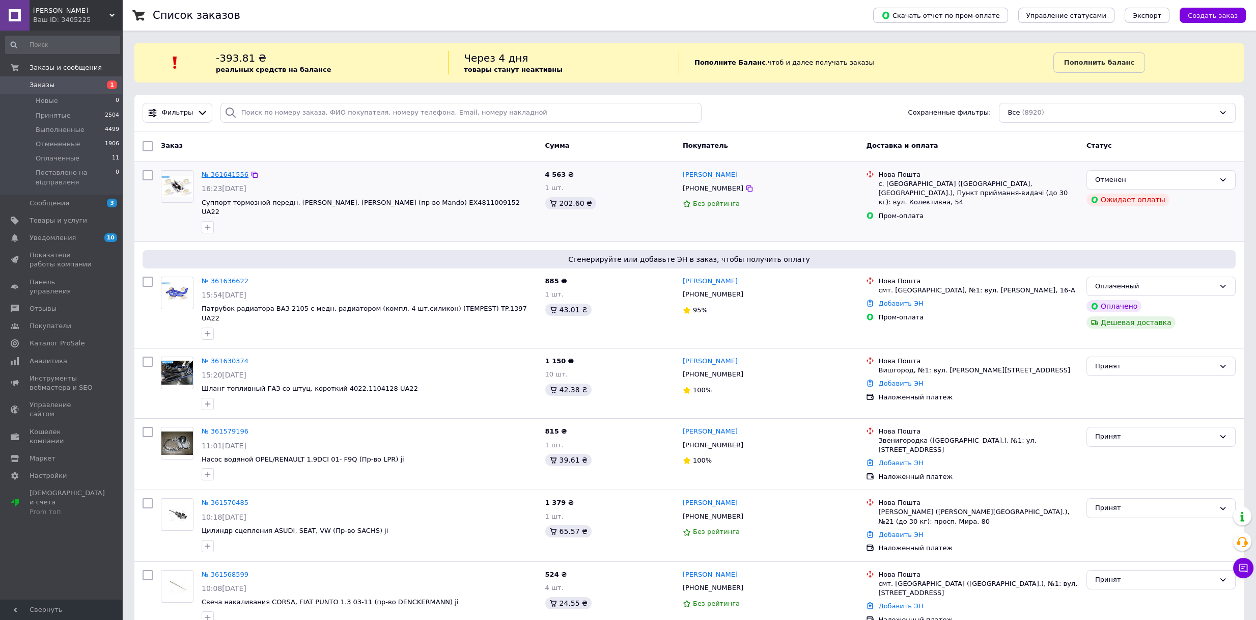
click at [225, 177] on link "№ 361641556" at bounding box center [225, 175] width 47 height 8
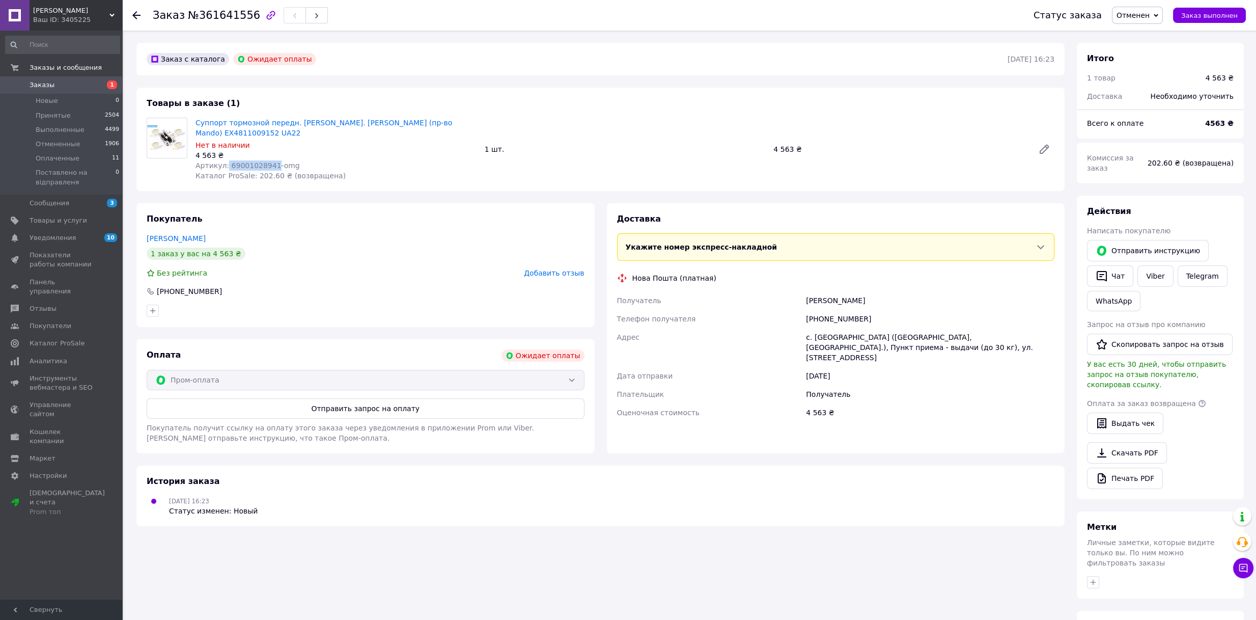
drag, startPoint x: 225, startPoint y: 166, endPoint x: 266, endPoint y: 164, distance: 41.3
click at [266, 164] on span "Артикул: 69001028941-omg" at bounding box center [248, 165] width 104 height 8
copy span "69001028941"
click at [88, 8] on span "[PERSON_NAME]" at bounding box center [71, 10] width 76 height 9
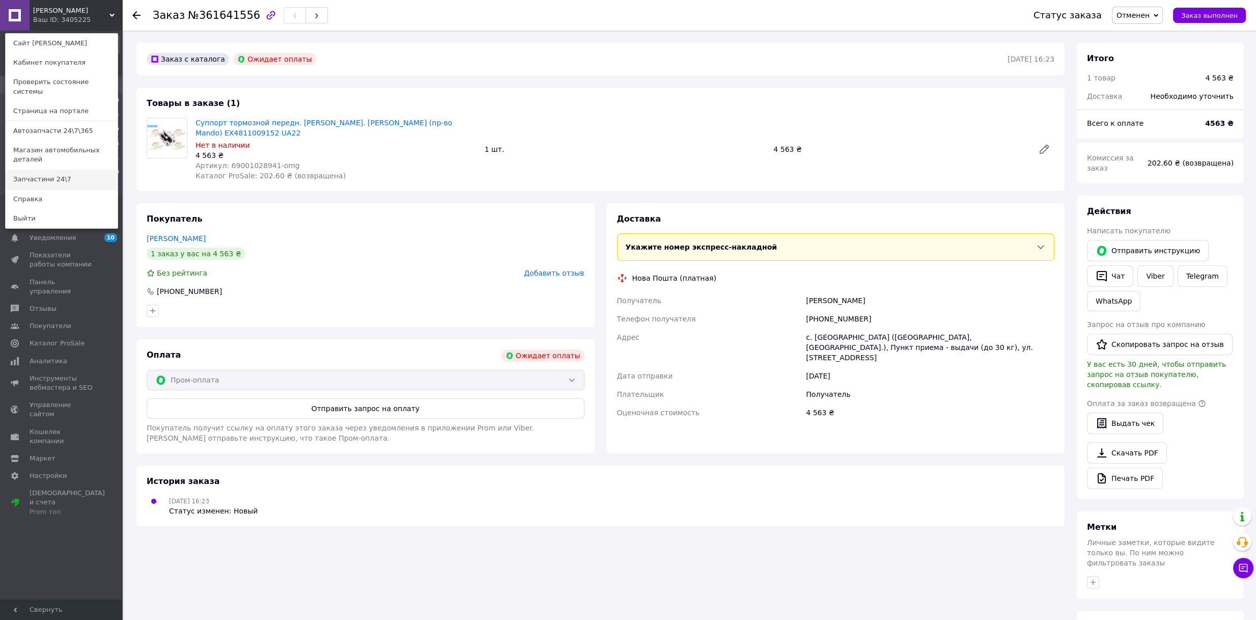
click at [72, 170] on link "Запчастини 24\7" at bounding box center [62, 179] width 112 height 19
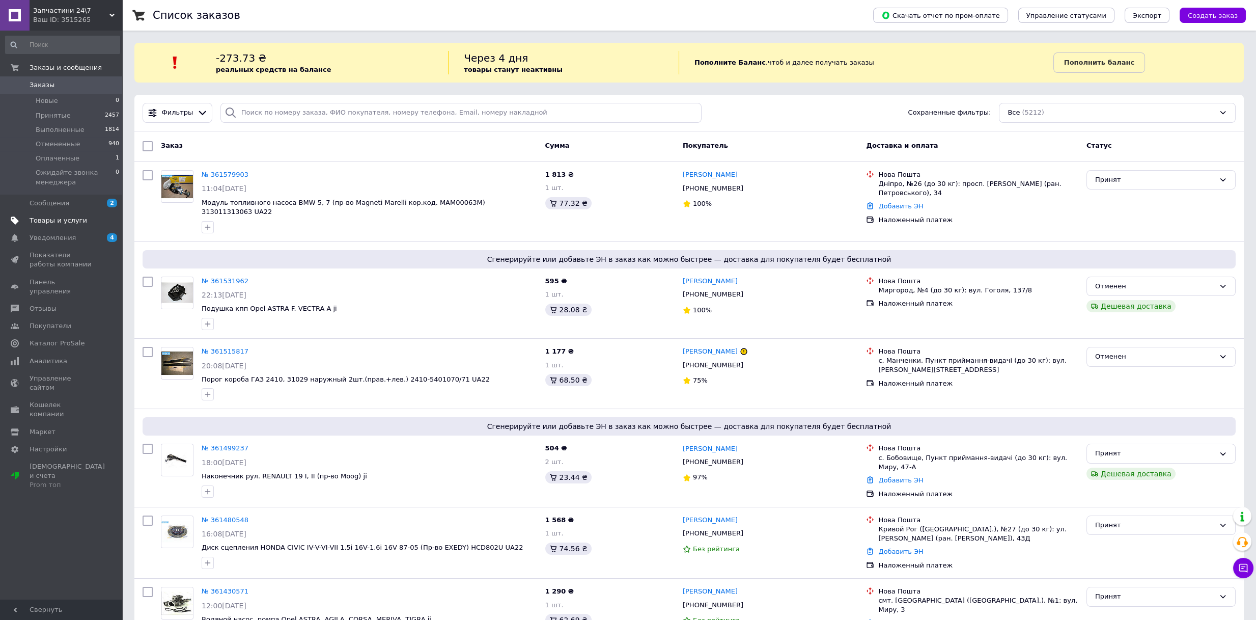
click at [70, 218] on span "Товары и услуги" at bounding box center [59, 220] width 58 height 9
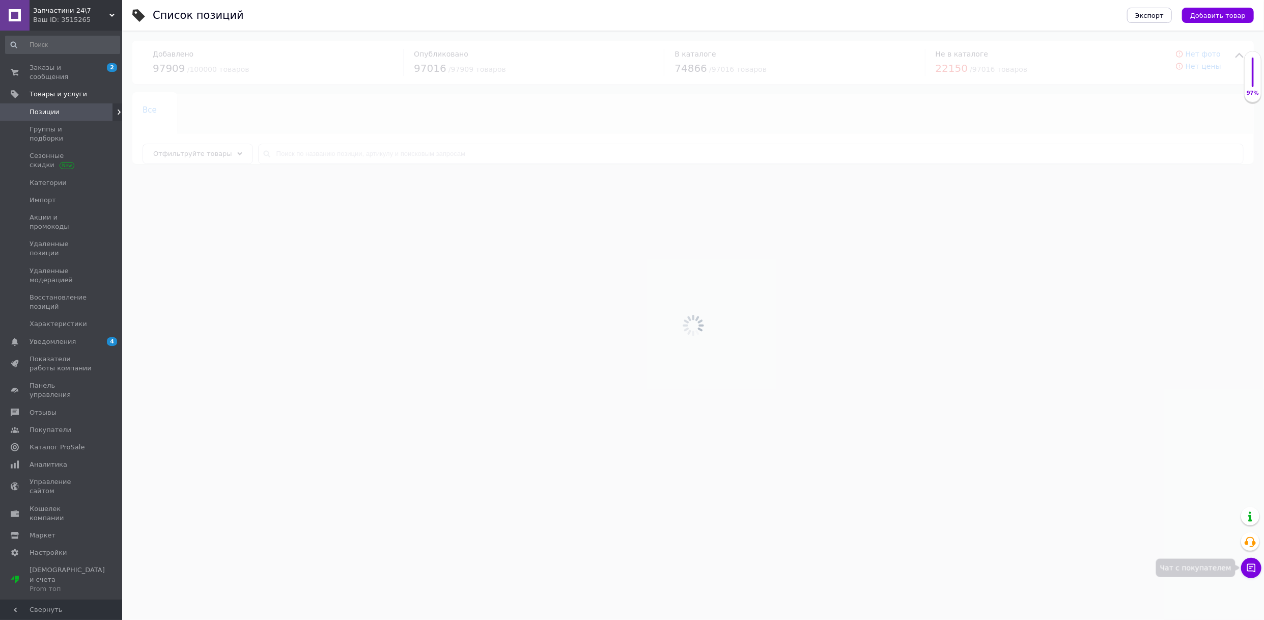
click at [1248, 565] on icon at bounding box center [1252, 568] width 9 height 9
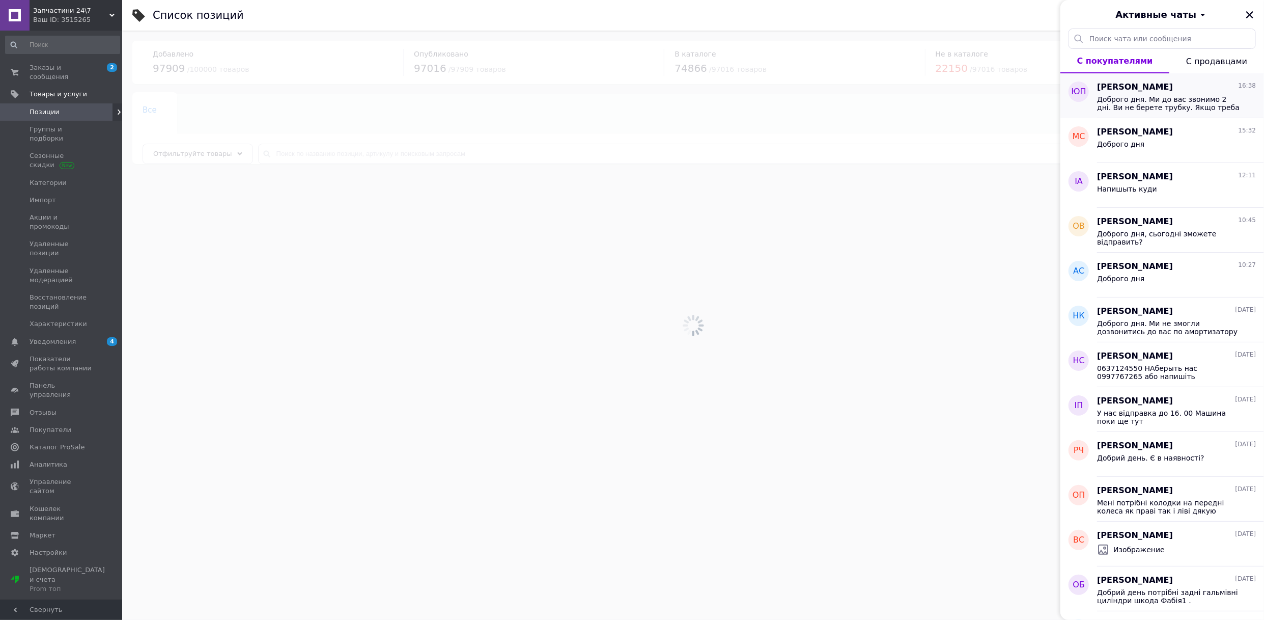
click at [1179, 102] on span "Доброго дня. Ми до вас звонимо 2 дні. Ви не берете трубку. Якщо треба наберіть …" at bounding box center [1169, 103] width 145 height 16
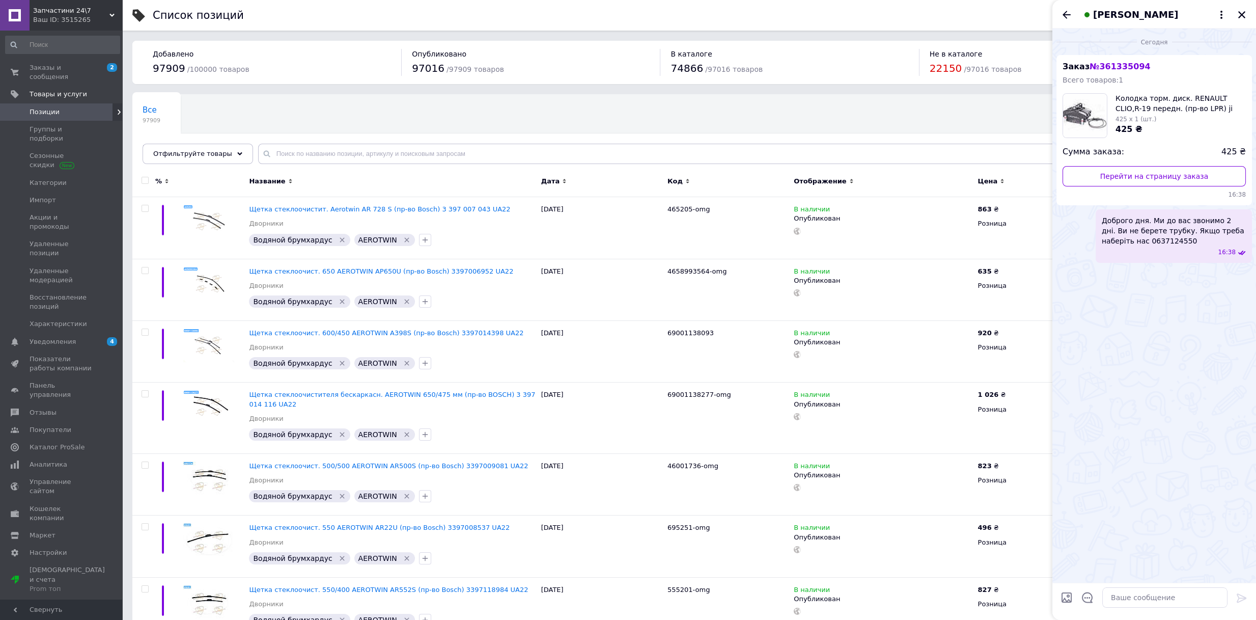
click at [1145, 13] on span "[PERSON_NAME]" at bounding box center [1135, 14] width 85 height 13
click at [1129, 40] on button "О покупателе" at bounding box center [1156, 40] width 143 height 20
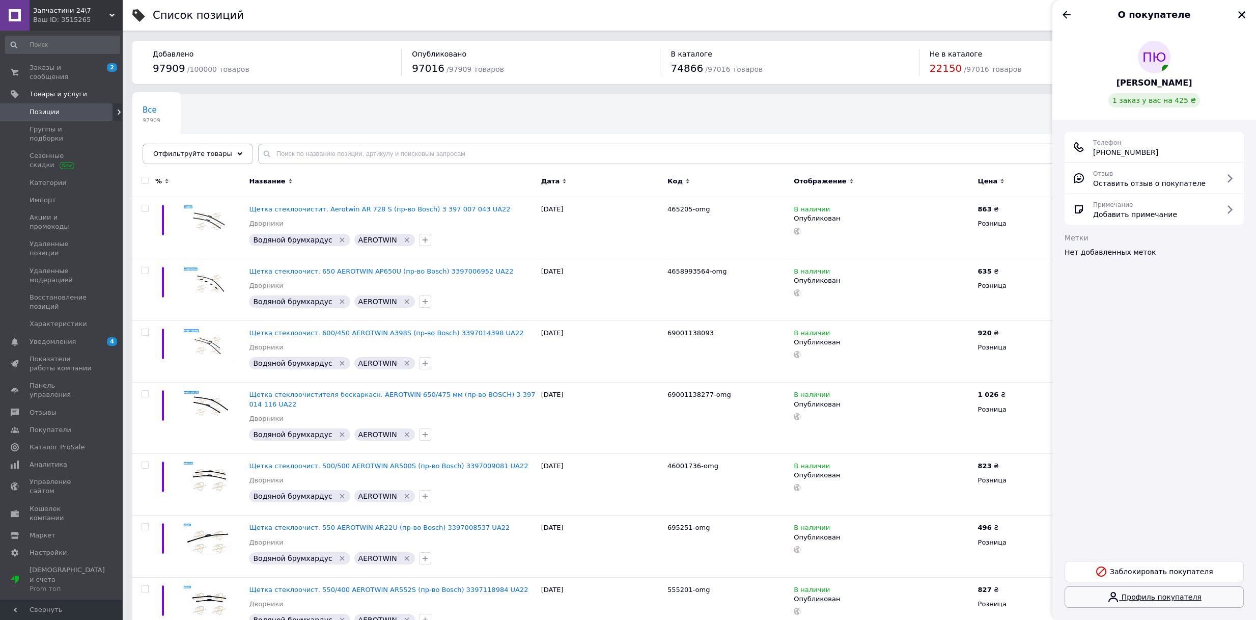
click at [1175, 597] on link "Профиль покупателя" at bounding box center [1154, 596] width 179 height 21
click at [317, 151] on input "text" at bounding box center [747, 154] width 978 height 20
paste input "69001028941"
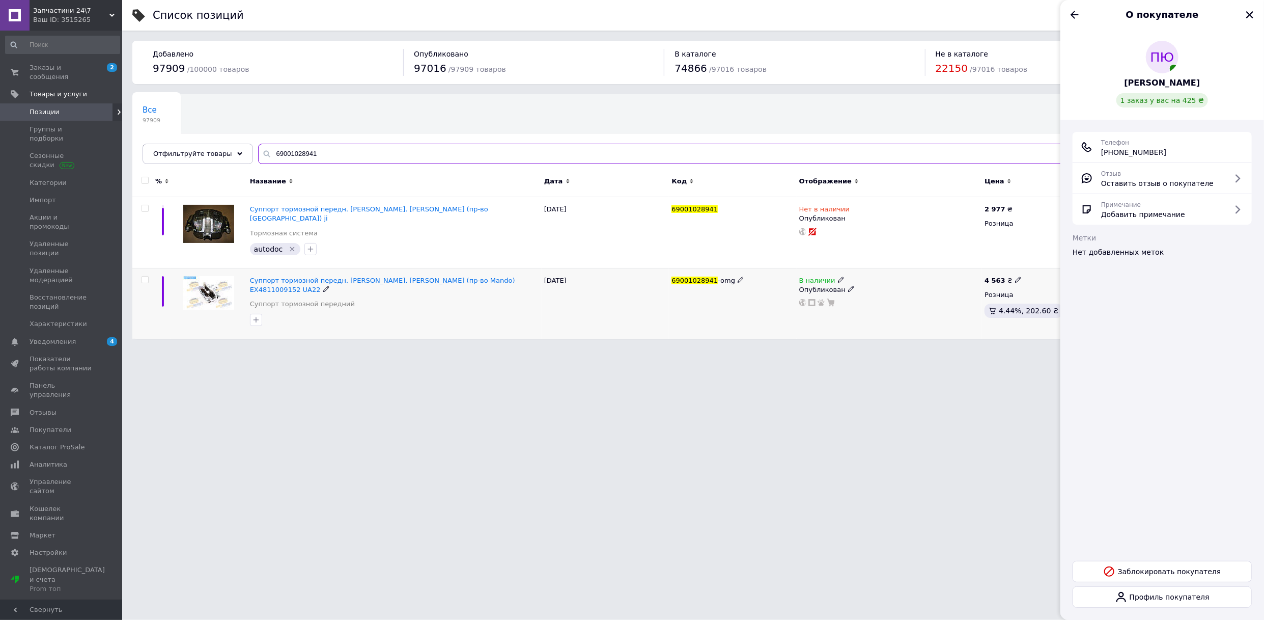
type input "69001028941"
click at [838, 277] on icon at bounding box center [841, 280] width 6 height 6
click at [862, 281] on li "Нет в наличии" at bounding box center [898, 288] width 97 height 14
click at [836, 349] on html "Запчастини 24\7 Ваш ID: 3515265 Сайт Запчастини 24\7 Кабинет покупателя Провери…" at bounding box center [632, 174] width 1264 height 349
click at [1252, 14] on icon "Закрыть" at bounding box center [1250, 14] width 9 height 9
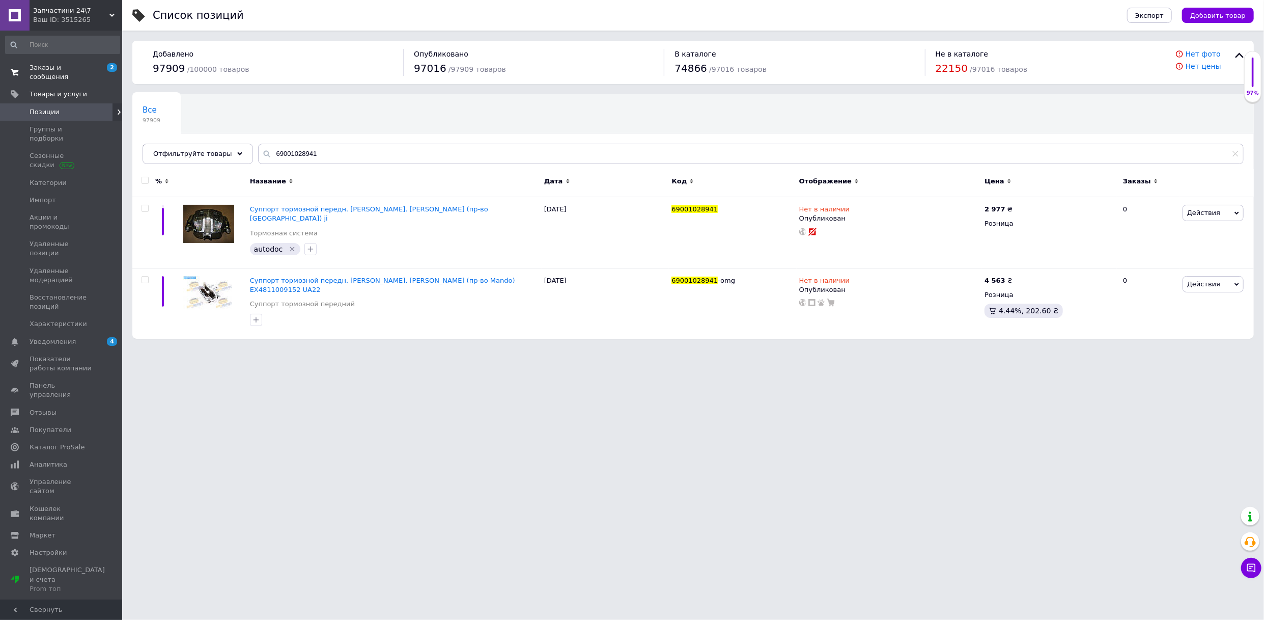
click at [54, 71] on span "Заказы и сообщения" at bounding box center [62, 72] width 65 height 18
